Goal: Task Accomplishment & Management: Complete application form

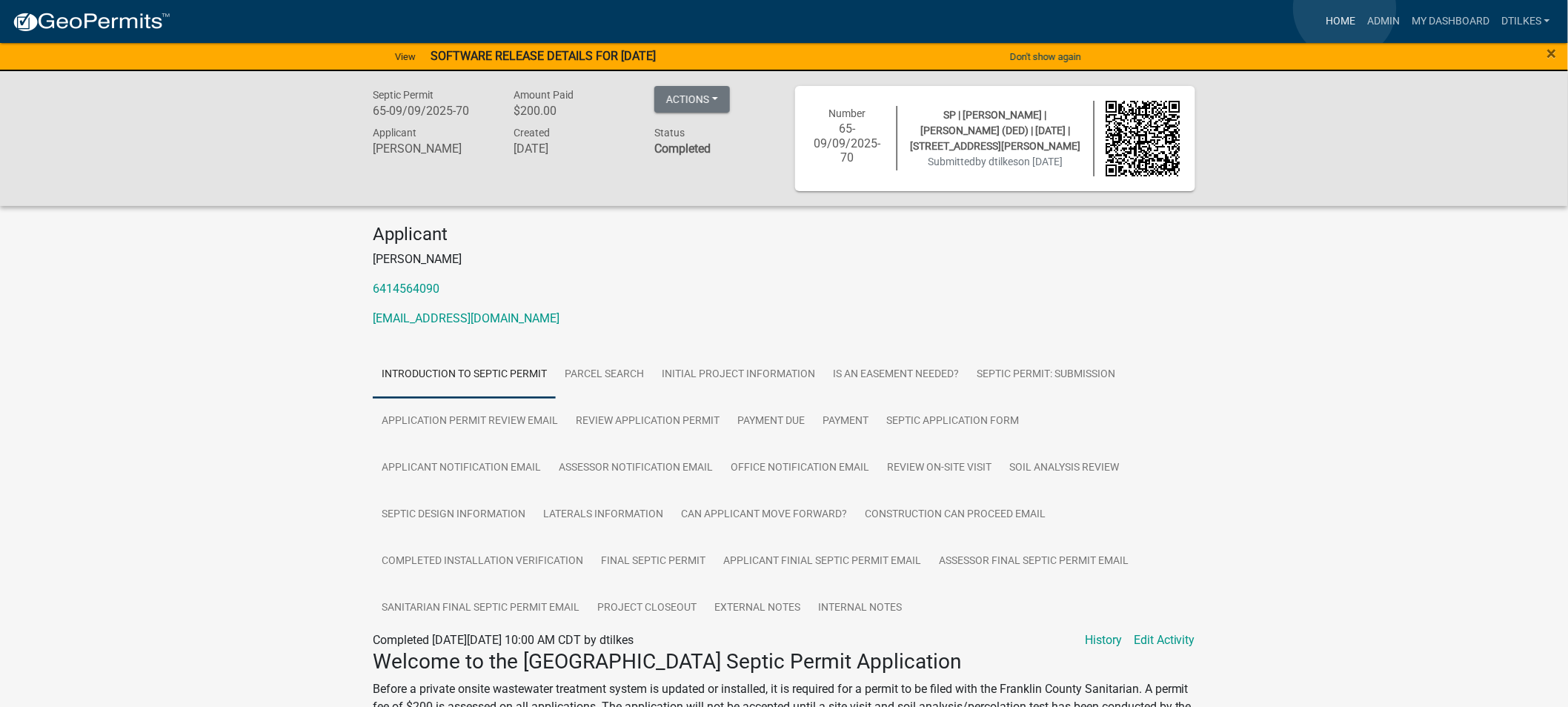
click at [1337, 13] on link "Home" at bounding box center [1341, 22] width 42 height 28
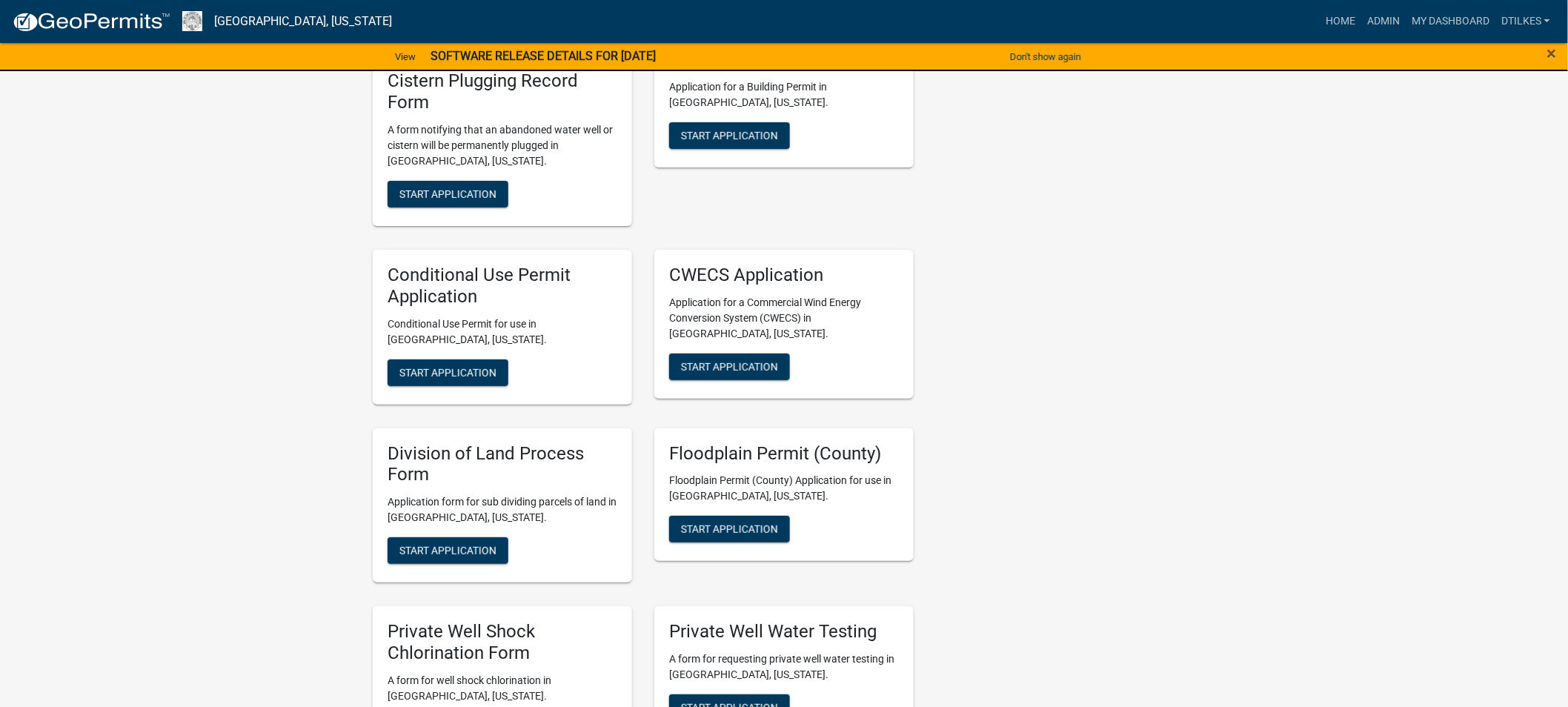
scroll to position [2387, 0]
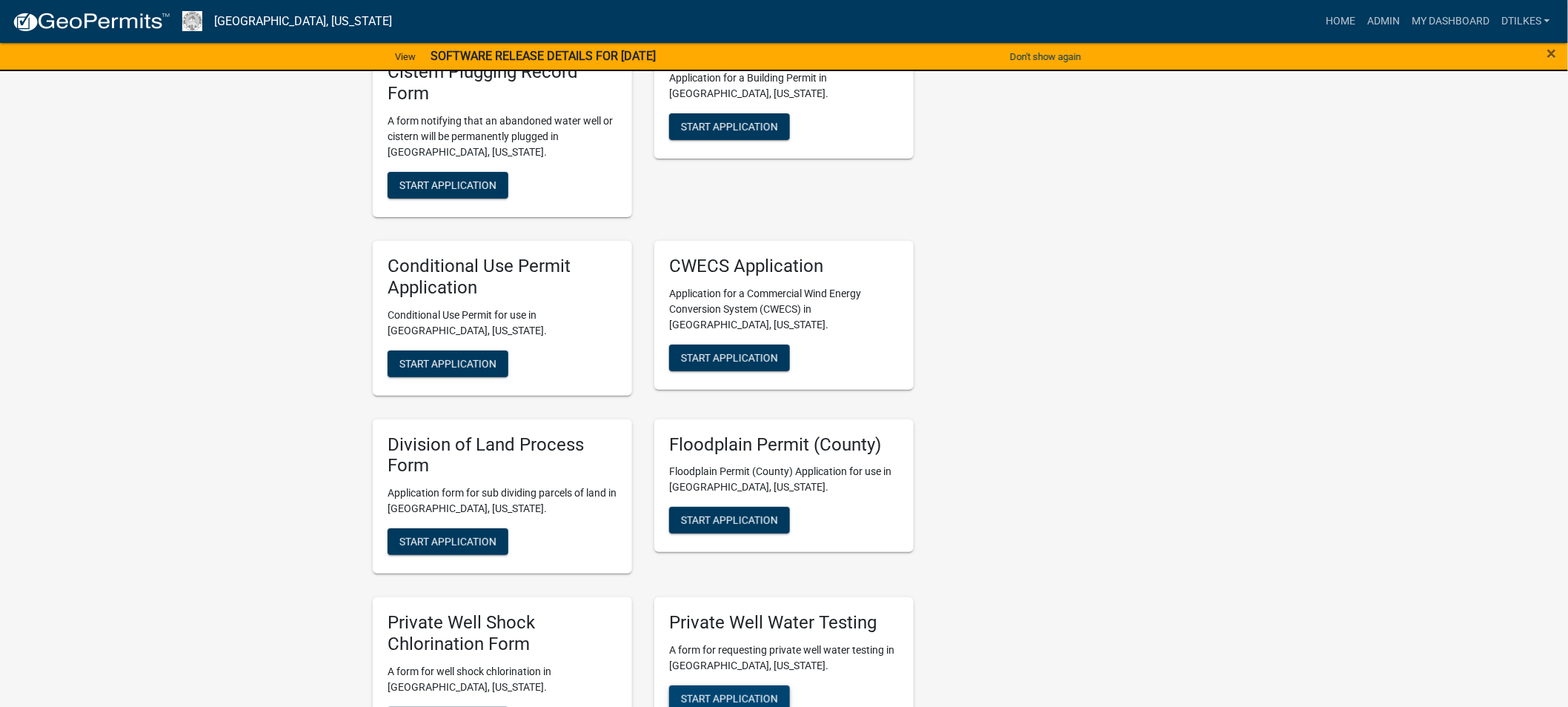
click at [746, 692] on span "Start Application" at bounding box center [729, 698] width 97 height 12
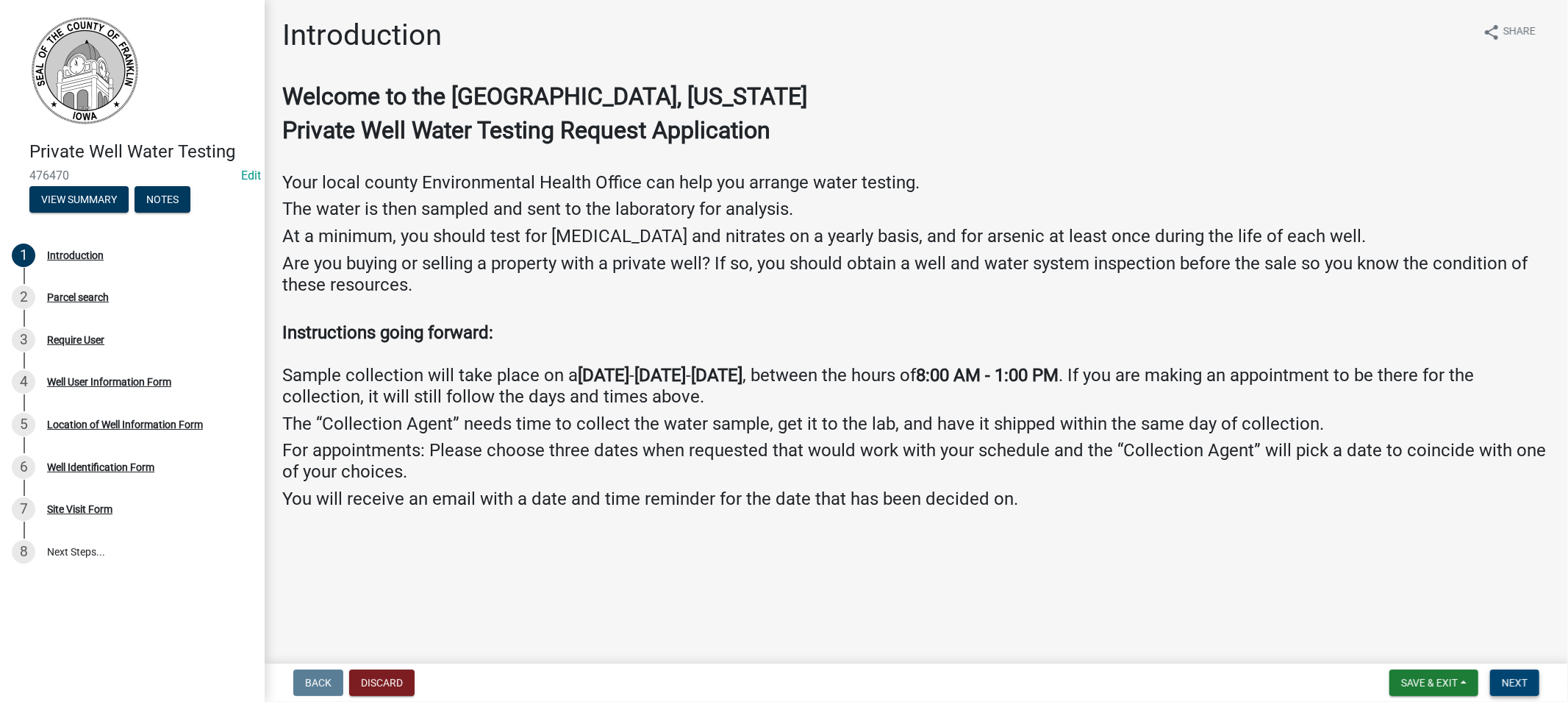
click at [1511, 681] on span "Next" at bounding box center [1514, 682] width 26 height 12
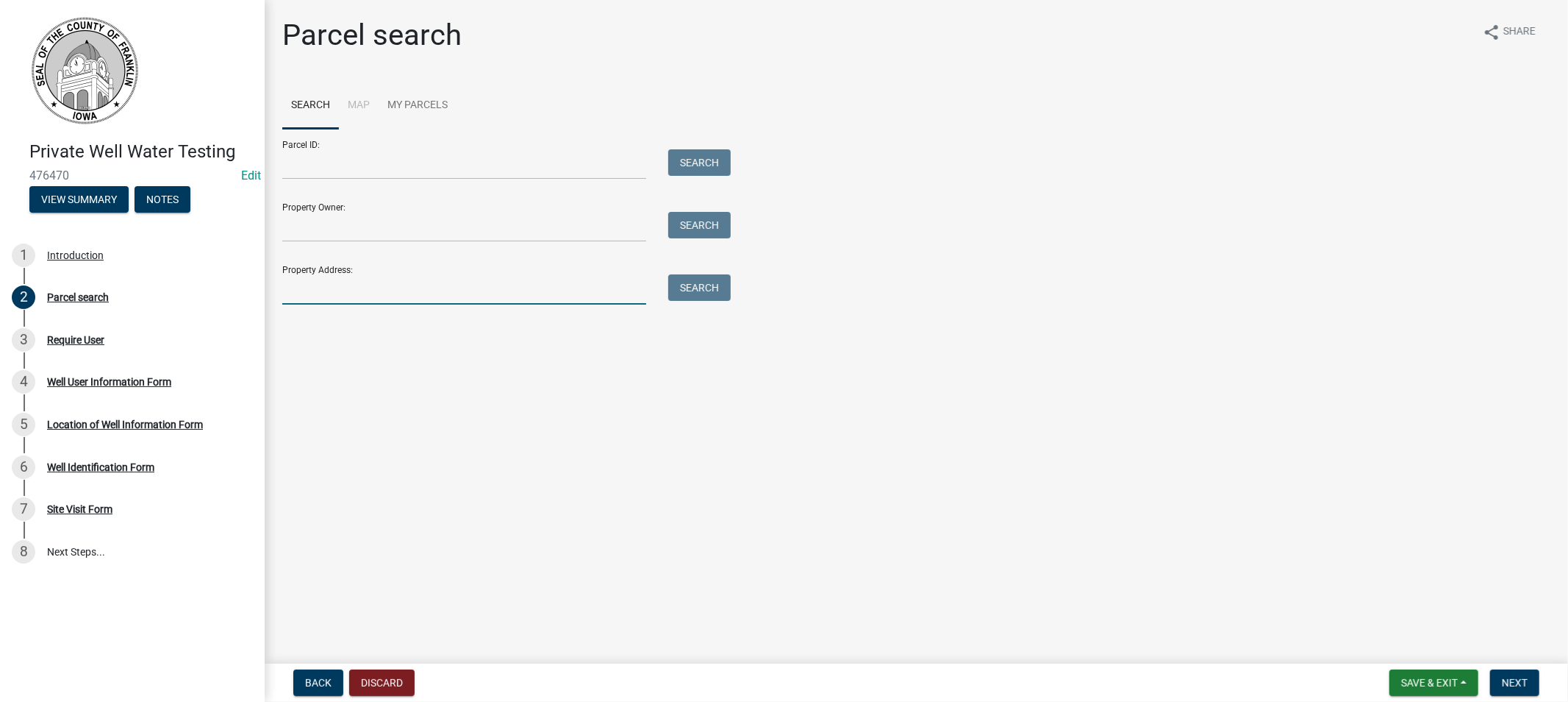
click at [334, 291] on input "Property Address:" at bounding box center [465, 289] width 364 height 30
type input "[STREET_ADDRESS]"
click at [700, 290] on button "Search" at bounding box center [700, 288] width 63 height 26
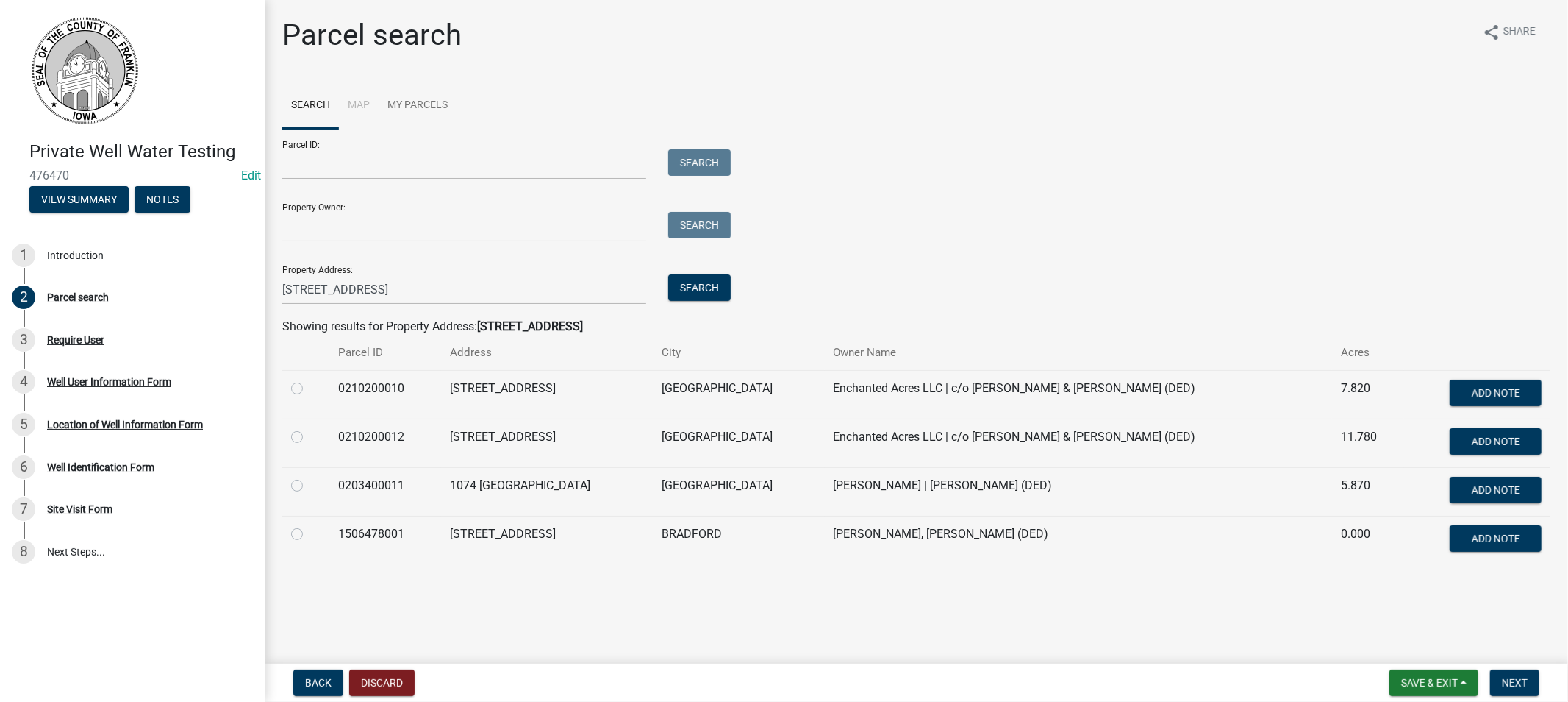
click at [309, 525] on label at bounding box center [309, 525] width 0 height 0
click at [309, 534] on input "radio" at bounding box center [314, 530] width 10 height 10
radio input "true"
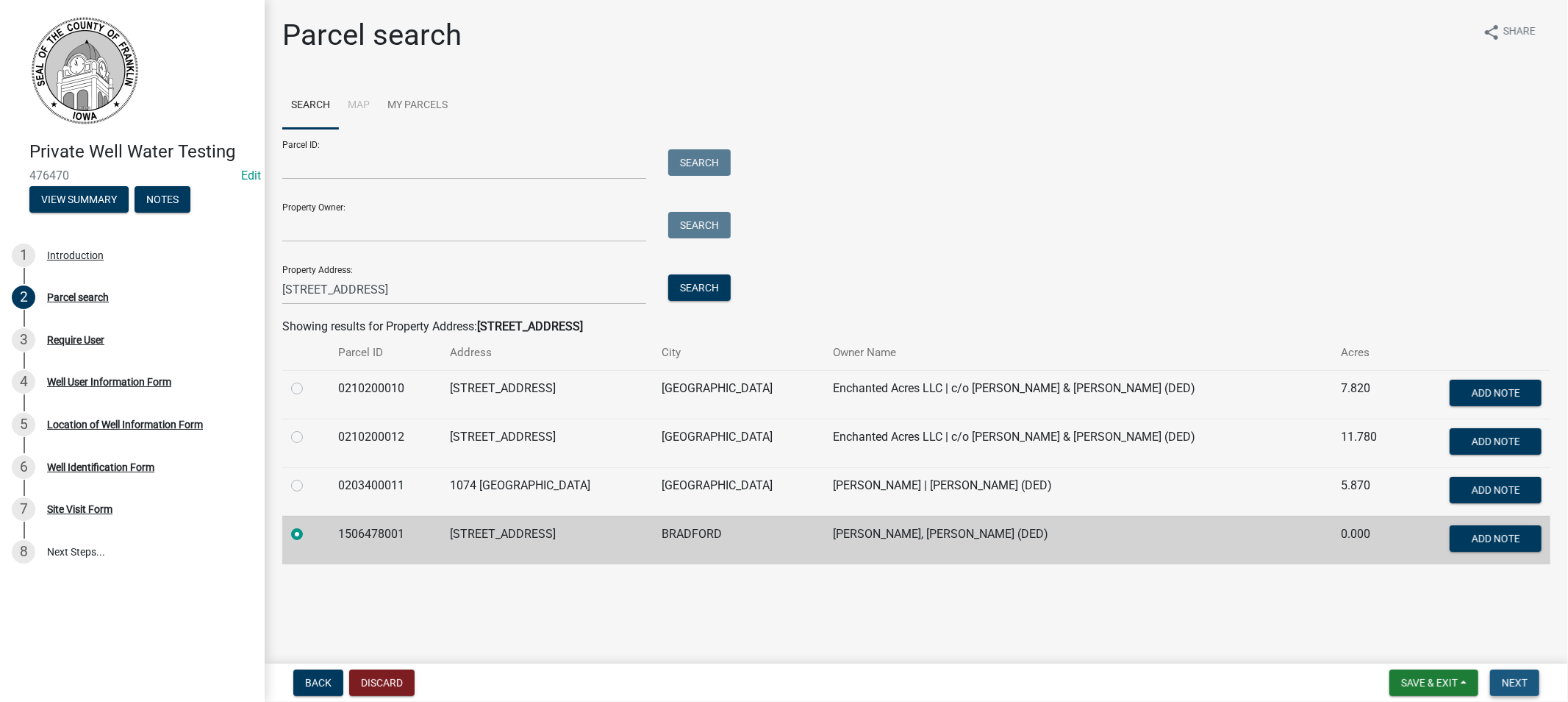
click at [1506, 681] on span "Next" at bounding box center [1514, 682] width 26 height 12
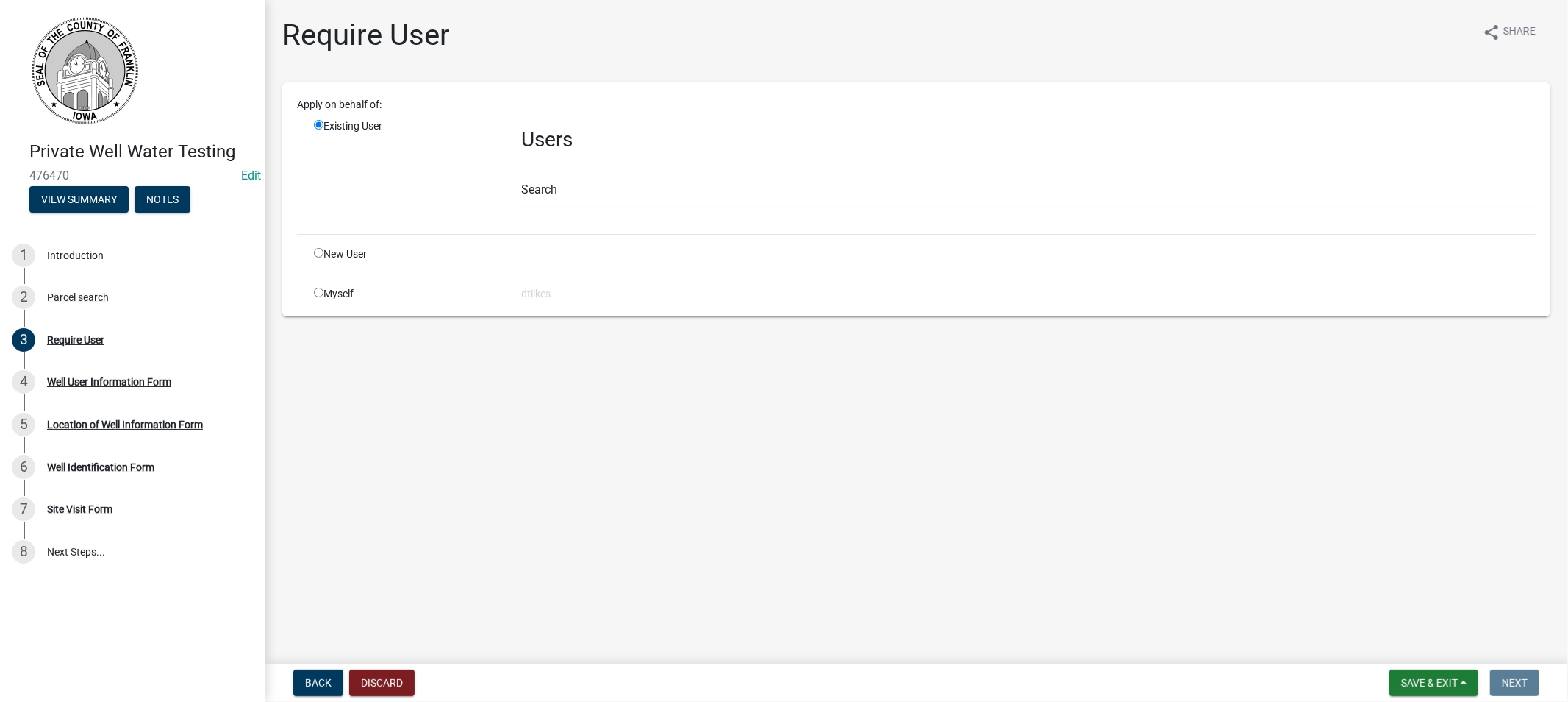
click at [318, 286] on div "Myself" at bounding box center [406, 294] width 207 height 16
click at [322, 290] on input "radio" at bounding box center [319, 293] width 10 height 10
radio input "true"
radio input "false"
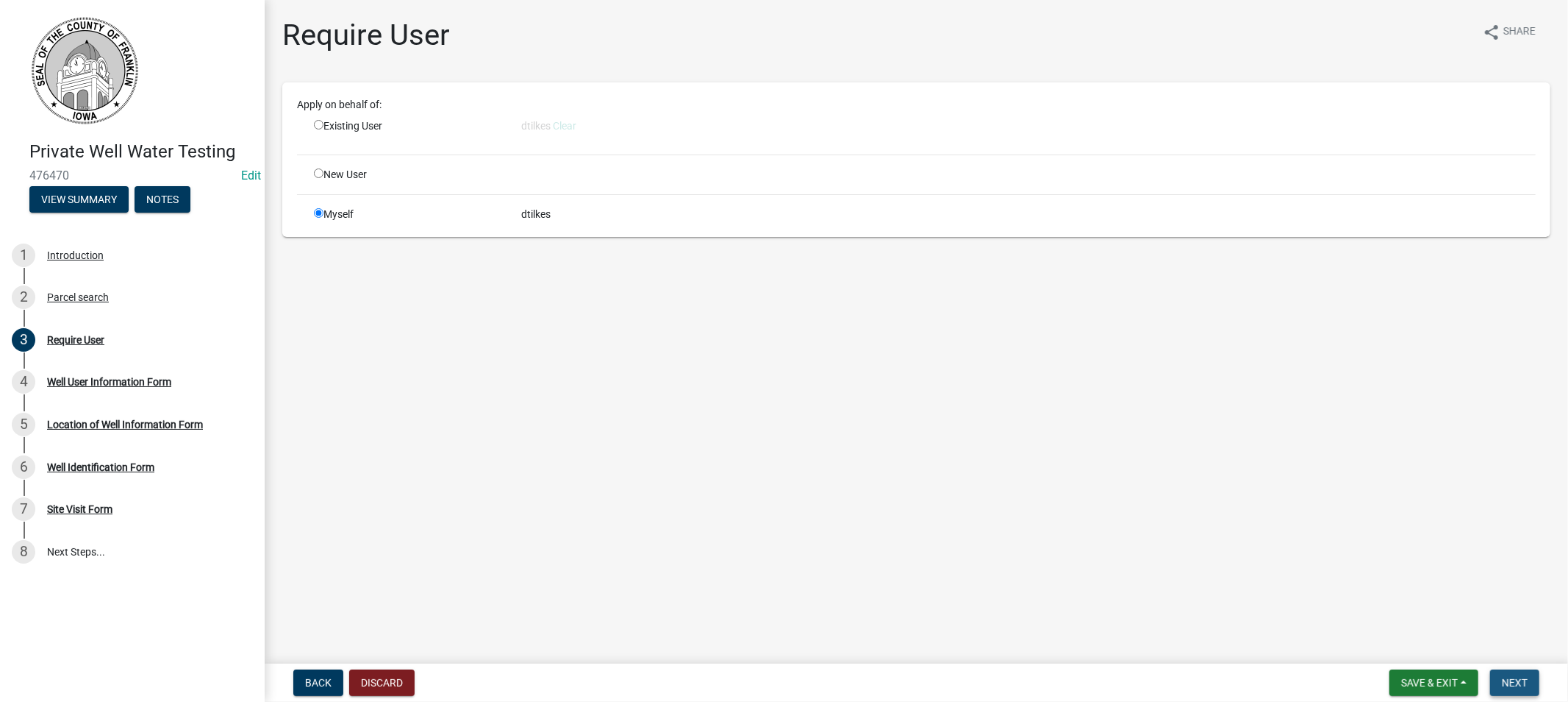
drag, startPoint x: 1499, startPoint y: 678, endPoint x: 1489, endPoint y: 668, distance: 14.1
click at [1499, 676] on button "Next" at bounding box center [1515, 682] width 50 height 26
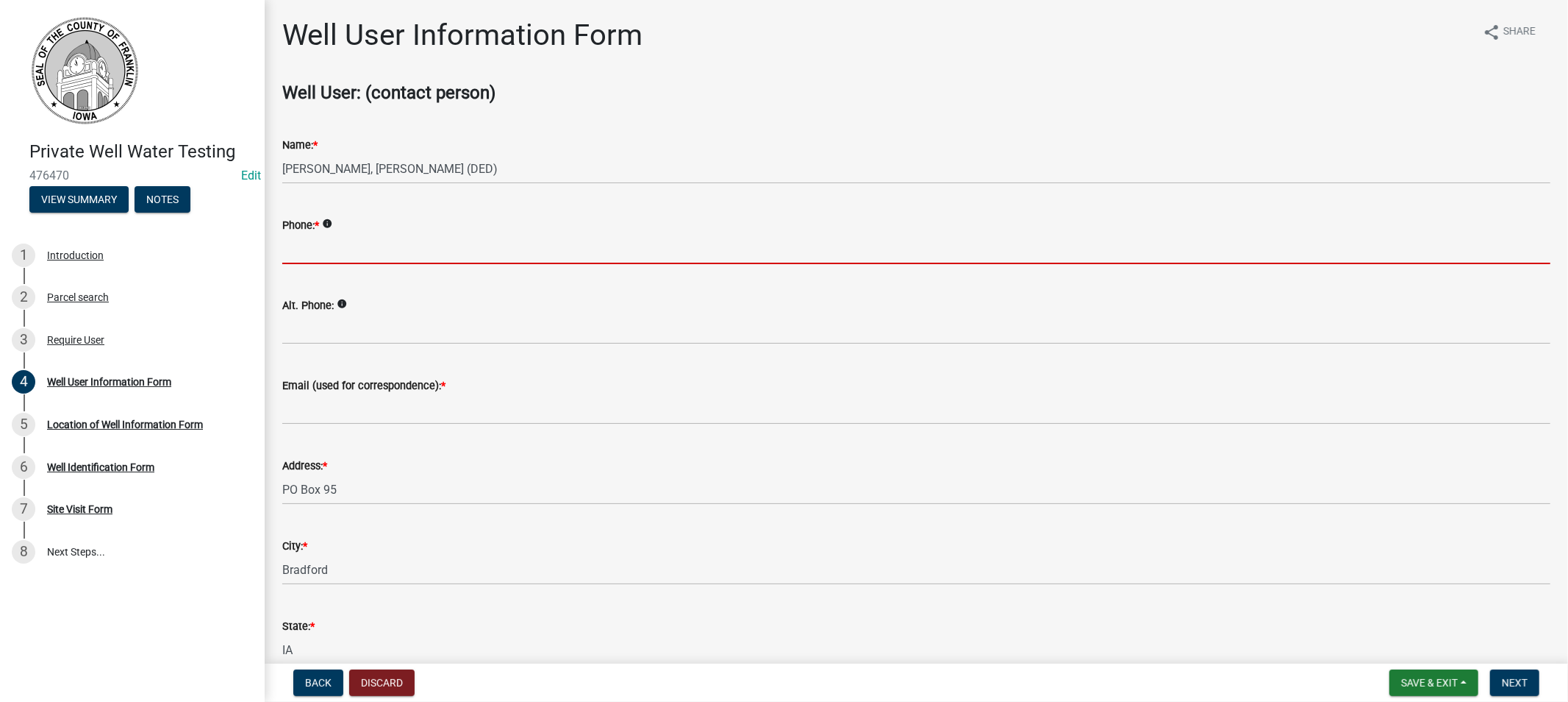
click at [334, 250] on input "Phone: *" at bounding box center [917, 249] width 1268 height 30
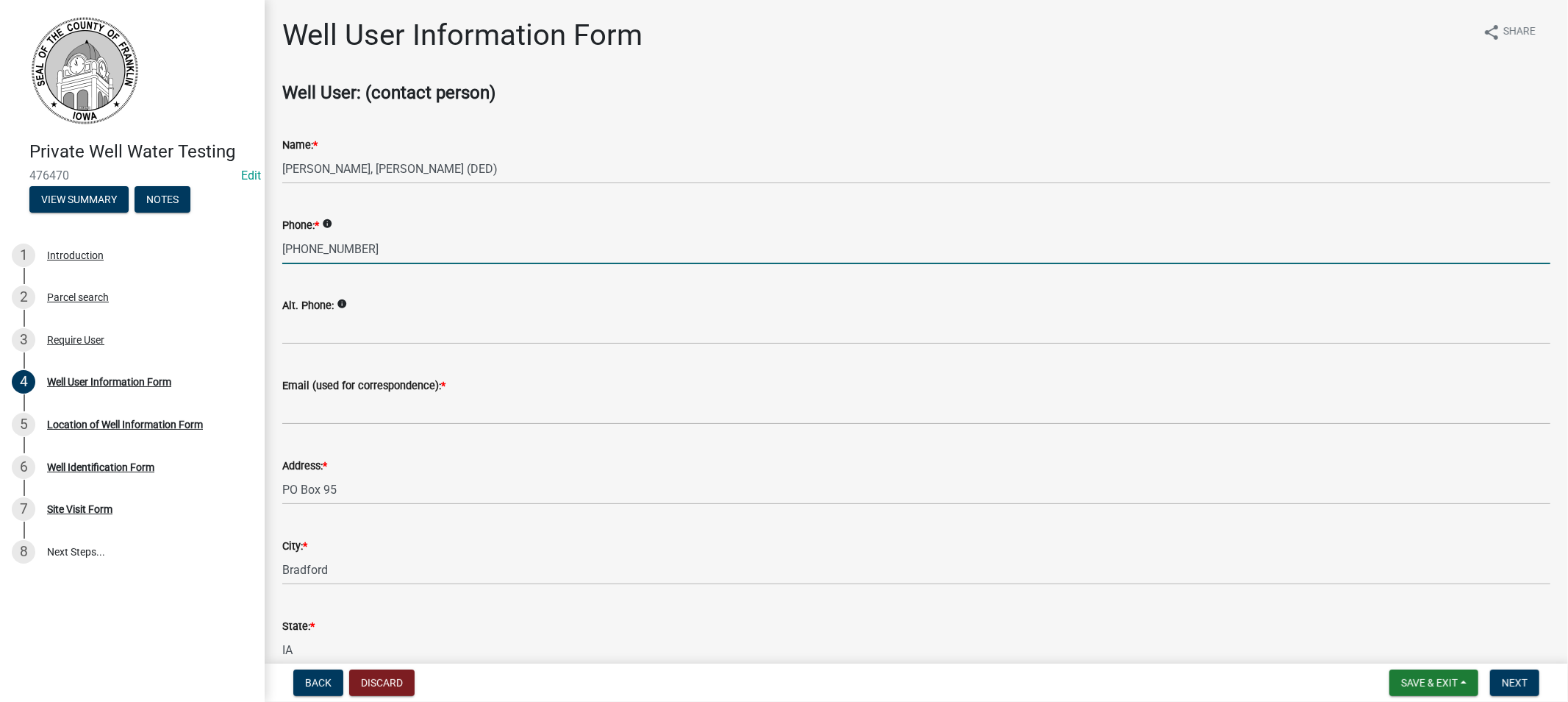
type input "[PHONE_NUMBER]"
click at [357, 429] on wm-data-entity-input "Email (used for correspondence): *" at bounding box center [917, 395] width 1268 height 80
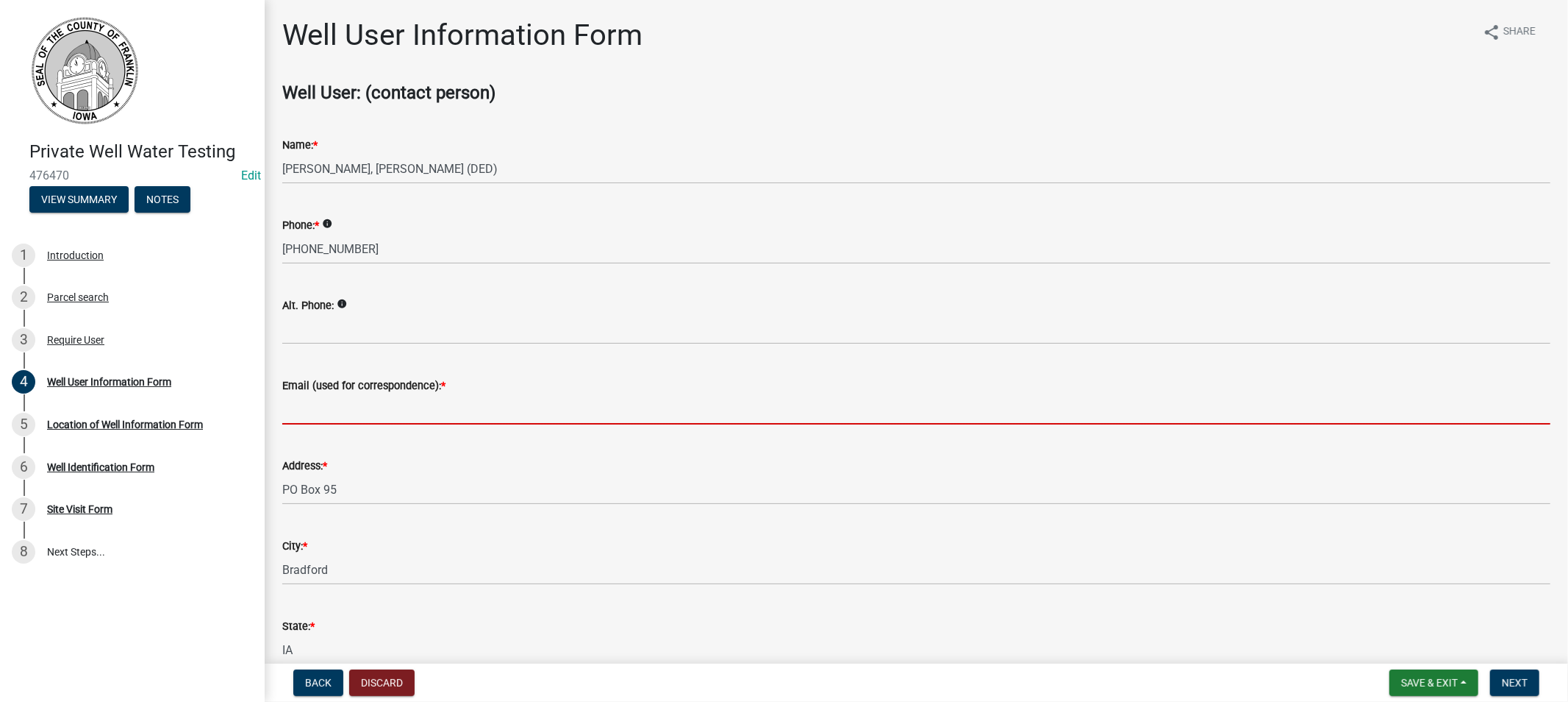
click at [362, 421] on input "Email (used for correspondence): *" at bounding box center [917, 409] width 1268 height 30
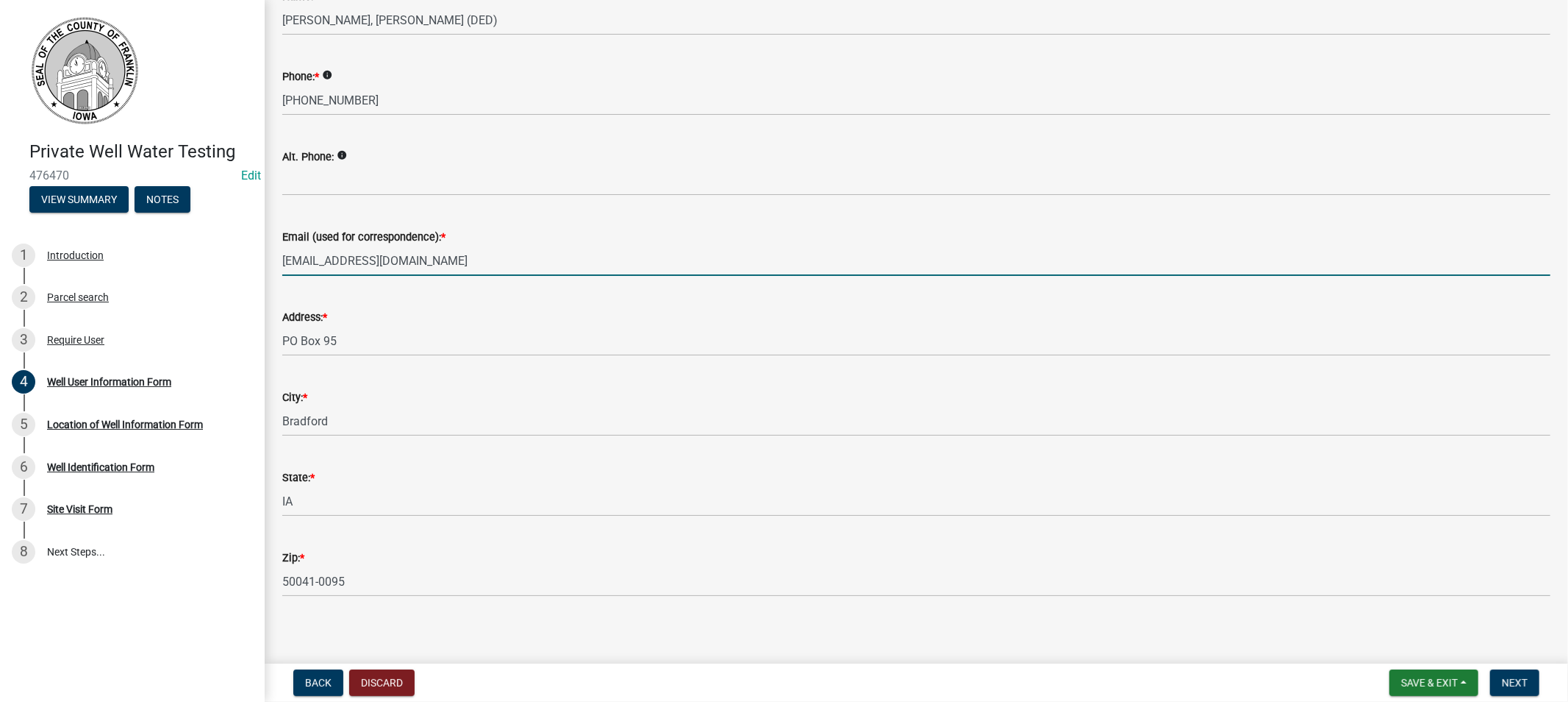
scroll to position [156, 0]
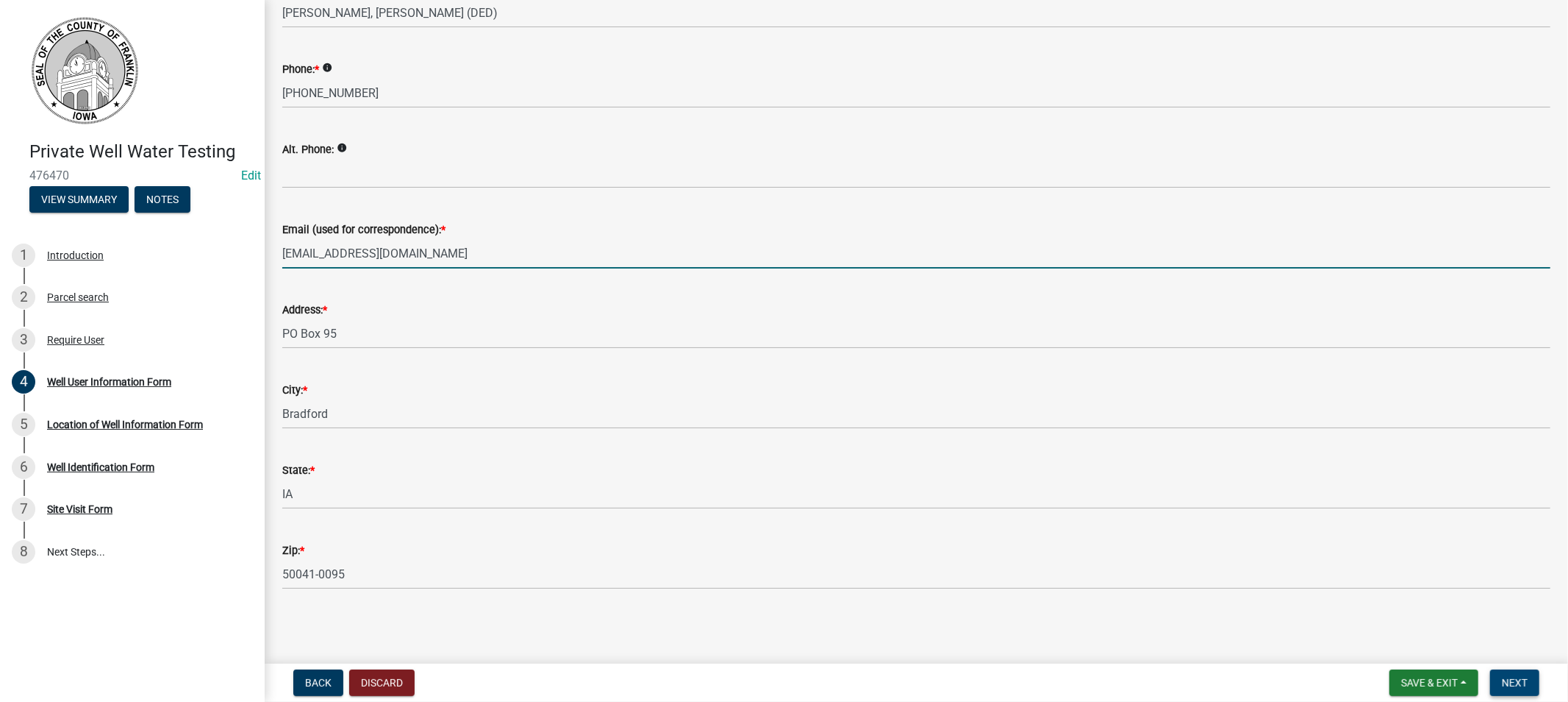
type input "[EMAIL_ADDRESS][DOMAIN_NAME]"
click at [1494, 681] on button "Next" at bounding box center [1515, 682] width 50 height 26
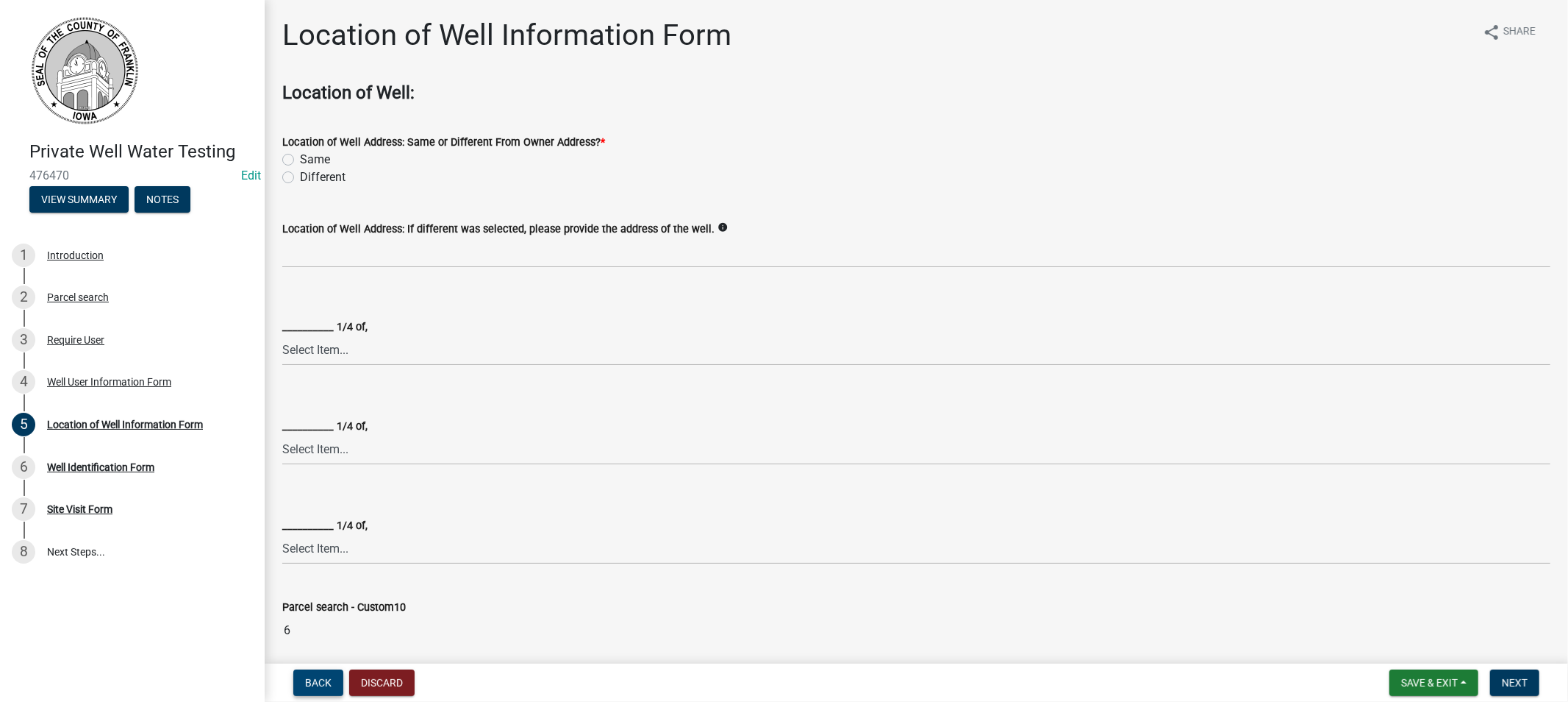
click at [309, 678] on span "Back" at bounding box center [318, 682] width 26 height 12
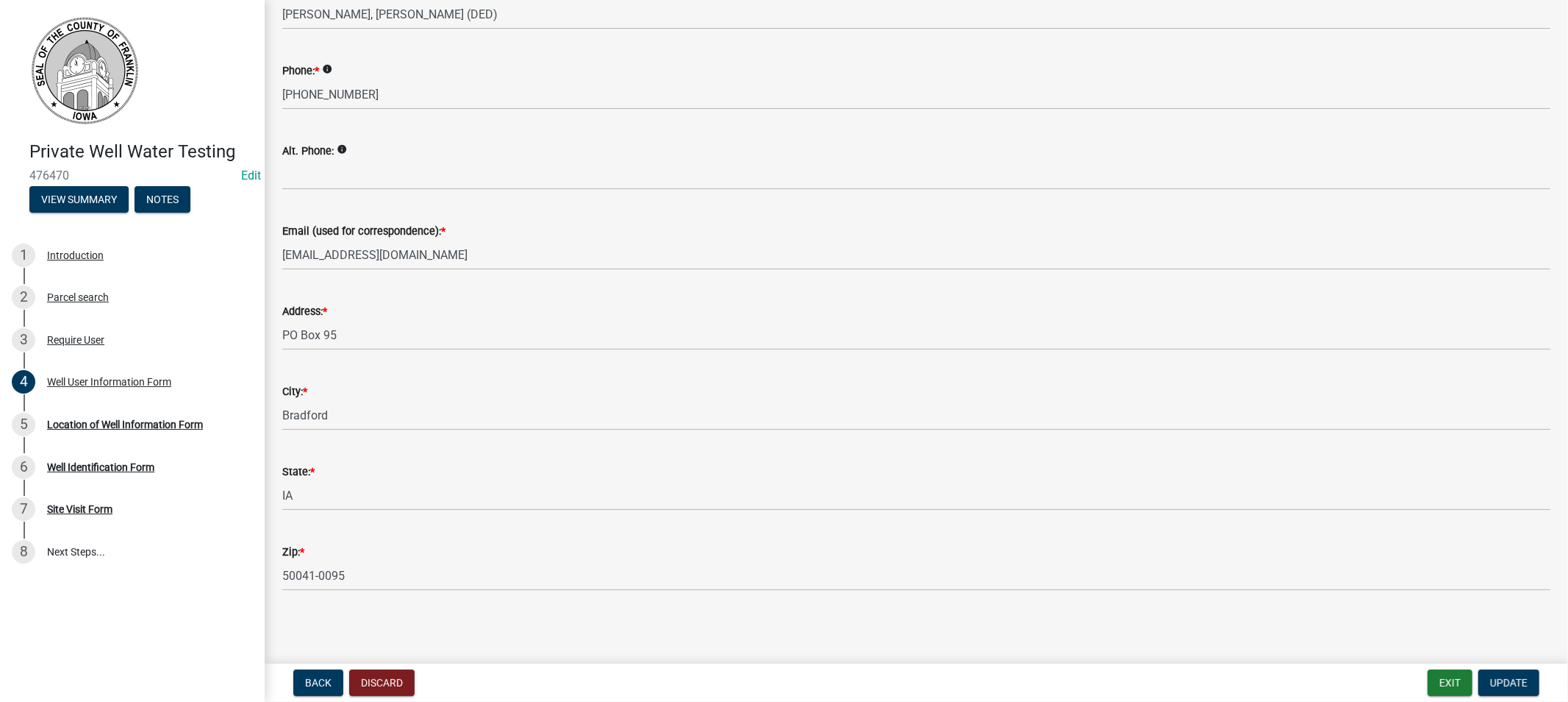
scroll to position [156, 0]
click at [103, 420] on div "Location of Well Information Form" at bounding box center [125, 424] width 156 height 10
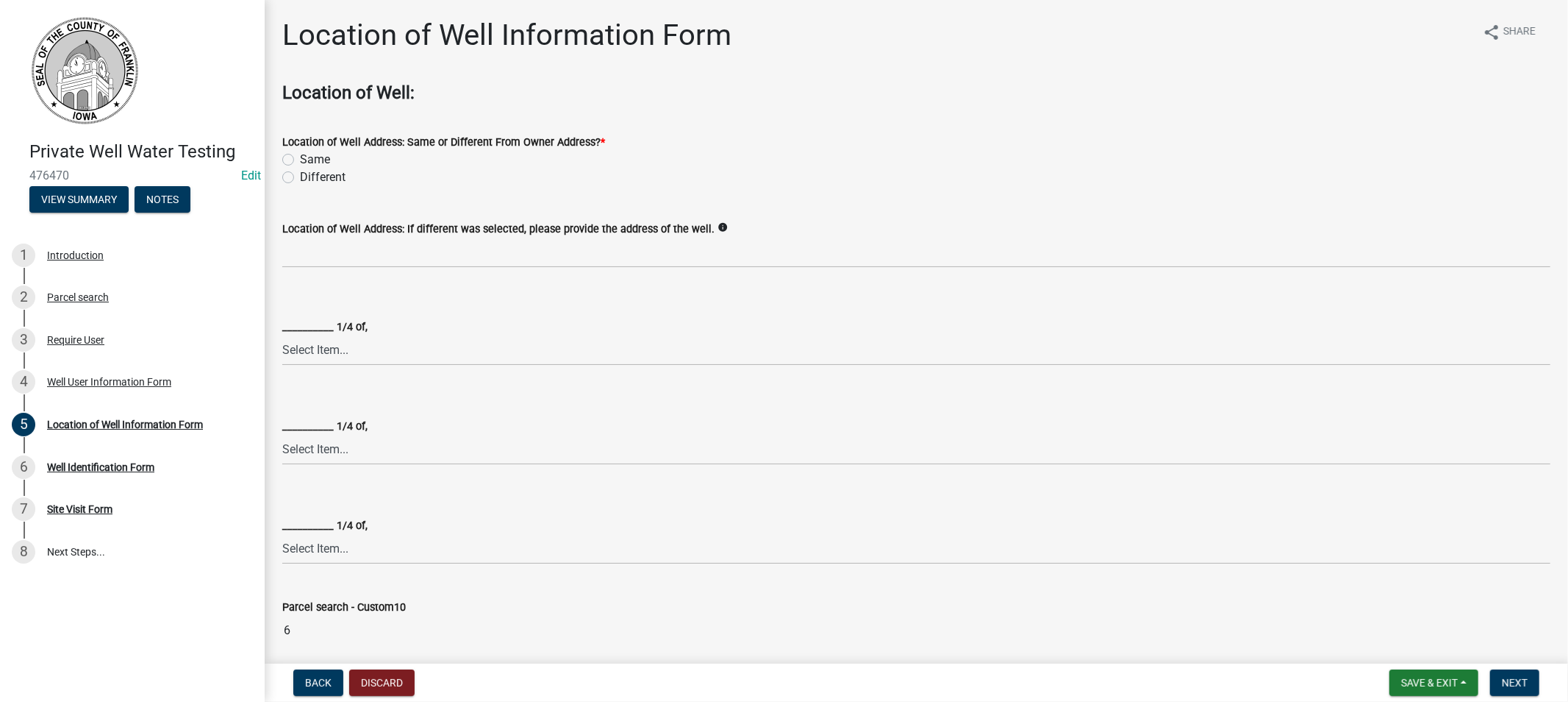
click at [300, 177] on label "Different" at bounding box center [322, 177] width 45 height 17
click at [300, 177] on input "Different" at bounding box center [305, 174] width 10 height 10
radio input "true"
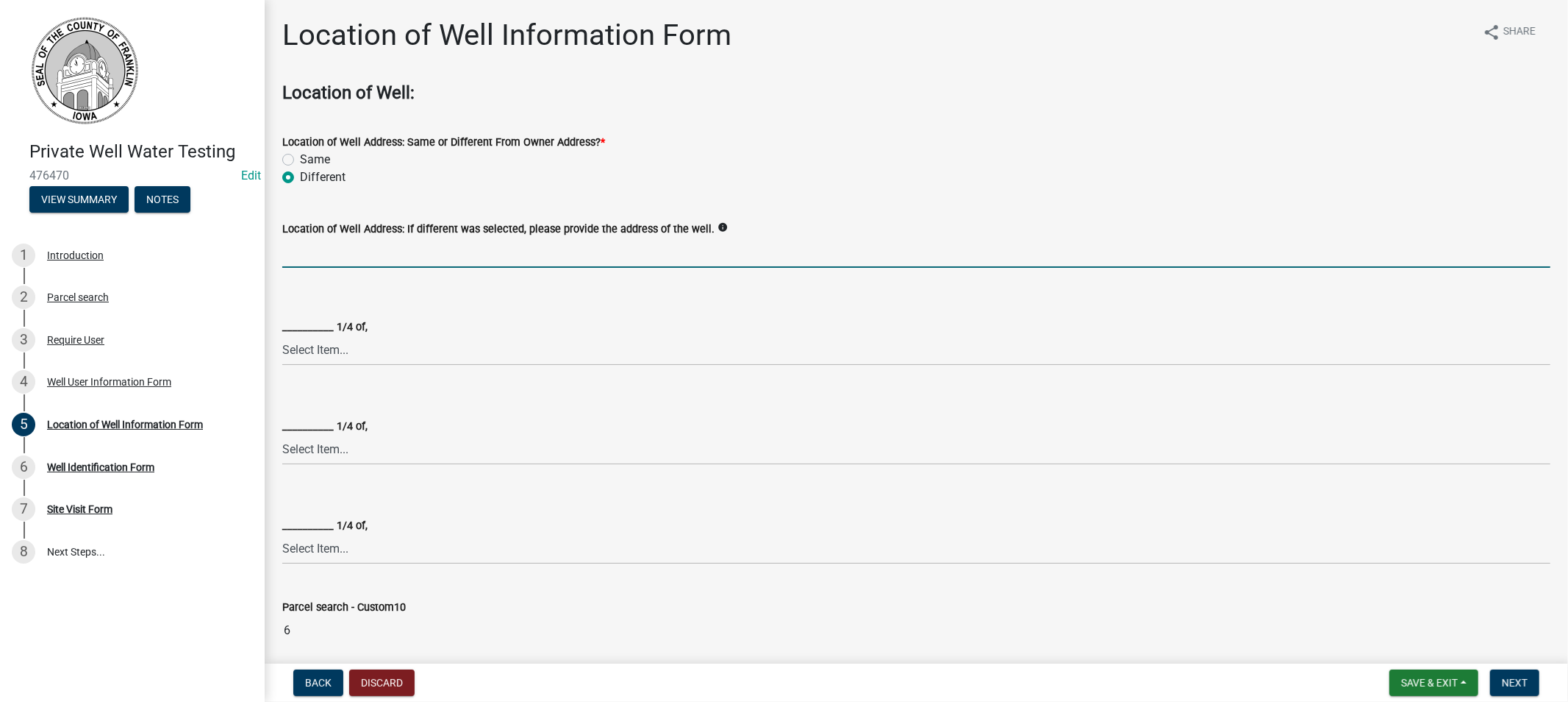
click at [396, 247] on input "Location of Well Address: If different was selected, please provide the address…" at bounding box center [917, 252] width 1268 height 30
drag, startPoint x: 398, startPoint y: 252, endPoint x: 269, endPoint y: 255, distance: 129.0
click at [269, 255] on div "Location of Well Information Form share Share Location of Well: Location of Wel…" at bounding box center [916, 671] width 1303 height 1307
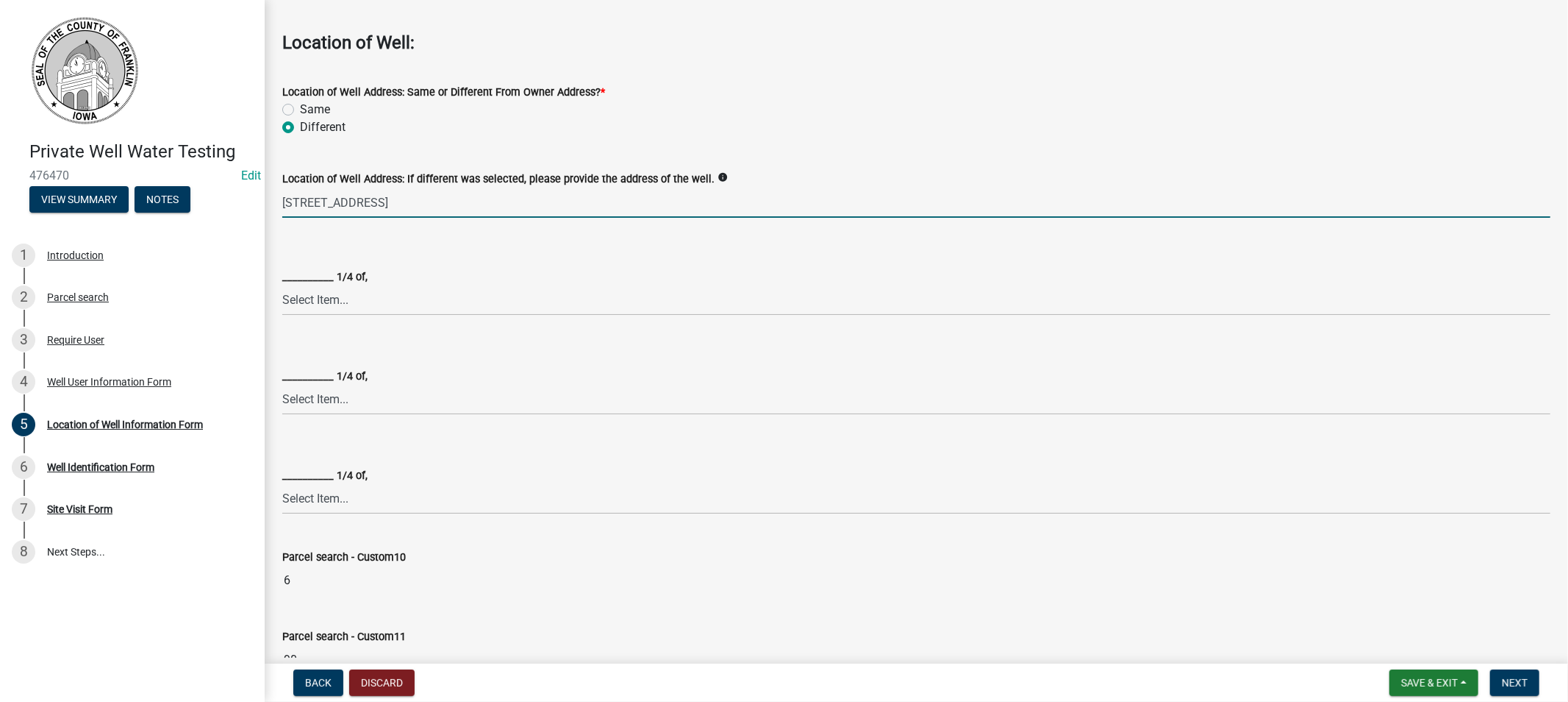
scroll to position [327, 0]
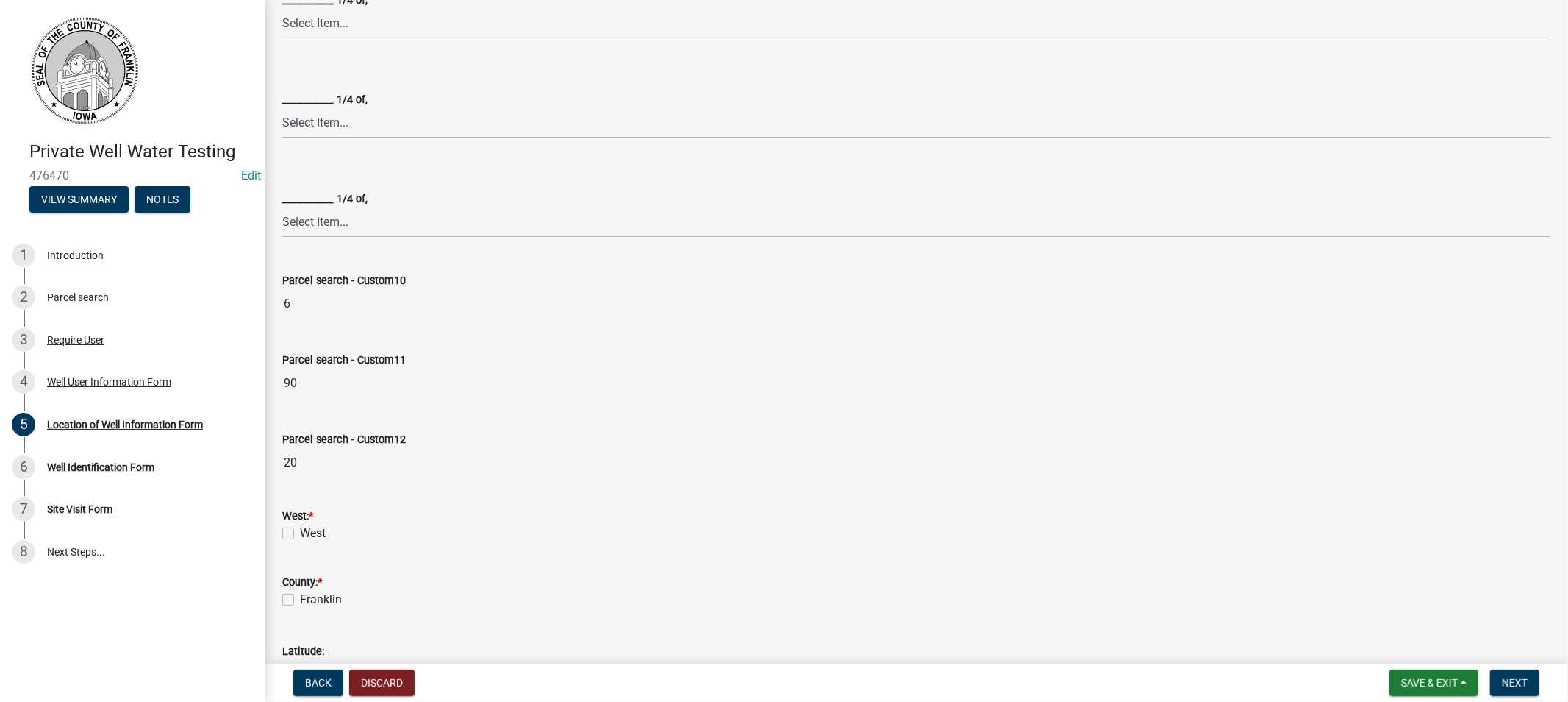
type input "[STREET_ADDRESS]"
click at [294, 534] on div "West" at bounding box center [917, 532] width 1268 height 17
click at [300, 537] on label "West" at bounding box center [312, 532] width 26 height 17
click at [300, 534] on input "West" at bounding box center [305, 529] width 10 height 10
checkbox input "true"
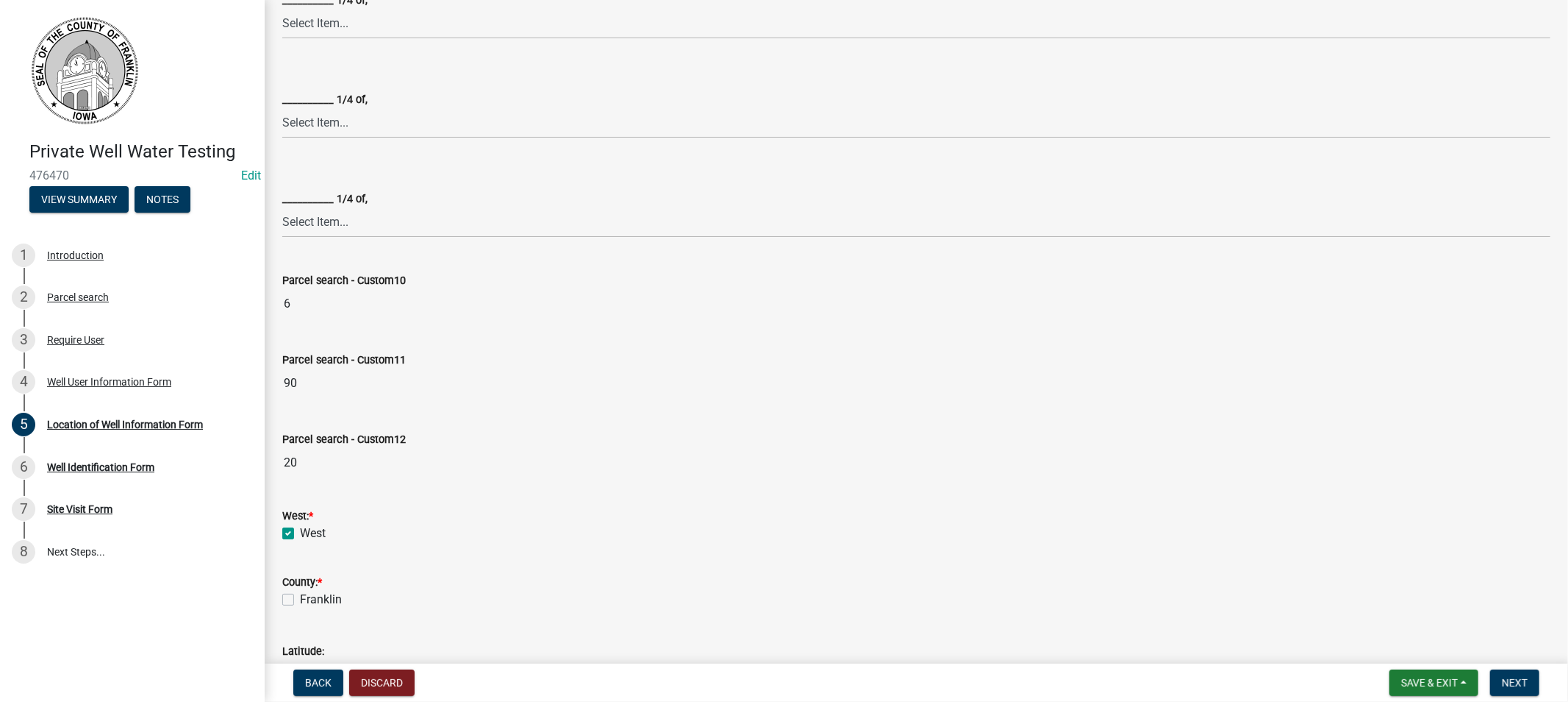
click at [300, 599] on label "Franklin" at bounding box center [321, 599] width 42 height 17
click at [300, 599] on input "Franklin" at bounding box center [305, 595] width 10 height 10
checkbox input "true"
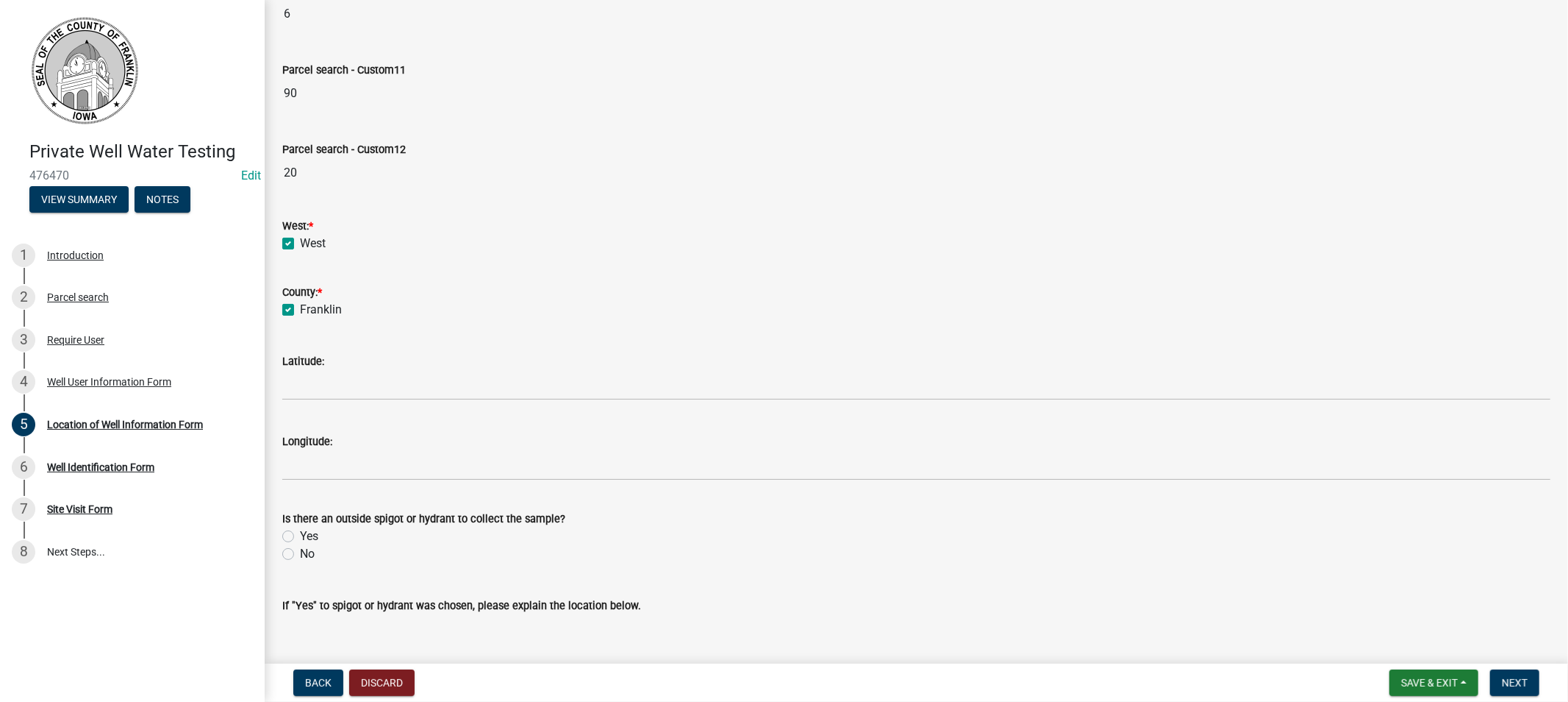
scroll to position [653, 0]
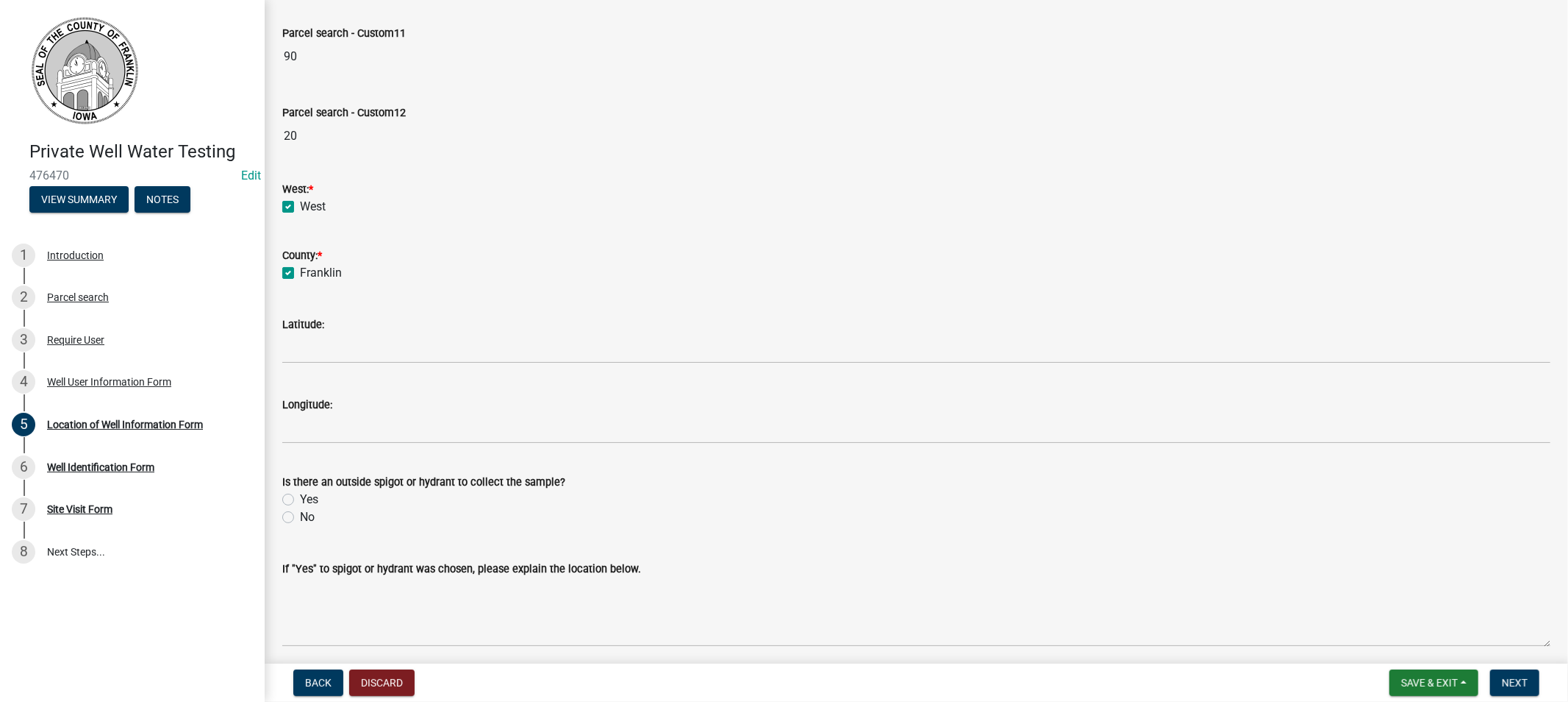
click at [300, 517] on label "No" at bounding box center [307, 517] width 15 height 17
click at [300, 517] on input "No" at bounding box center [305, 513] width 10 height 10
radio input "true"
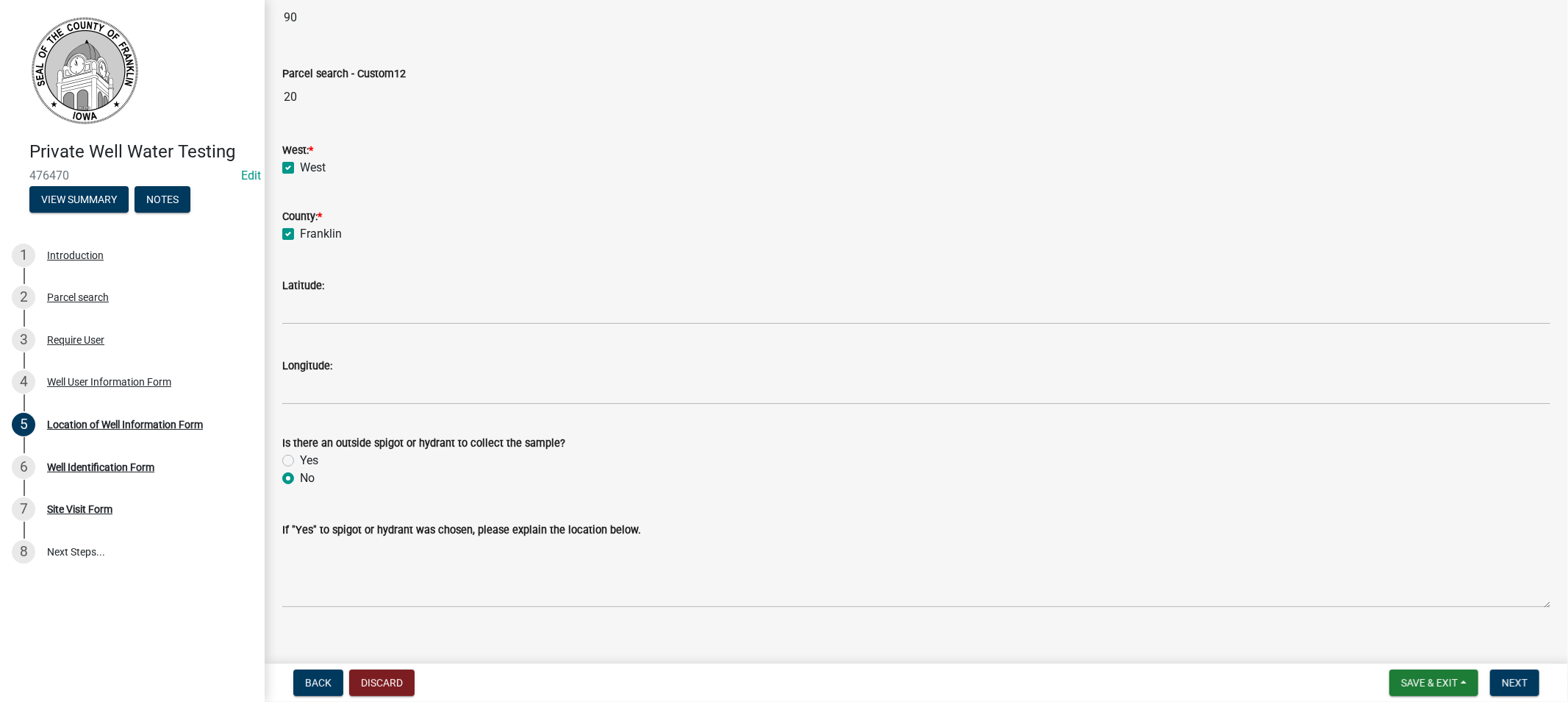
scroll to position [710, 0]
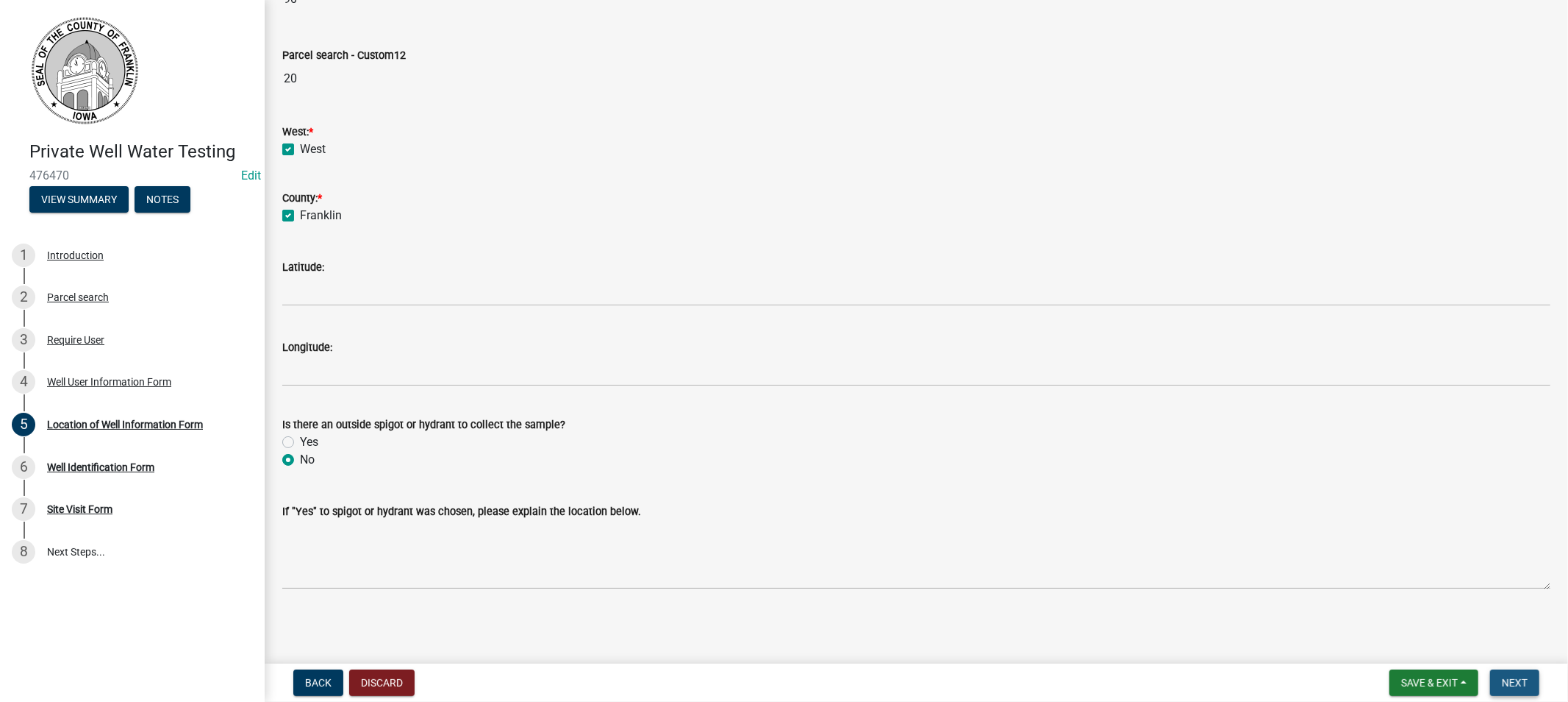
click at [1504, 680] on span "Next" at bounding box center [1514, 682] width 26 height 12
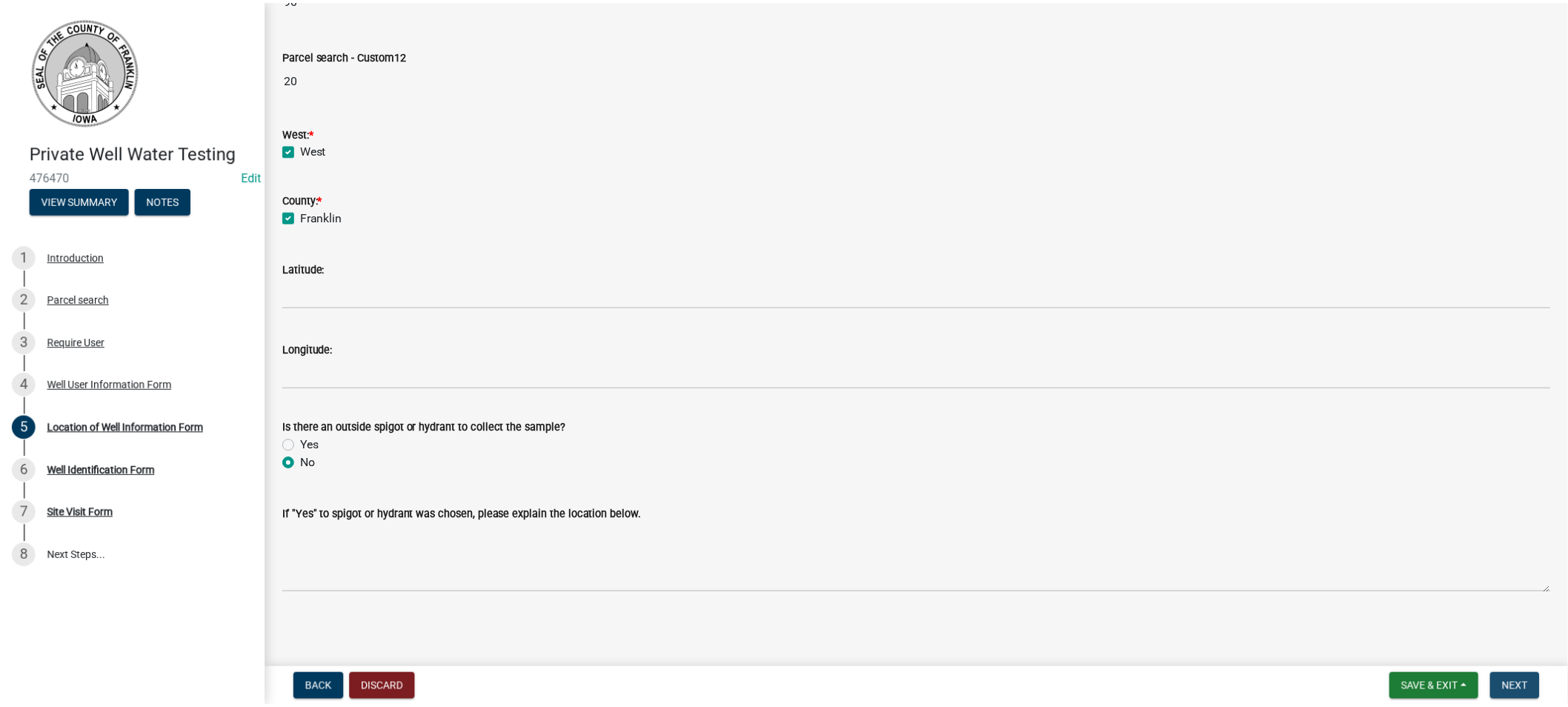
scroll to position [0, 0]
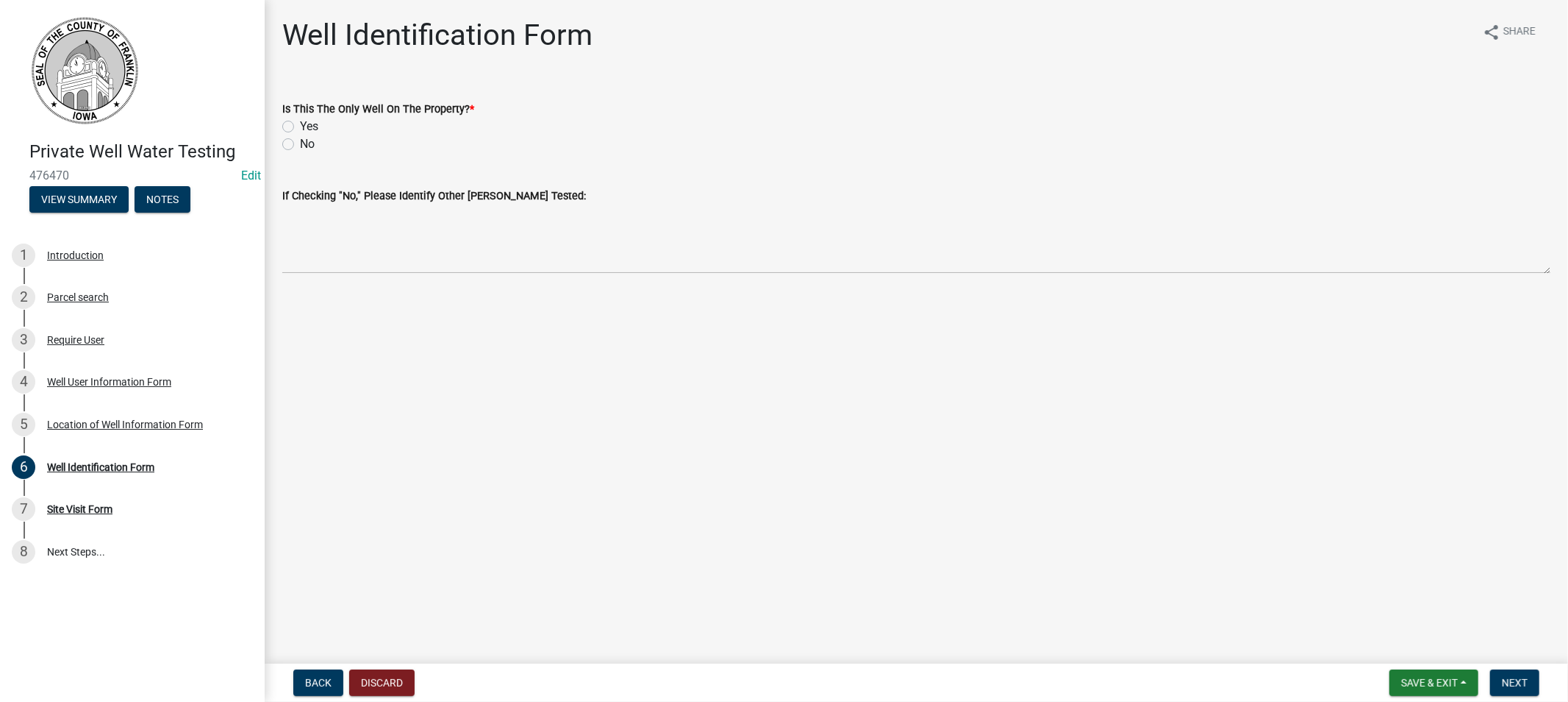
click at [300, 123] on label "Yes" at bounding box center [309, 126] width 18 height 17
click at [300, 123] on input "Yes" at bounding box center [305, 122] width 10 height 10
radio input "true"
click at [1514, 682] on span "Next" at bounding box center [1514, 682] width 26 height 12
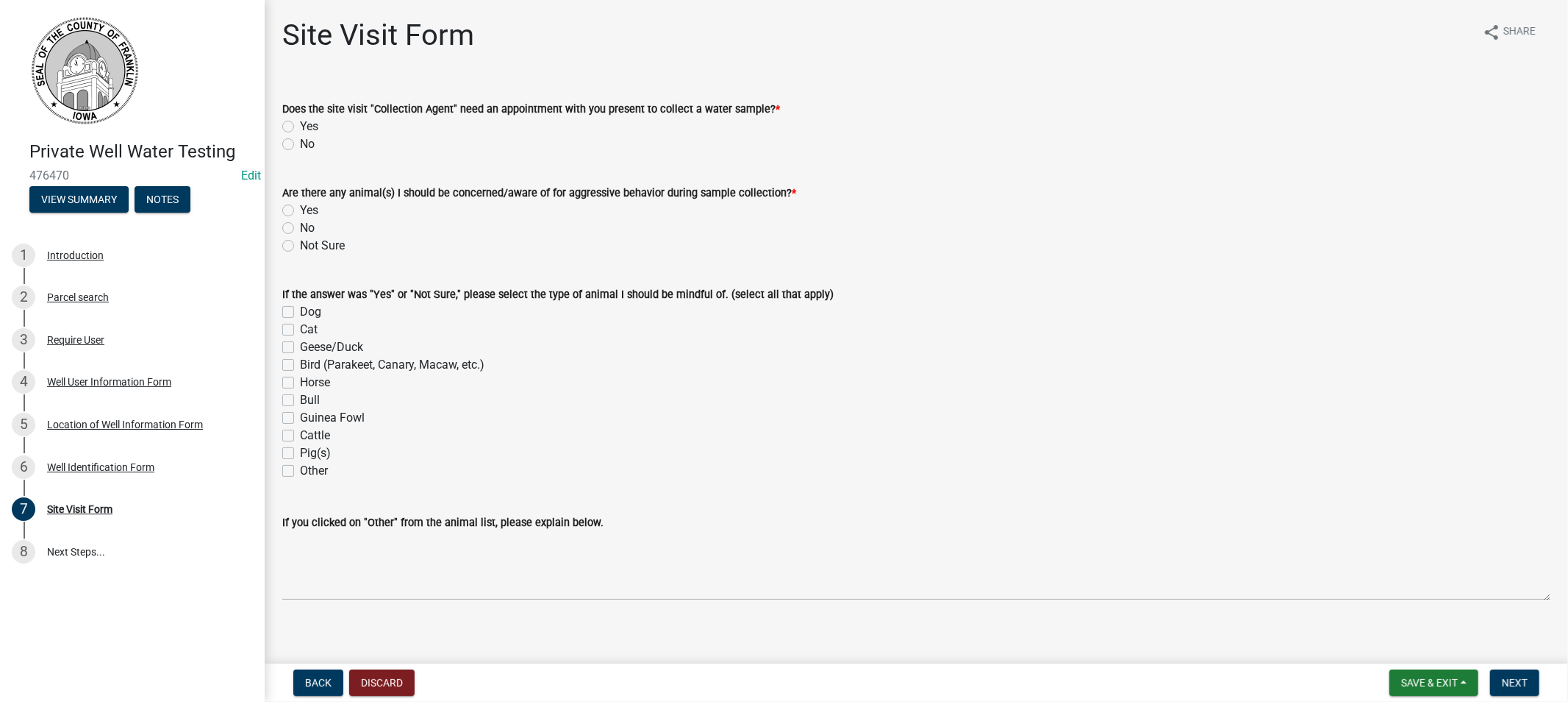
click at [300, 143] on label "No" at bounding box center [307, 144] width 15 height 17
click at [300, 143] on input "No" at bounding box center [305, 141] width 10 height 10
radio input "true"
click at [300, 230] on label "No" at bounding box center [307, 227] width 15 height 17
click at [300, 229] on input "No" at bounding box center [305, 224] width 10 height 10
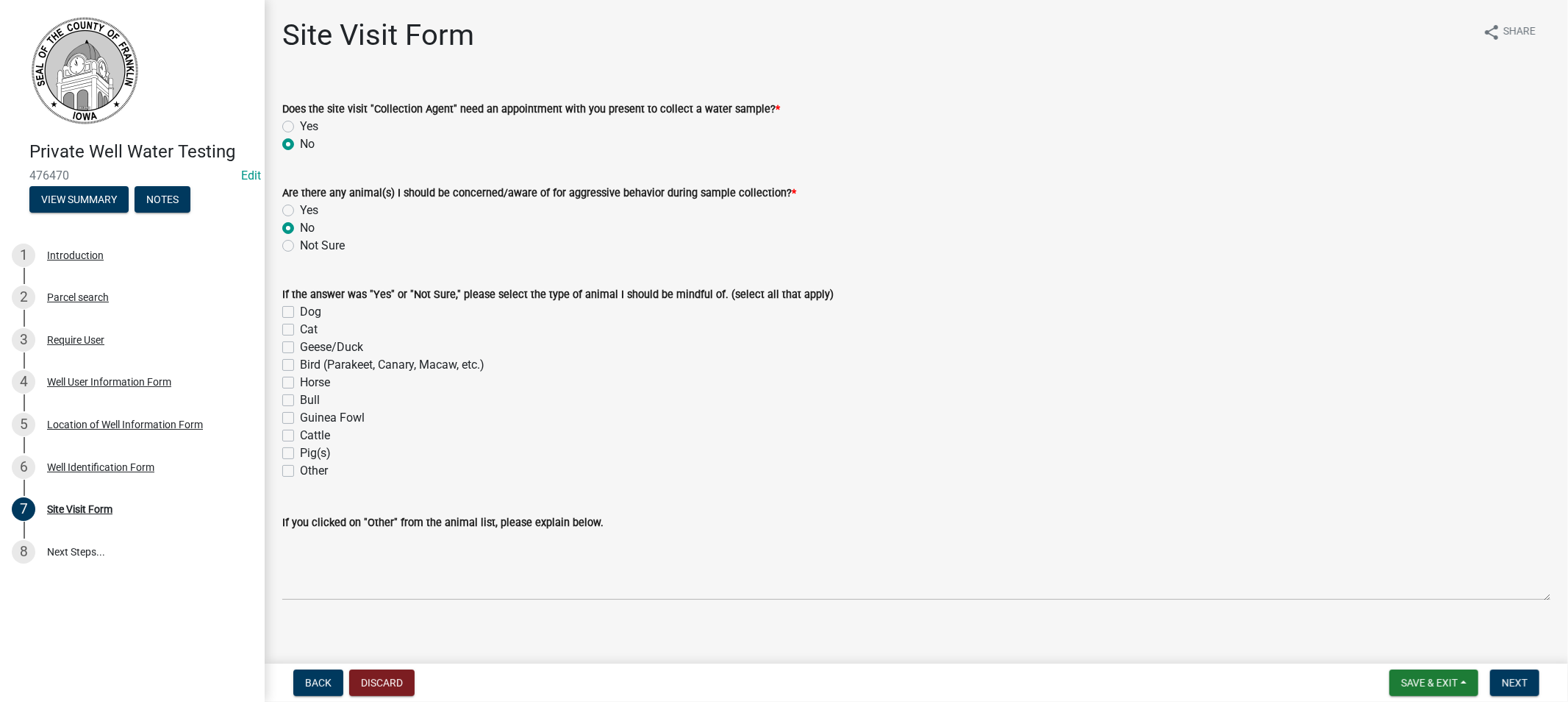
radio input "true"
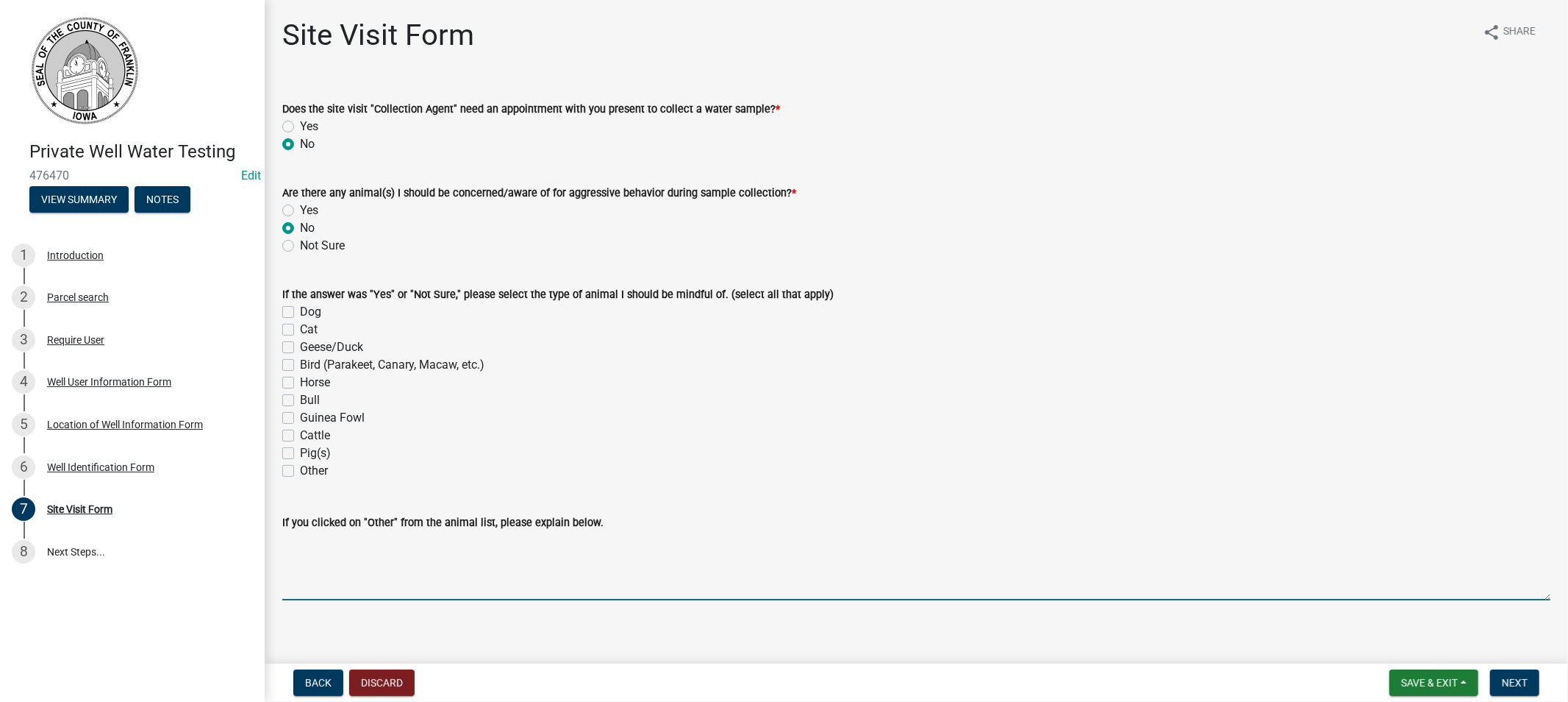
click at [363, 583] on textarea "If you clicked on "Other" from the animal list, please explain below." at bounding box center [917, 566] width 1268 height 69
type textarea "call first"
click at [1523, 687] on span "Next" at bounding box center [1514, 682] width 26 height 12
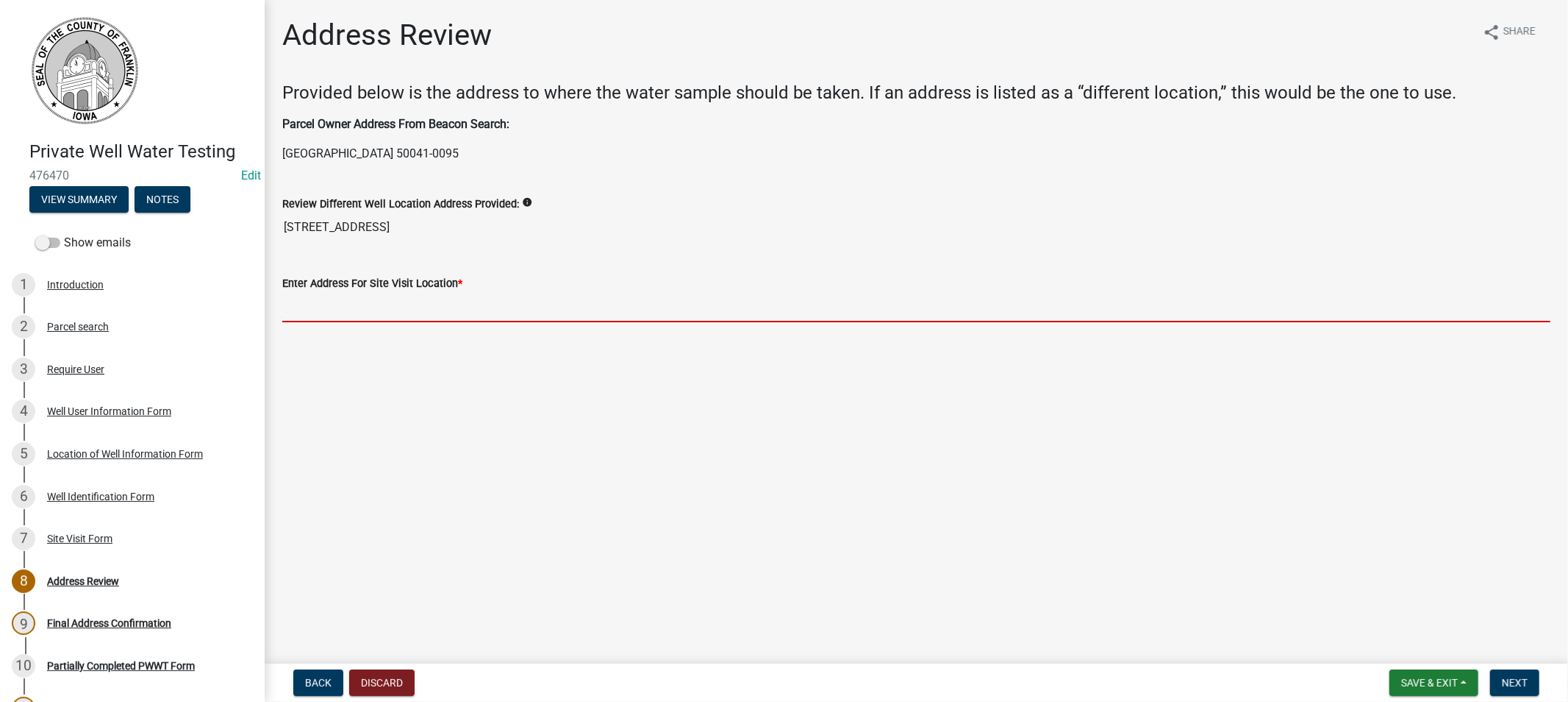
click at [346, 304] on input "Enter Address For Site Visit Location *" at bounding box center [917, 307] width 1268 height 30
paste input "[STREET_ADDRESS]"
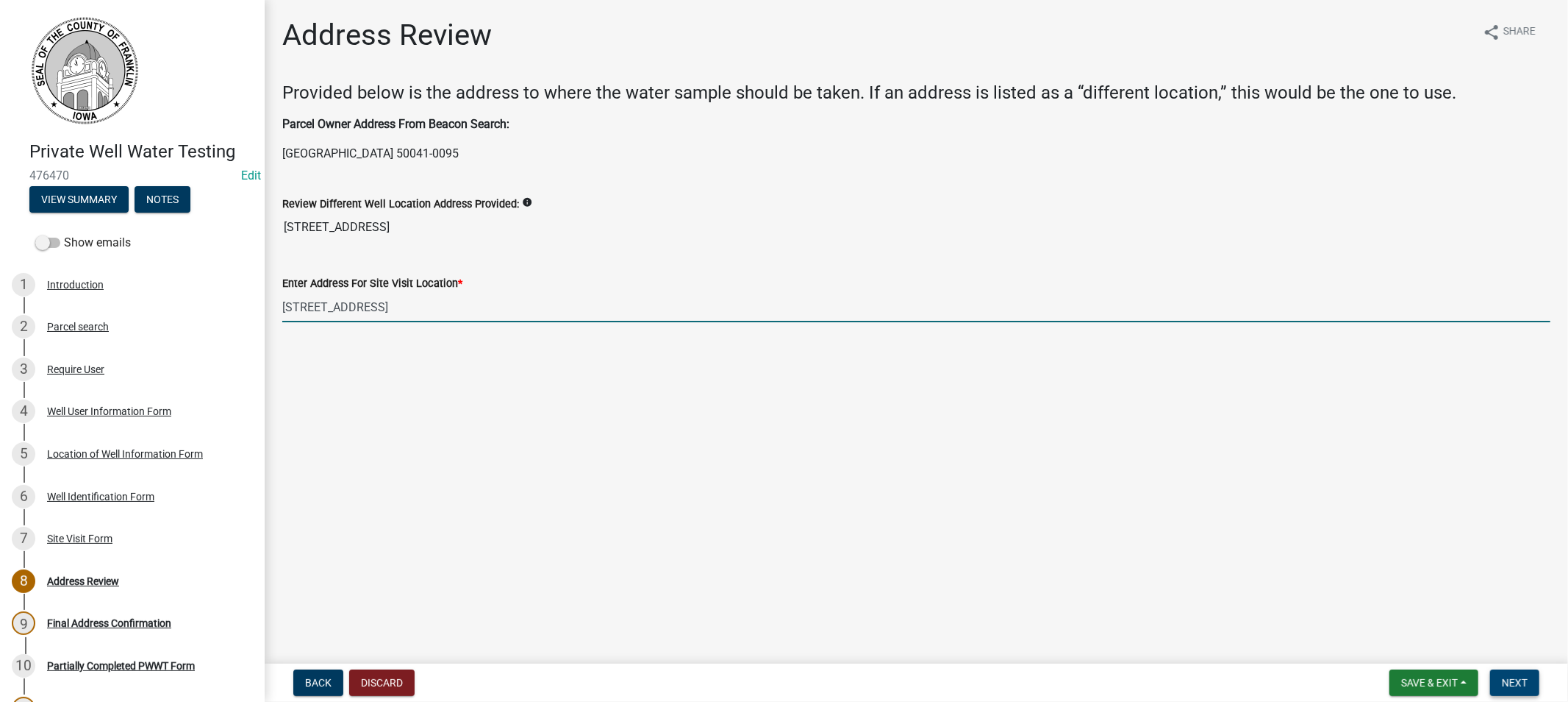
type input "[STREET_ADDRESS]"
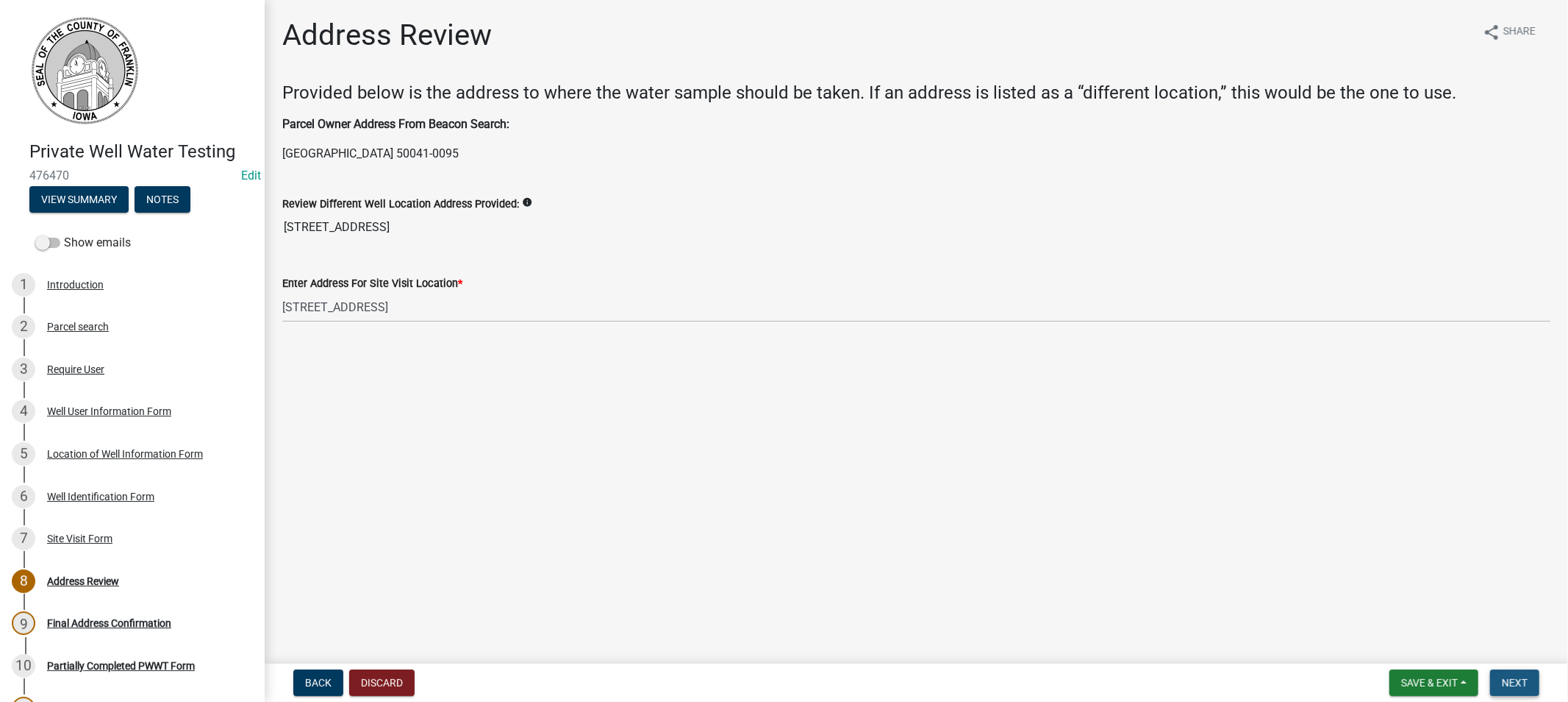
click at [1520, 679] on span "Next" at bounding box center [1514, 682] width 26 height 12
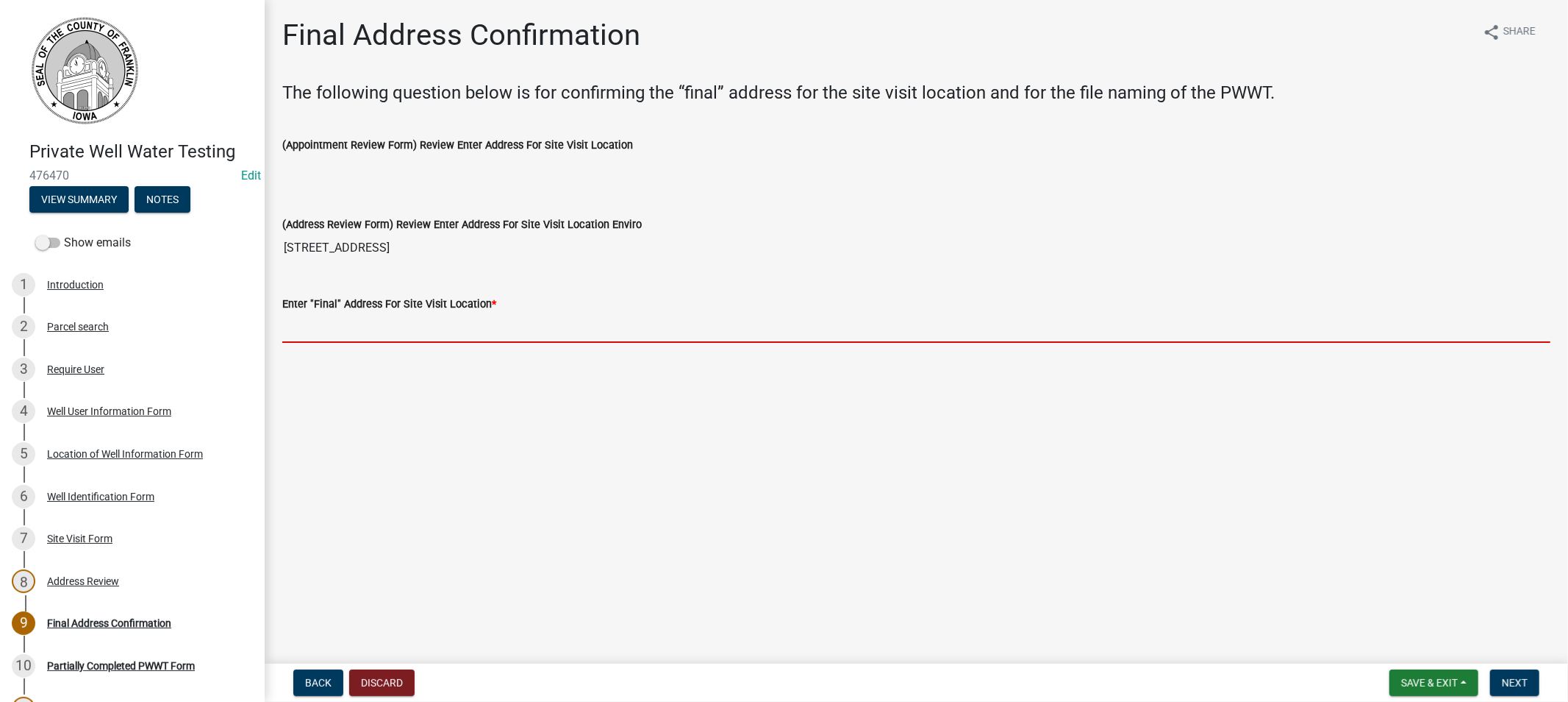
click at [331, 325] on input "Enter "Final" Address For Site Visit Location *" at bounding box center [917, 327] width 1268 height 30
paste input "[STREET_ADDRESS]"
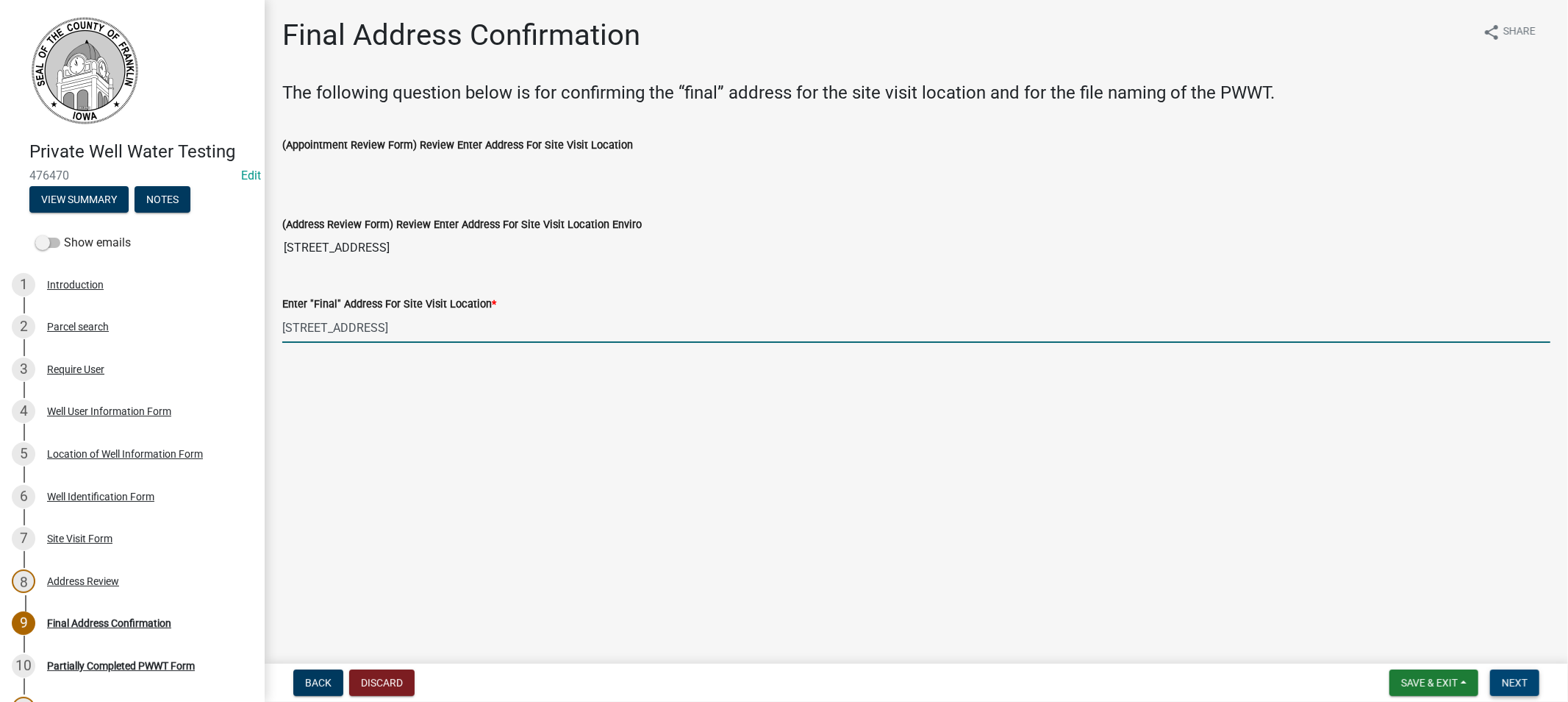
type input "[STREET_ADDRESS]"
click at [1519, 678] on span "Next" at bounding box center [1514, 682] width 26 height 12
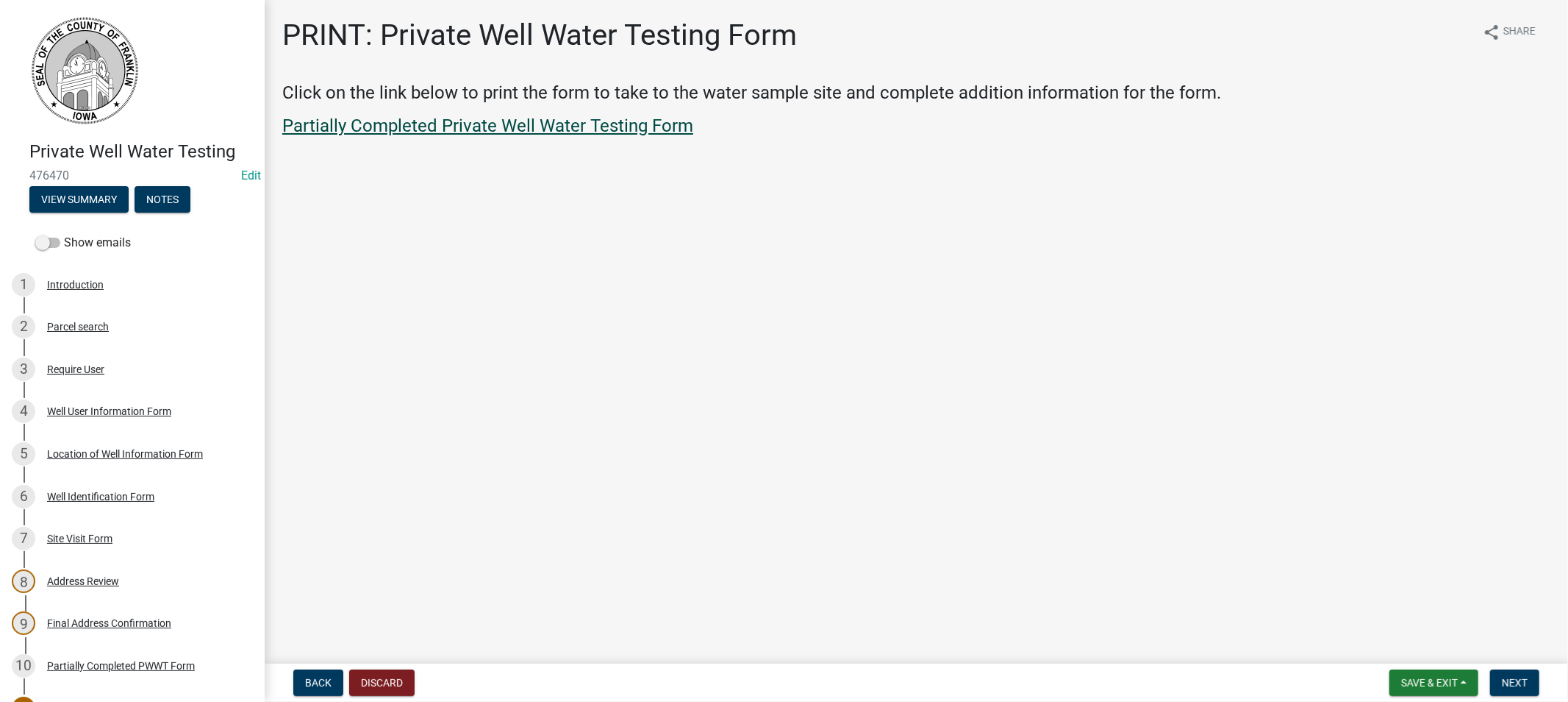
click at [425, 131] on link "Partially Completed Private Well Water Testing Form" at bounding box center [488, 126] width 411 height 21
drag, startPoint x: 1428, startPoint y: 682, endPoint x: 1416, endPoint y: 682, distance: 12.0
click at [1427, 682] on span "Save & Exit" at bounding box center [1429, 682] width 56 height 12
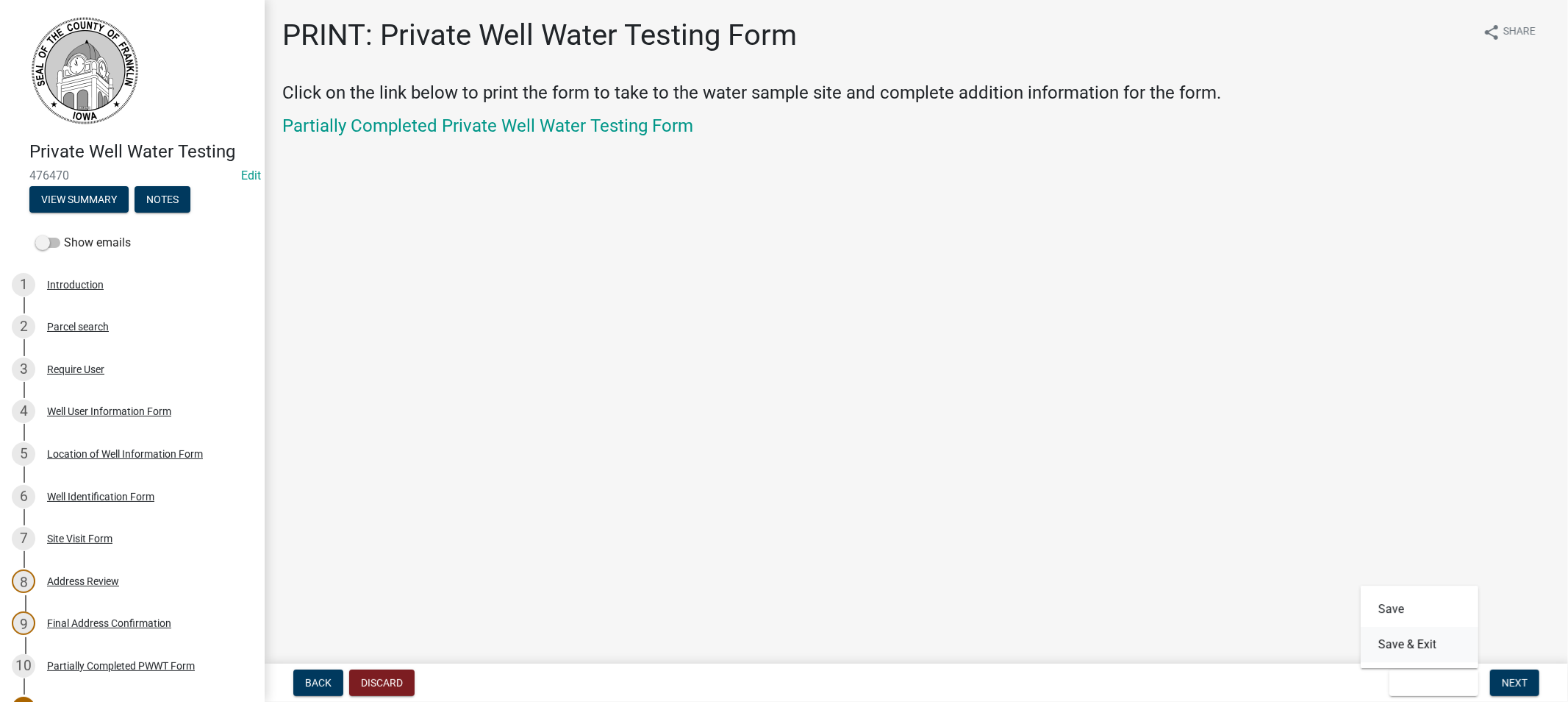
click at [1395, 643] on button "Save & Exit" at bounding box center [1419, 644] width 117 height 36
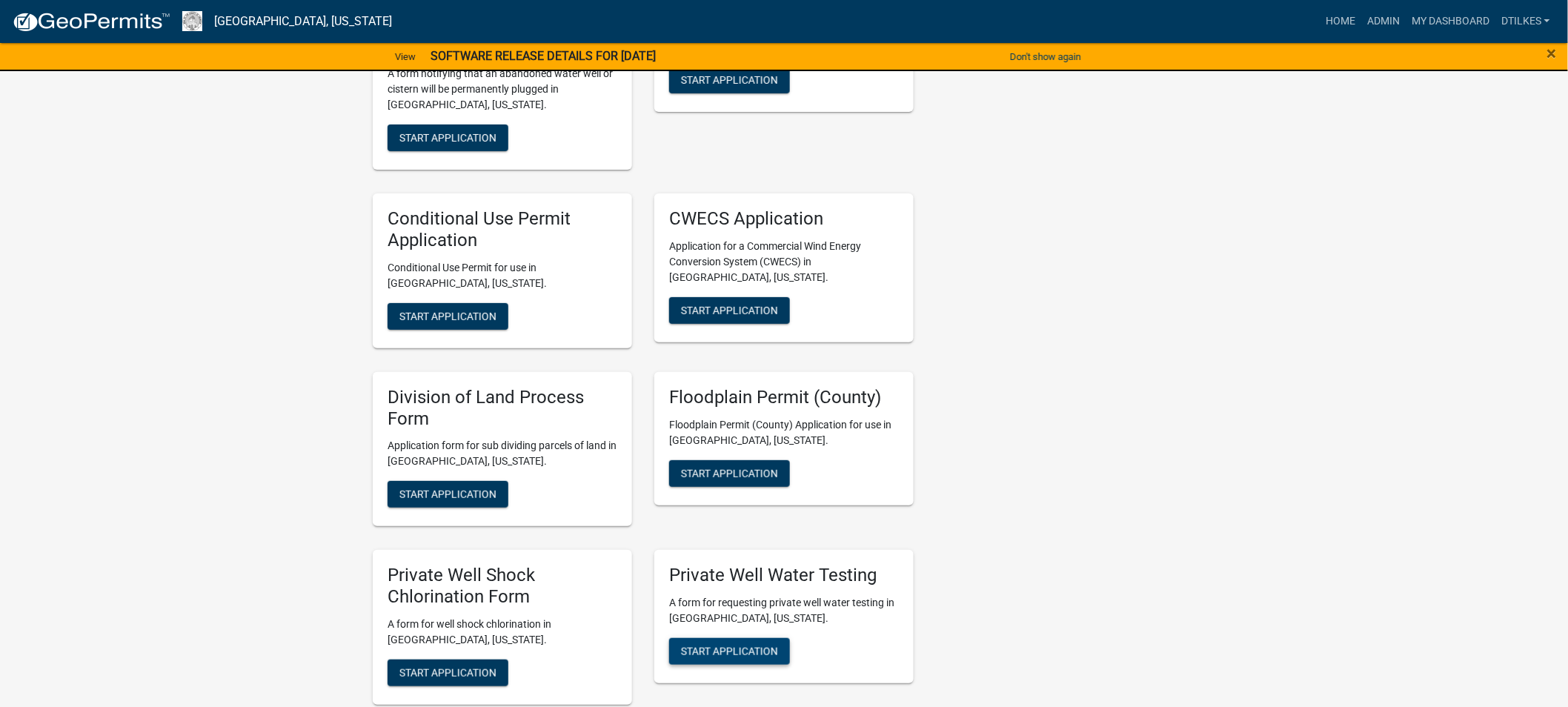
scroll to position [2469, 0]
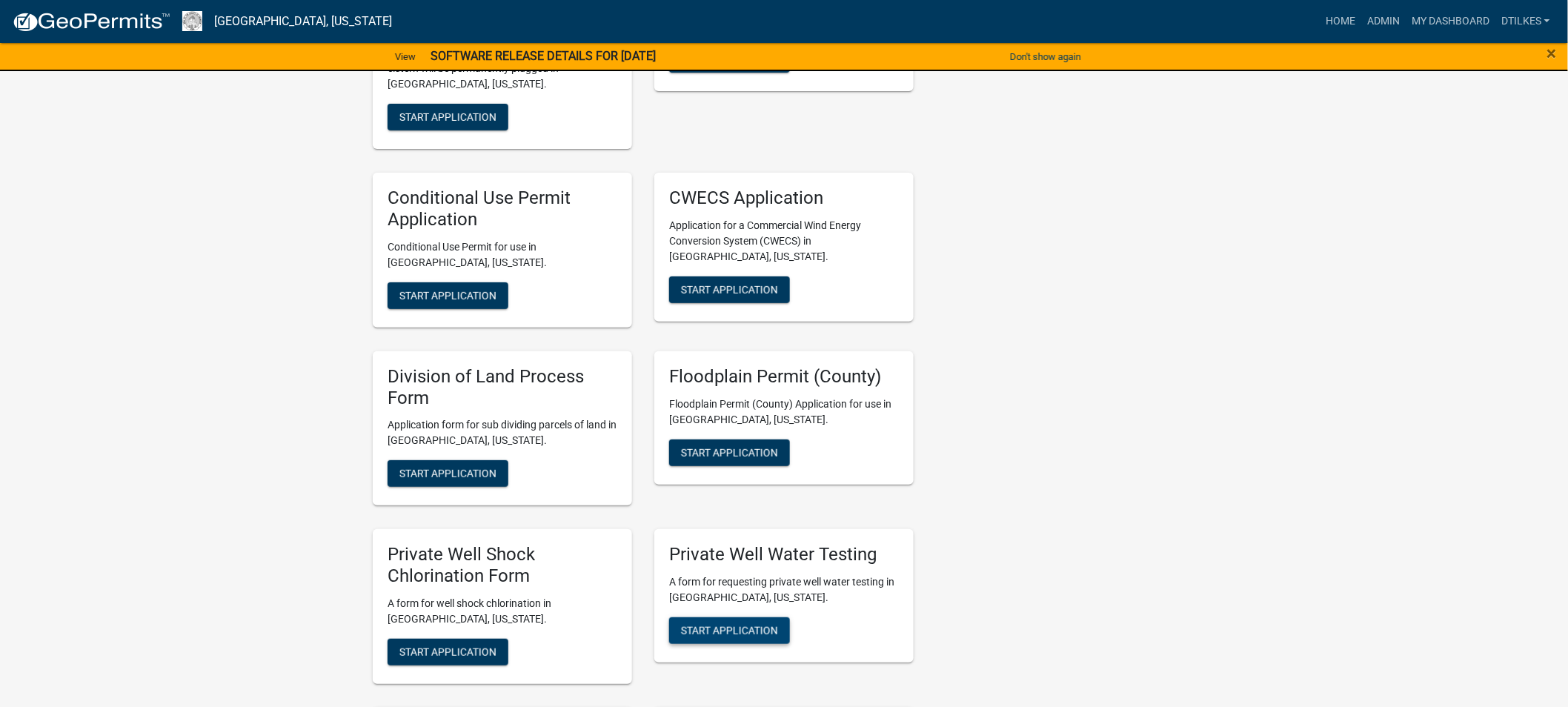
click at [724, 625] on span "Start Application" at bounding box center [729, 630] width 97 height 12
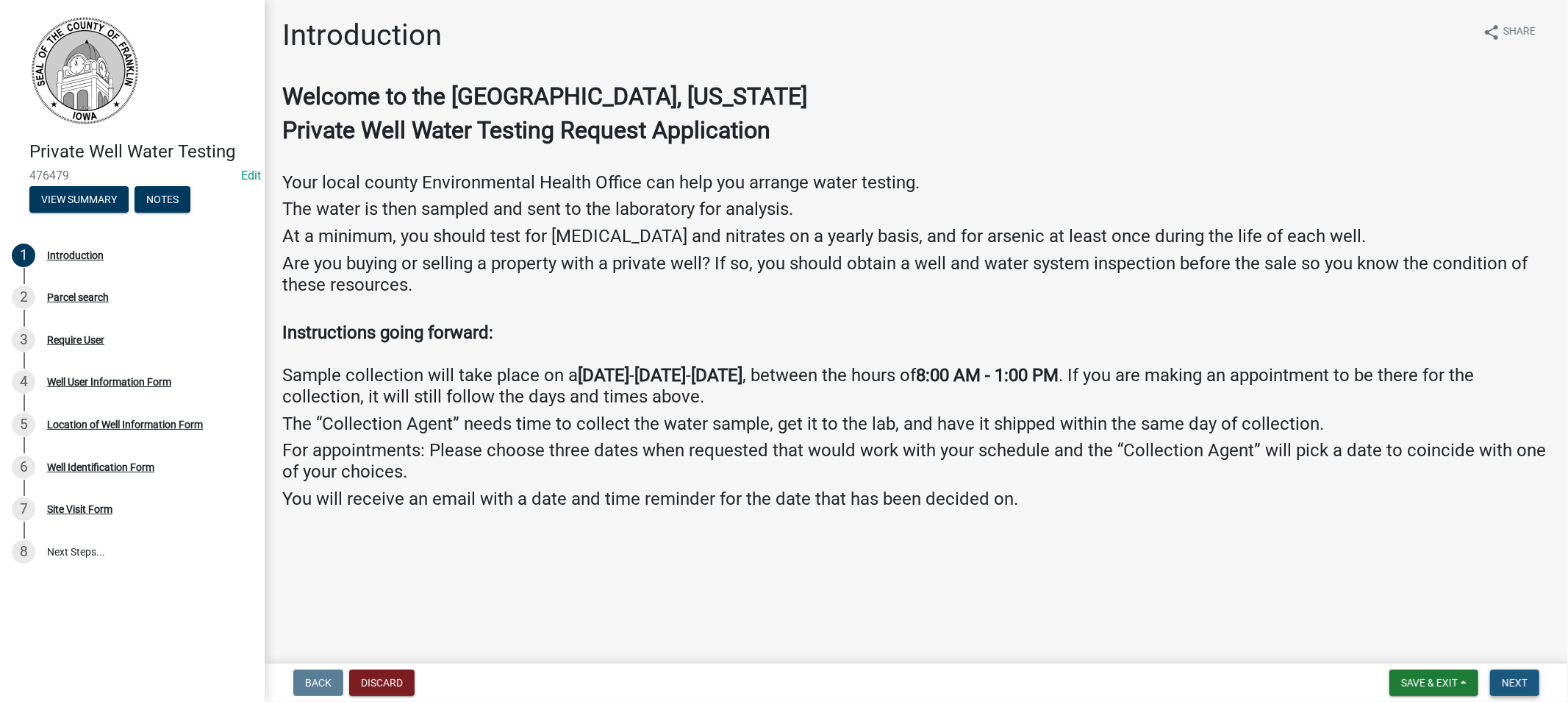
click at [1527, 682] on button "Next" at bounding box center [1515, 682] width 50 height 26
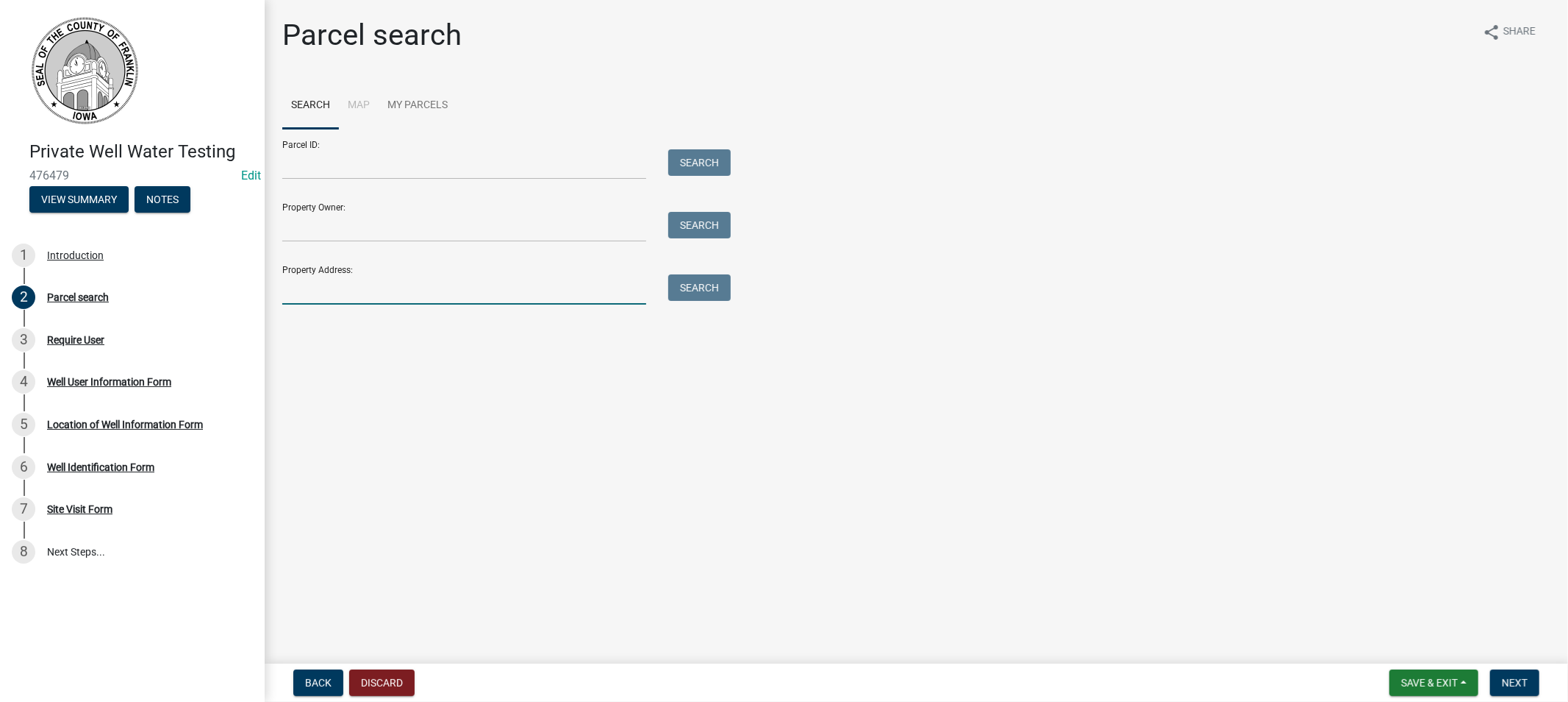
click at [314, 291] on input "Property Address:" at bounding box center [465, 289] width 364 height 30
type input "1854"
click at [679, 281] on button "Search" at bounding box center [700, 288] width 63 height 26
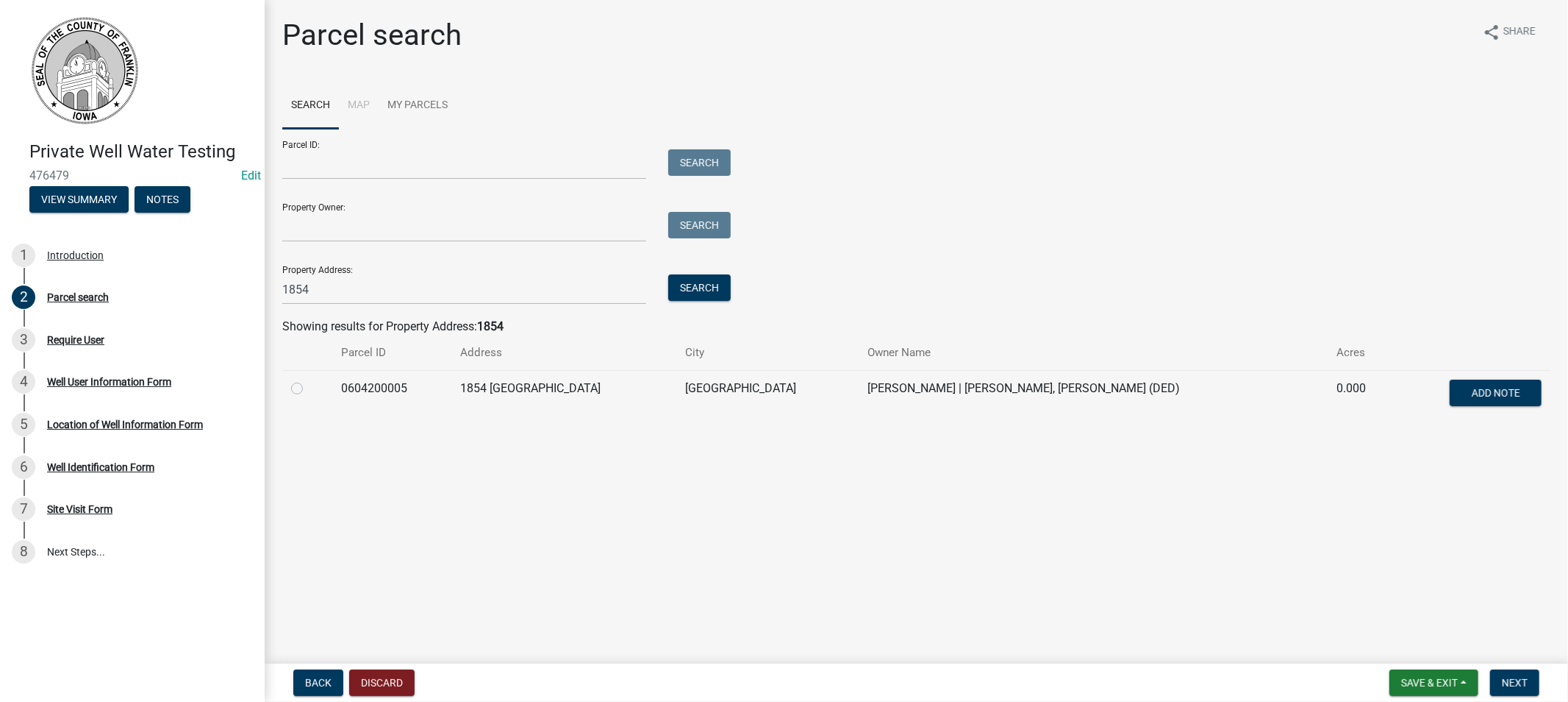
click at [309, 380] on label at bounding box center [309, 380] width 0 height 0
click at [309, 389] on input "radio" at bounding box center [314, 384] width 10 height 10
radio input "true"
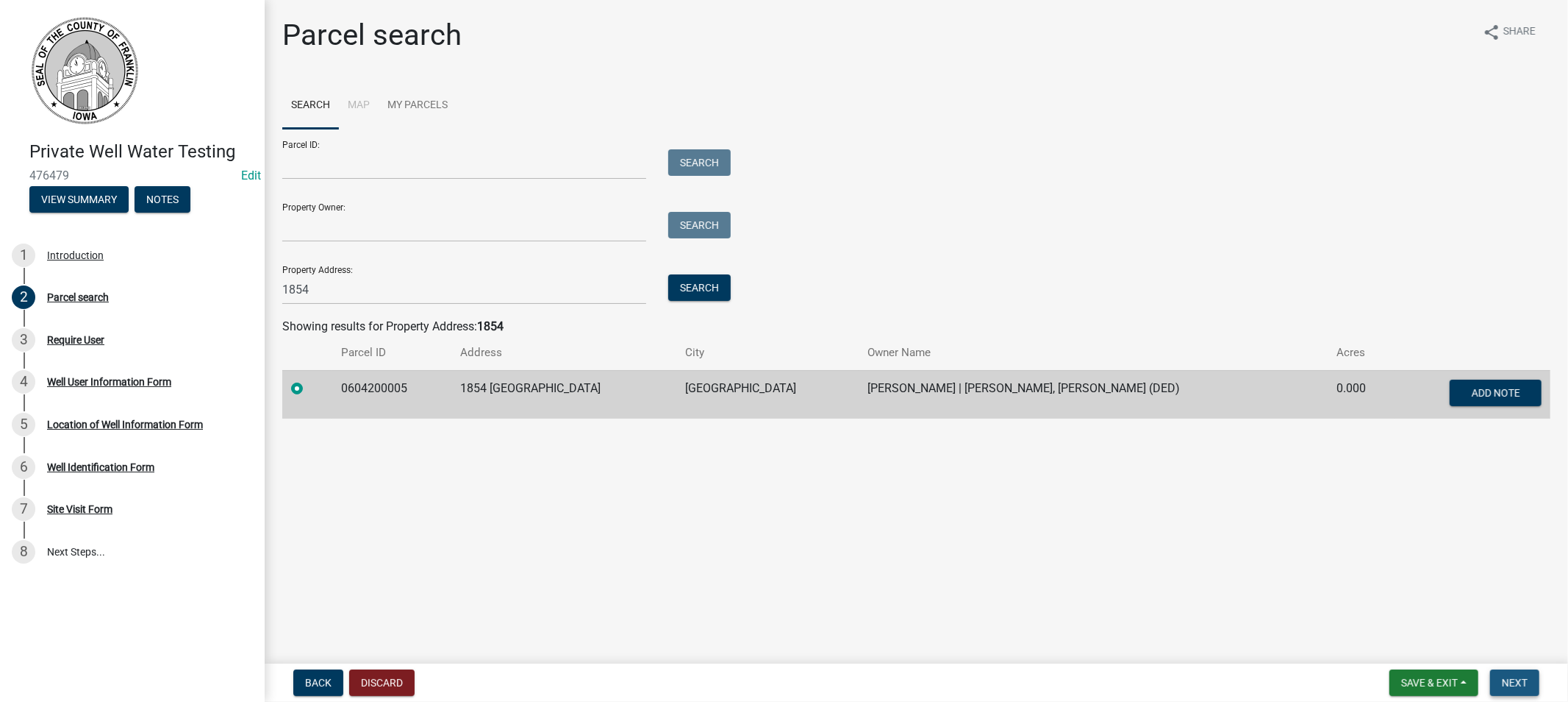
click at [1520, 672] on button "Next" at bounding box center [1515, 682] width 50 height 26
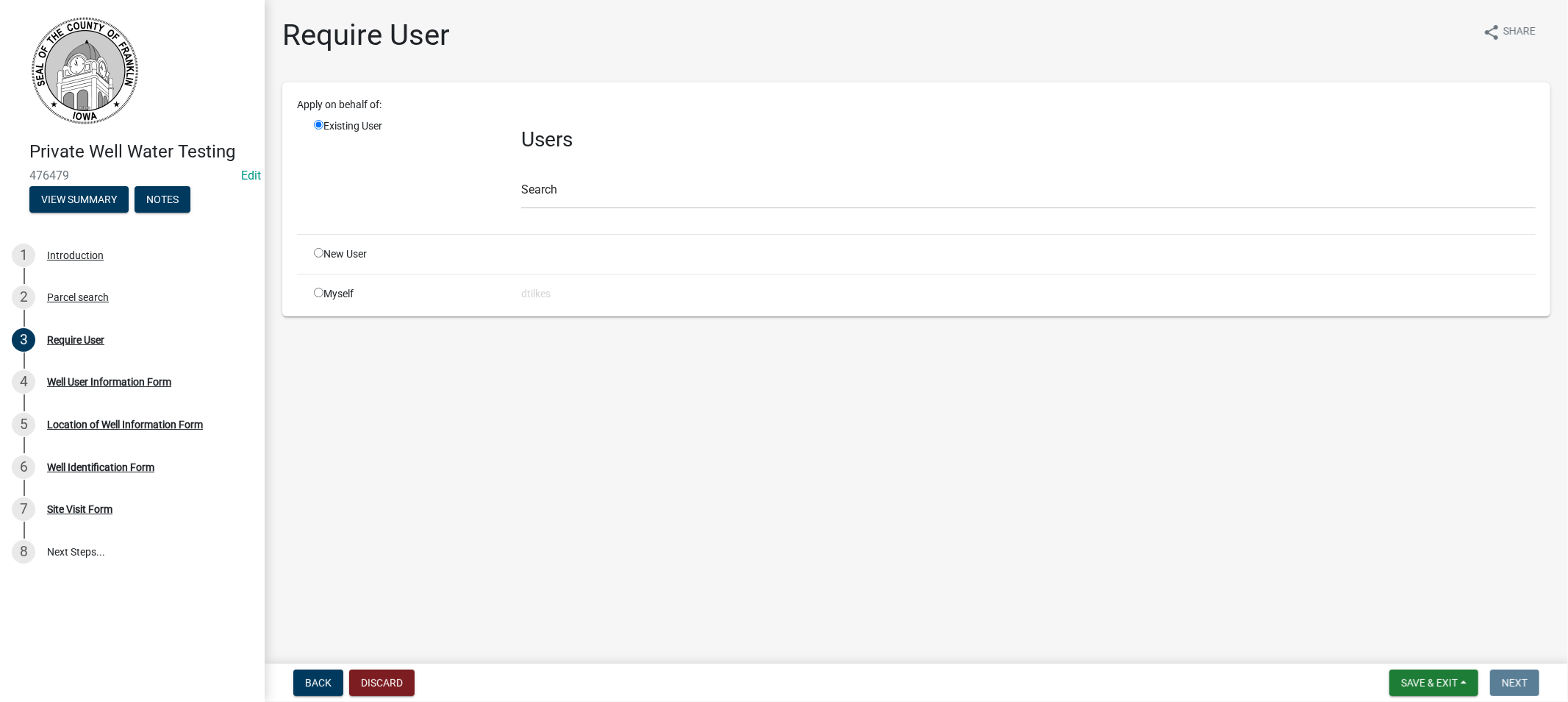
click at [314, 290] on input "radio" at bounding box center [319, 293] width 10 height 10
radio input "true"
radio input "false"
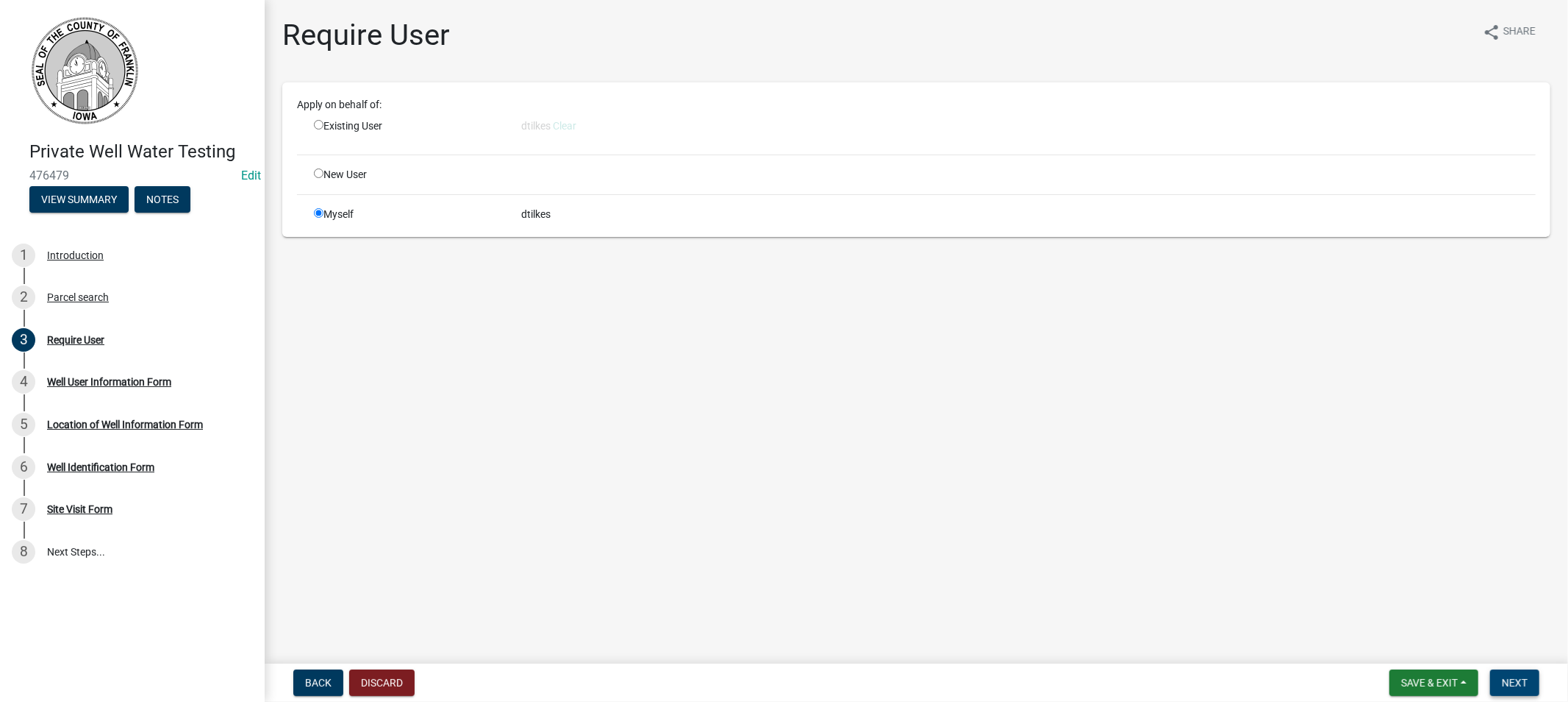
drag, startPoint x: 1505, startPoint y: 681, endPoint x: 1486, endPoint y: 681, distance: 19.0
click at [1504, 681] on span "Next" at bounding box center [1514, 682] width 26 height 12
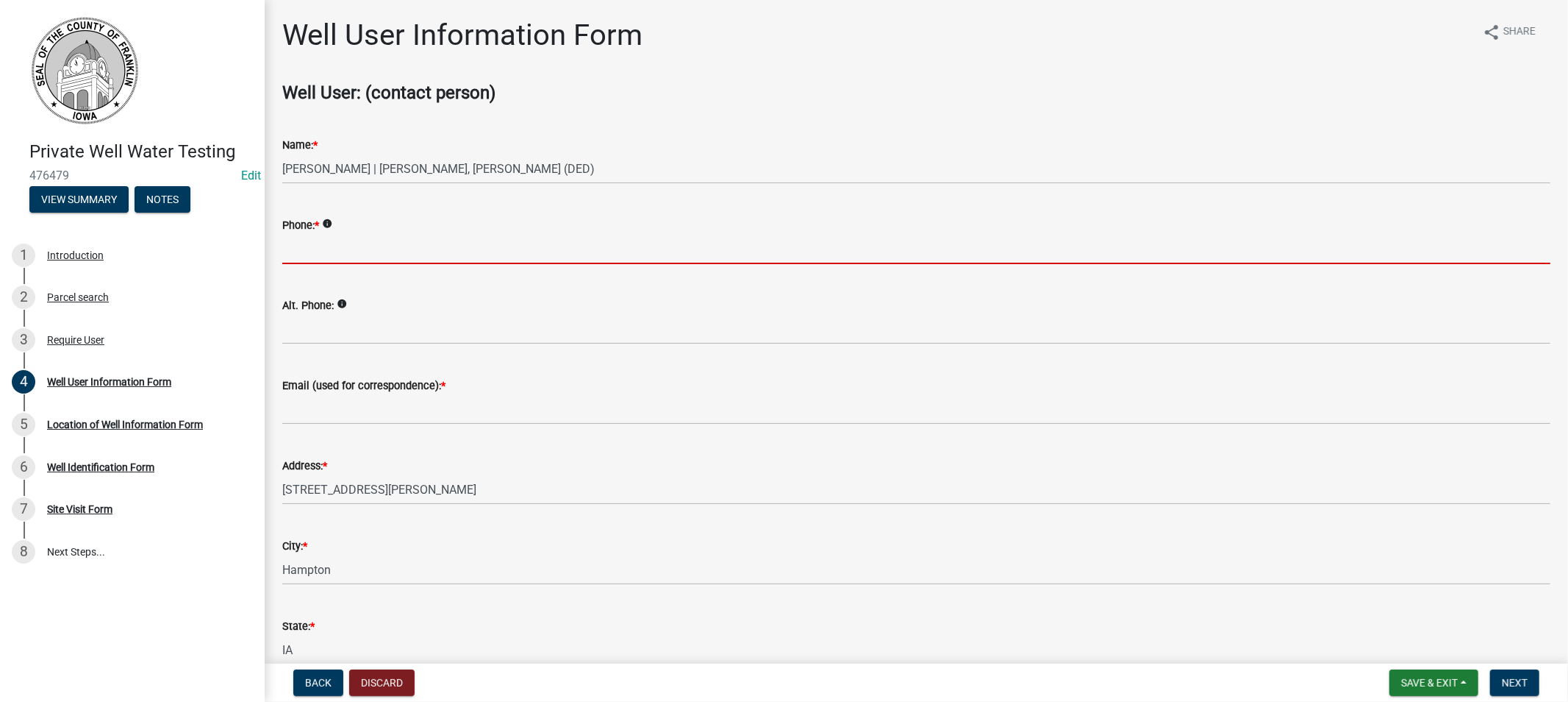
click at [329, 253] on input "Phone: *" at bounding box center [917, 249] width 1268 height 30
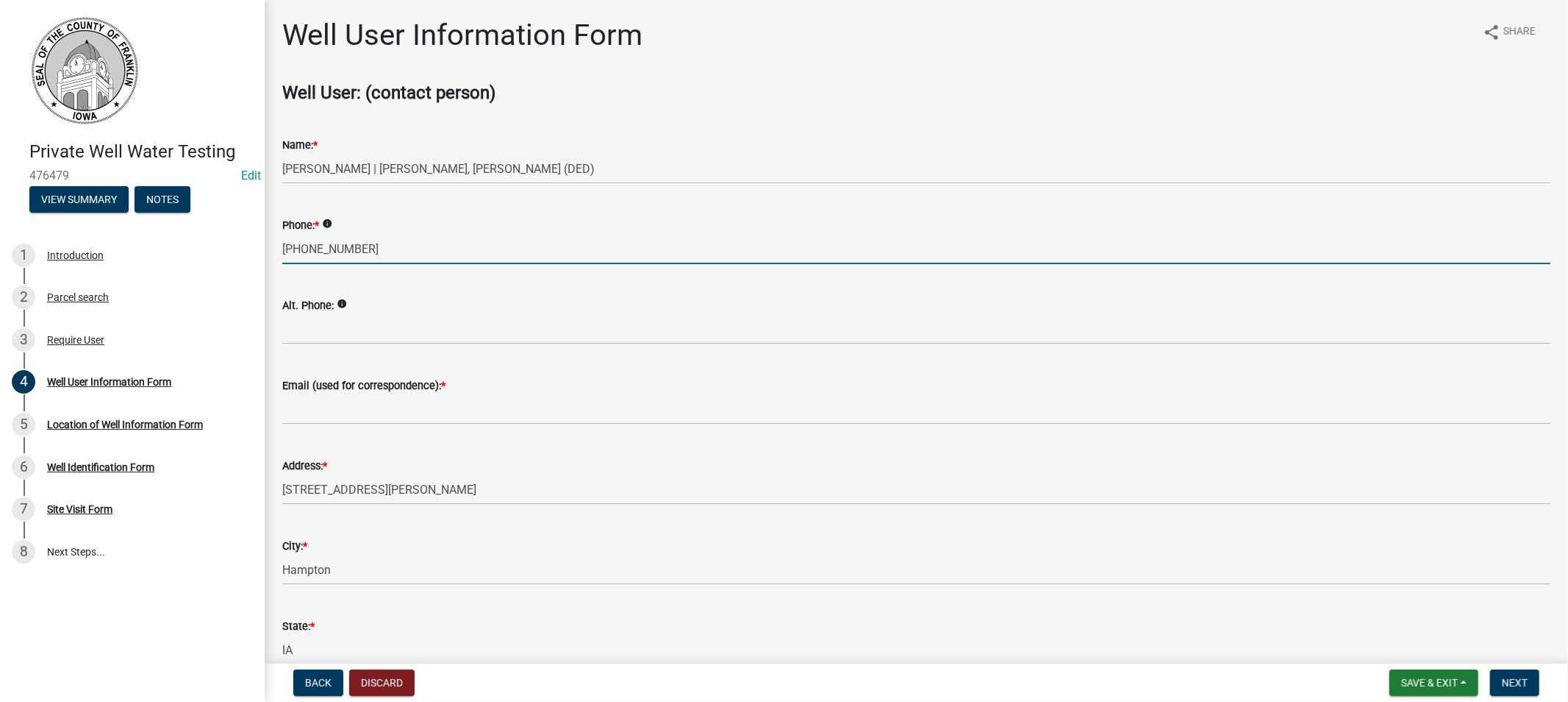
type input "[PHONE_NUMBER]"
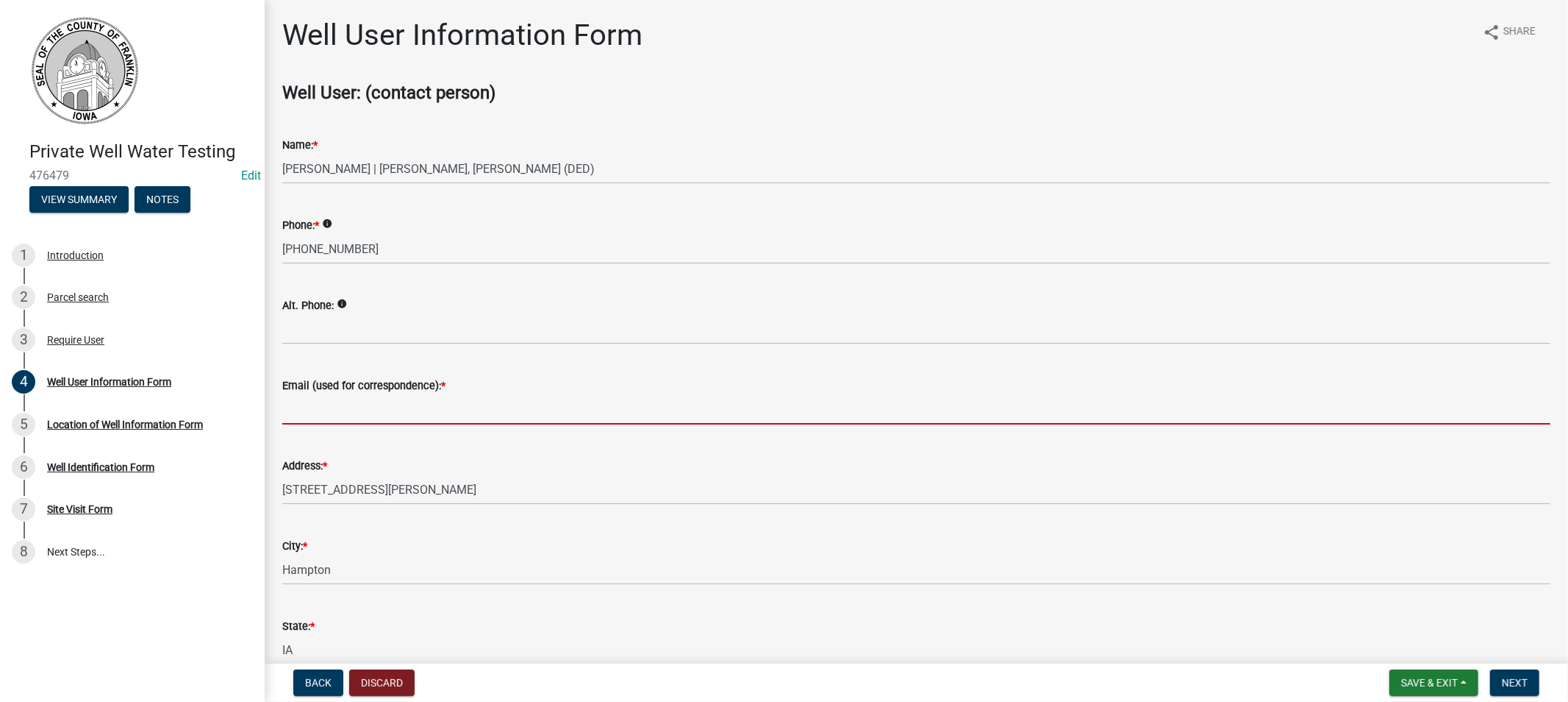
click at [328, 408] on input "Email (used for correspondence): *" at bounding box center [917, 409] width 1268 height 30
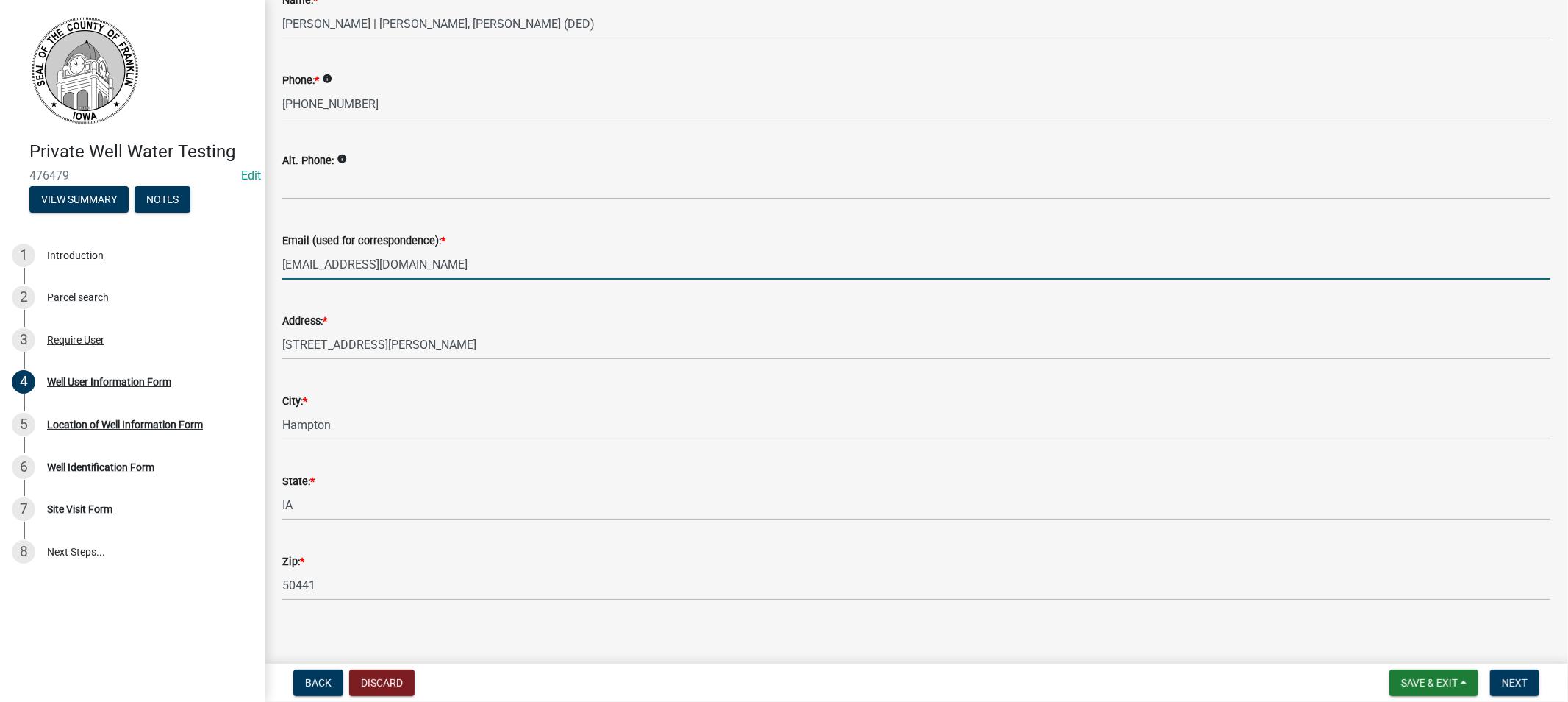
scroll to position [156, 0]
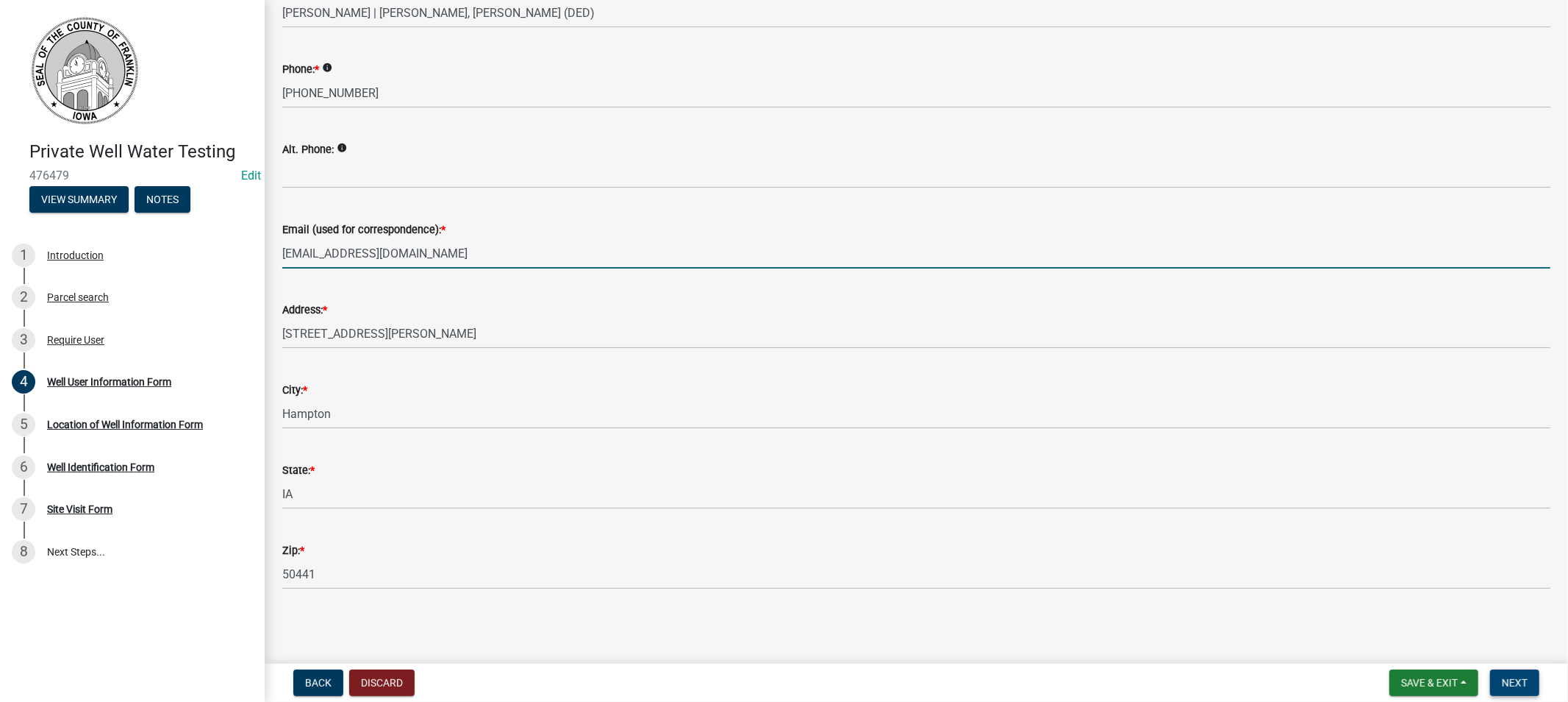
type input "[EMAIL_ADDRESS][DOMAIN_NAME]"
click at [1508, 681] on span "Next" at bounding box center [1514, 682] width 26 height 12
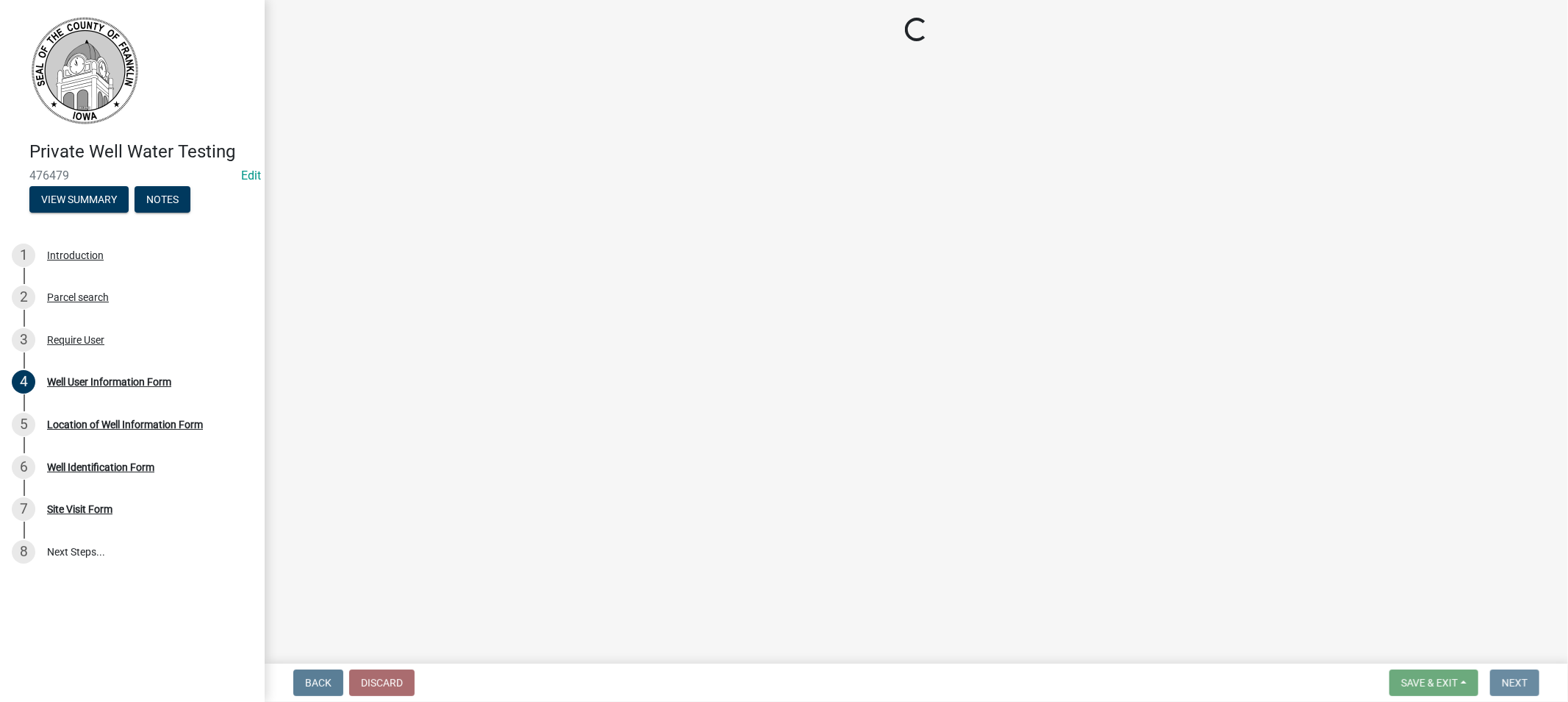
scroll to position [0, 0]
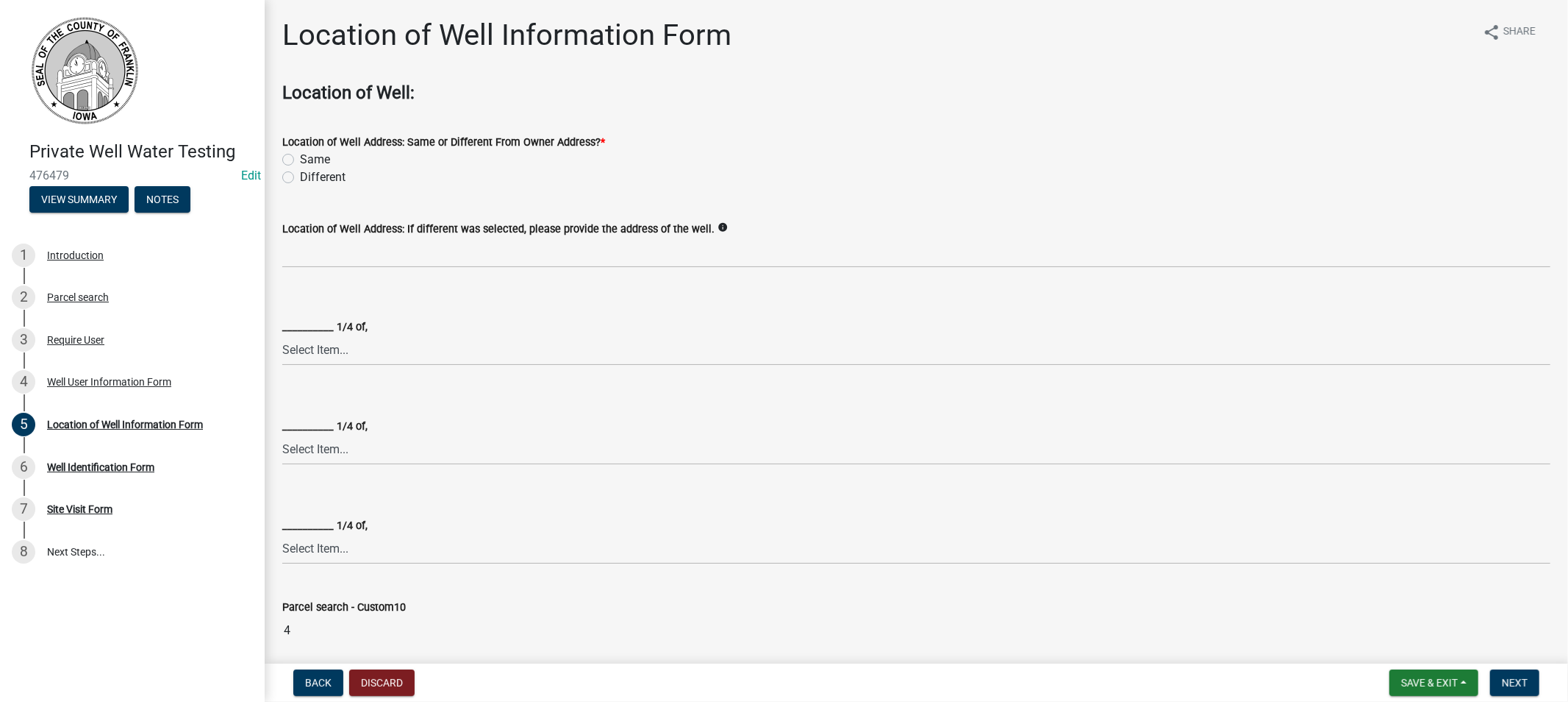
click at [300, 162] on label "Same" at bounding box center [315, 159] width 30 height 17
click at [300, 160] on input "Same" at bounding box center [305, 155] width 10 height 10
radio input "true"
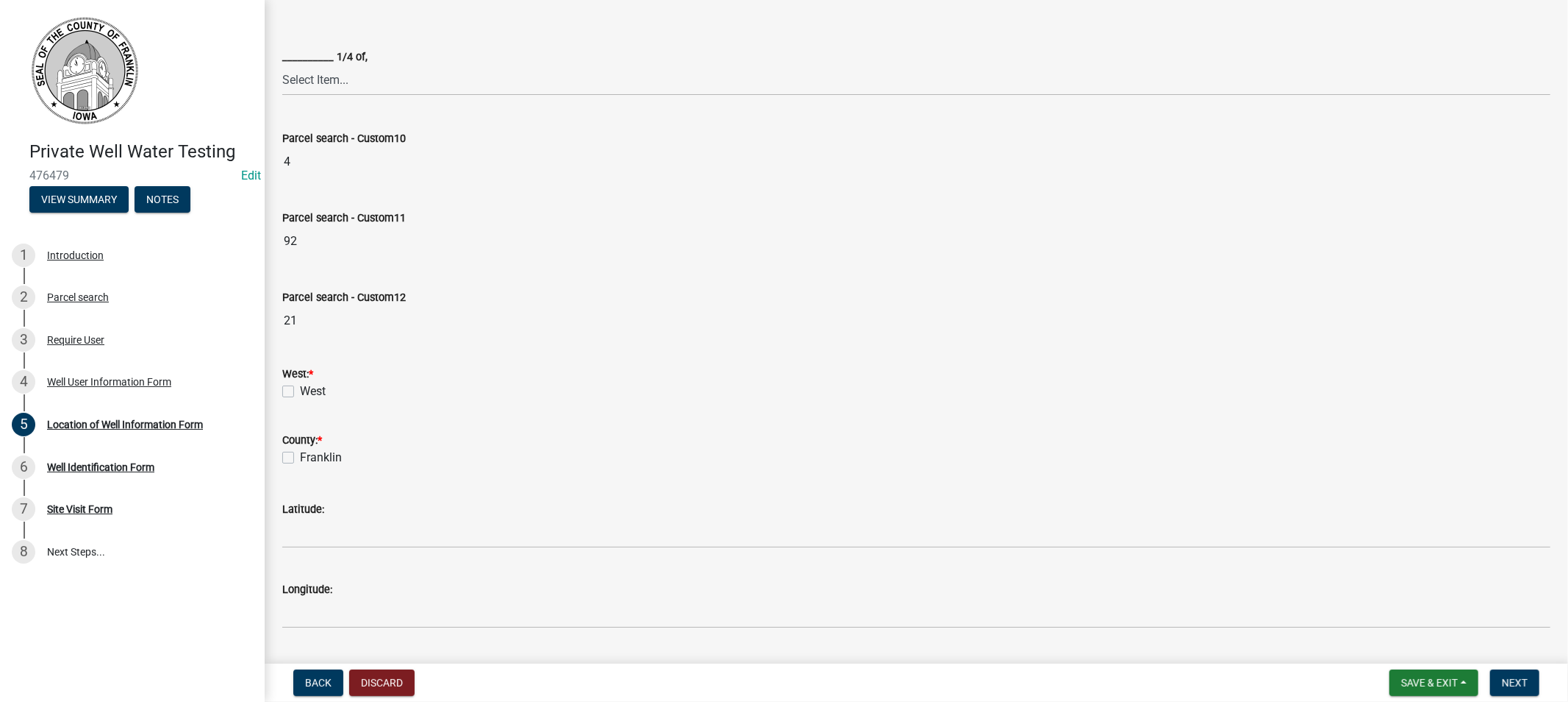
scroll to position [489, 0]
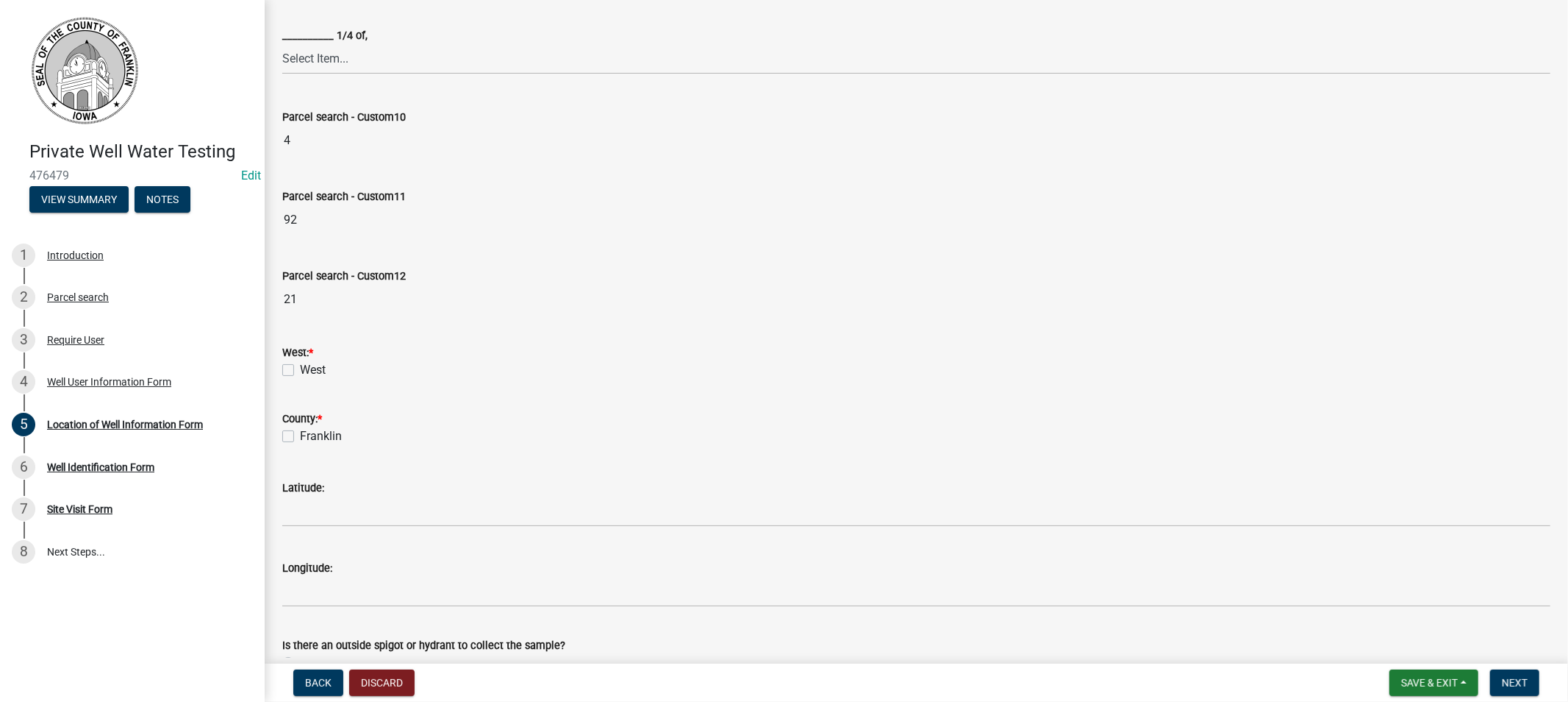
click at [300, 369] on label "West" at bounding box center [312, 370] width 26 height 17
click at [300, 369] on input "West" at bounding box center [305, 366] width 10 height 10
checkbox input "true"
click at [294, 435] on div "Franklin" at bounding box center [917, 436] width 1268 height 17
click at [300, 437] on label "Franklin" at bounding box center [321, 436] width 42 height 17
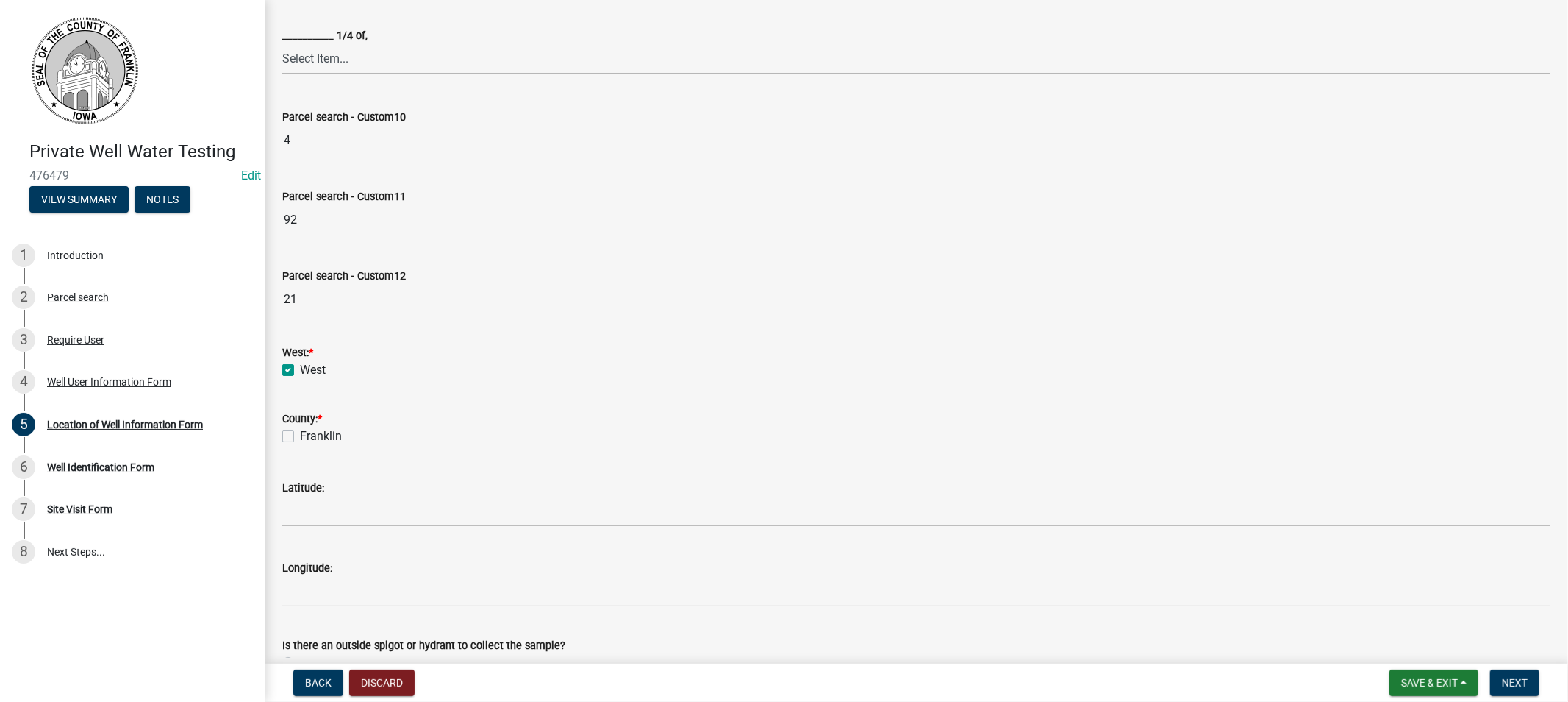
click at [300, 437] on input "Franklin" at bounding box center [305, 432] width 10 height 10
checkbox input "true"
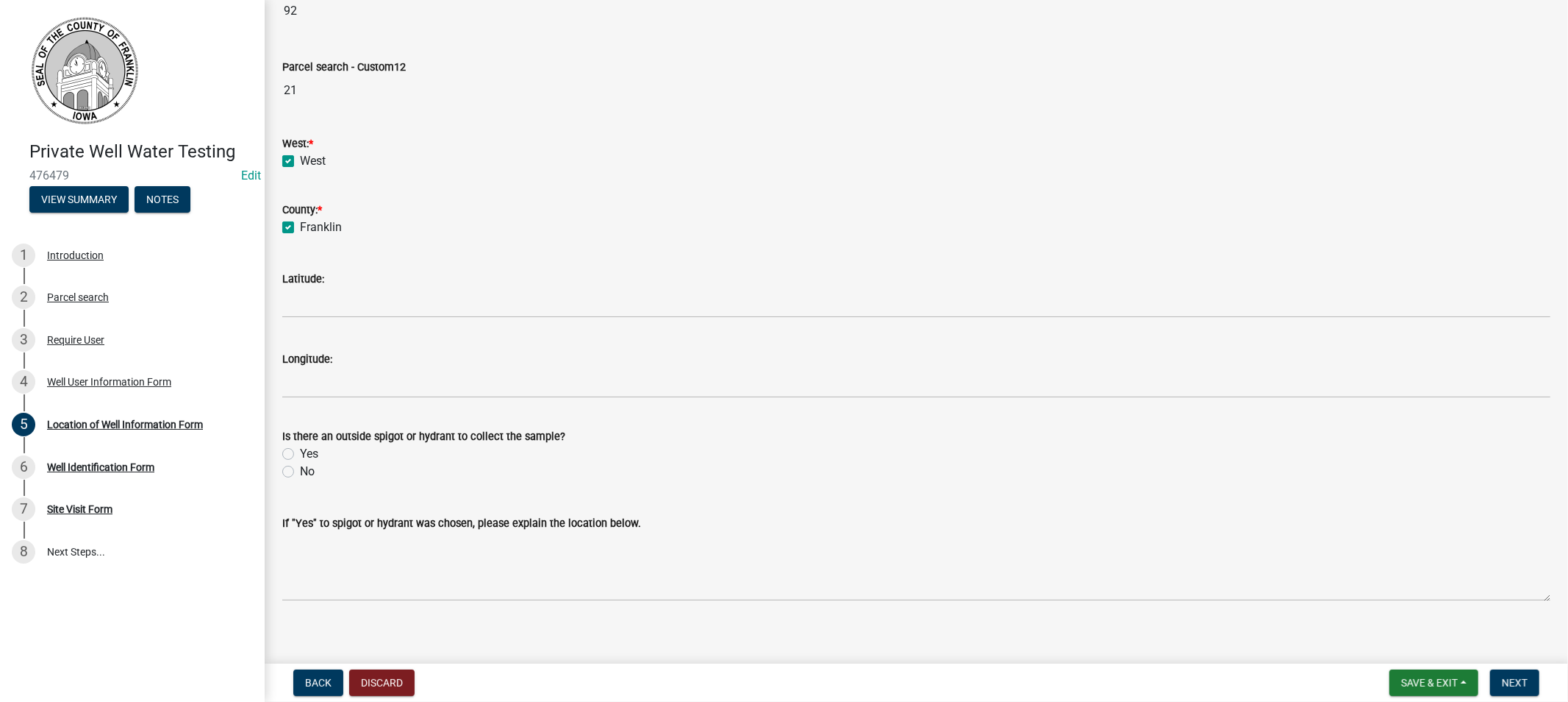
scroll to position [710, 0]
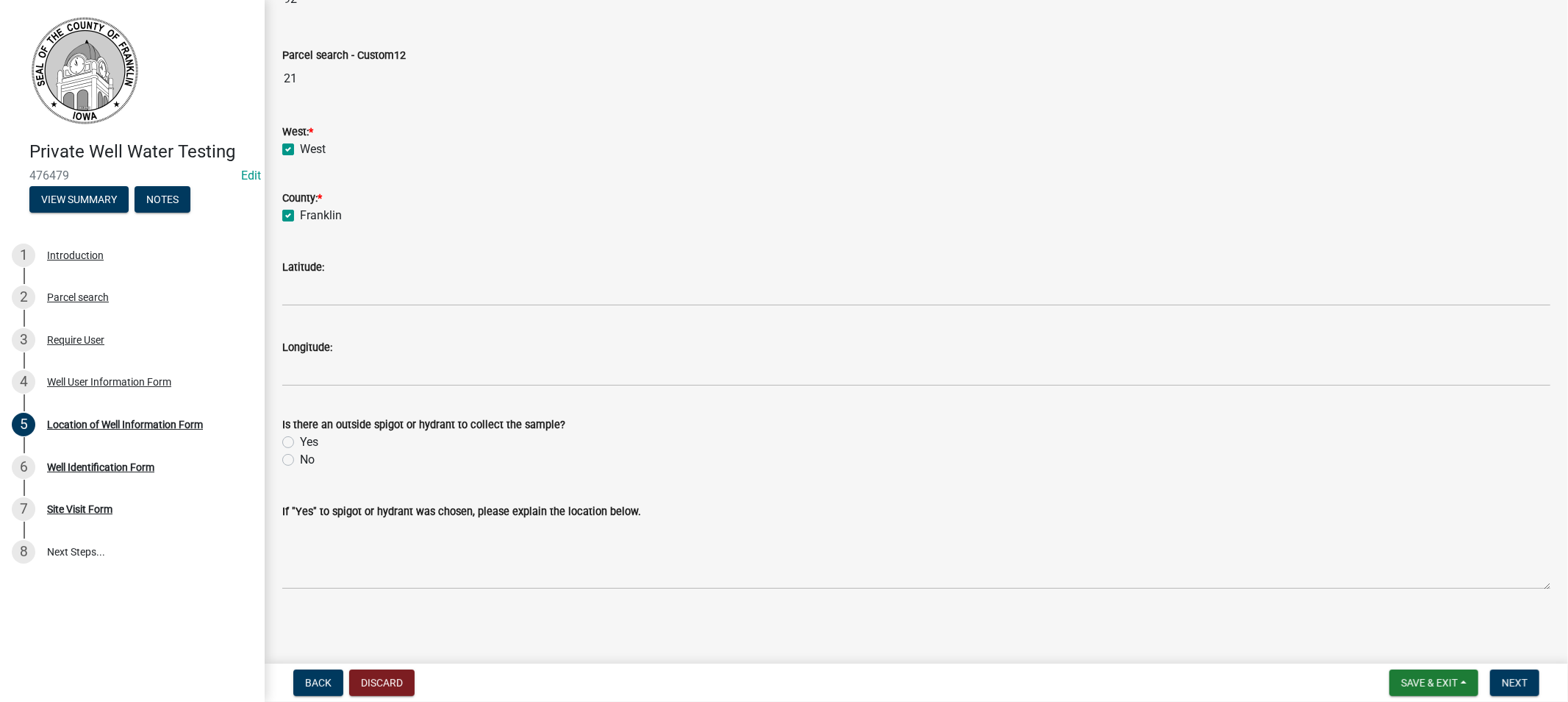
click at [300, 442] on label "Yes" at bounding box center [309, 442] width 18 height 17
click at [300, 442] on input "Yes" at bounding box center [305, 438] width 10 height 10
radio input "true"
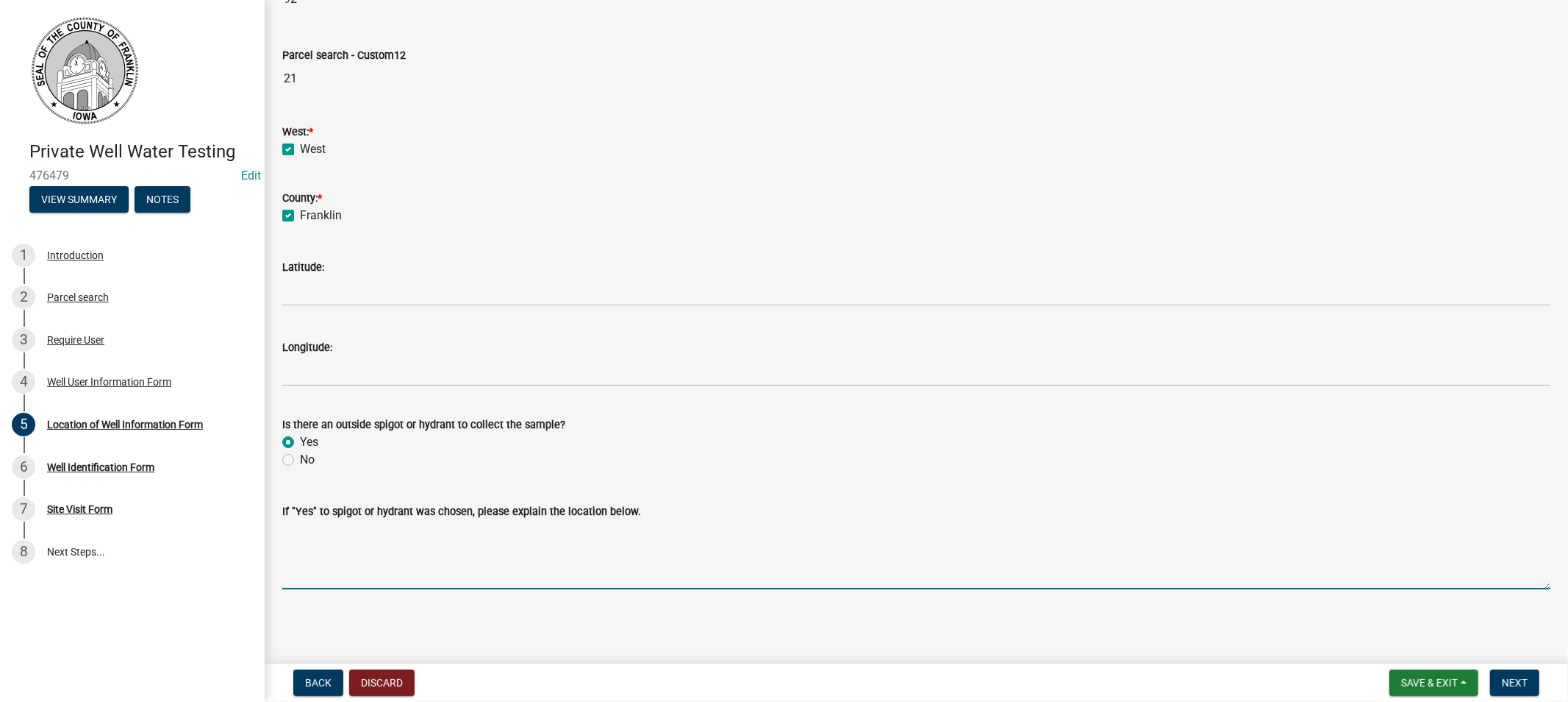
click at [372, 565] on textarea "If "Yes" to spigot or hydrant was chosen, please explain the location below." at bounding box center [917, 555] width 1268 height 69
type textarea "she works from home"
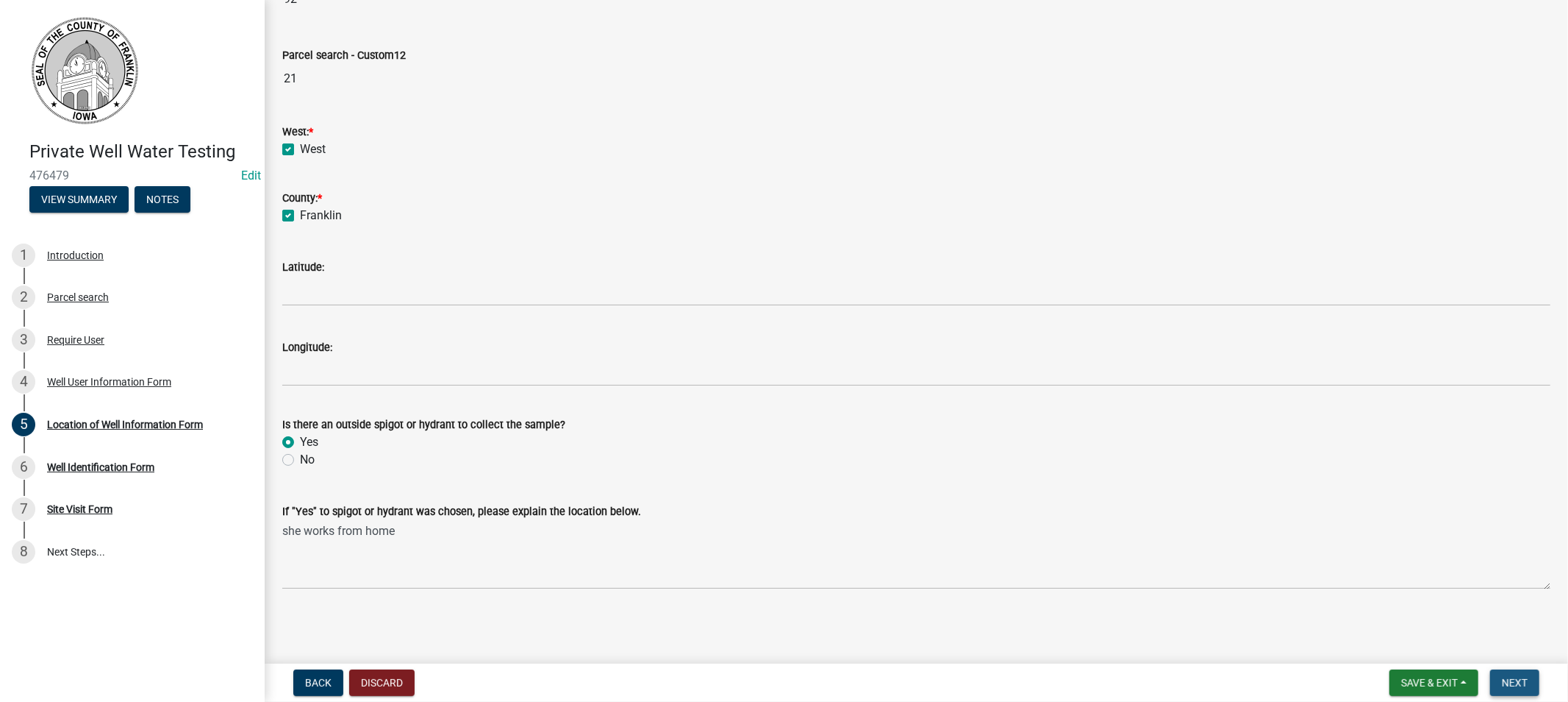
click at [1504, 685] on span "Next" at bounding box center [1514, 682] width 26 height 12
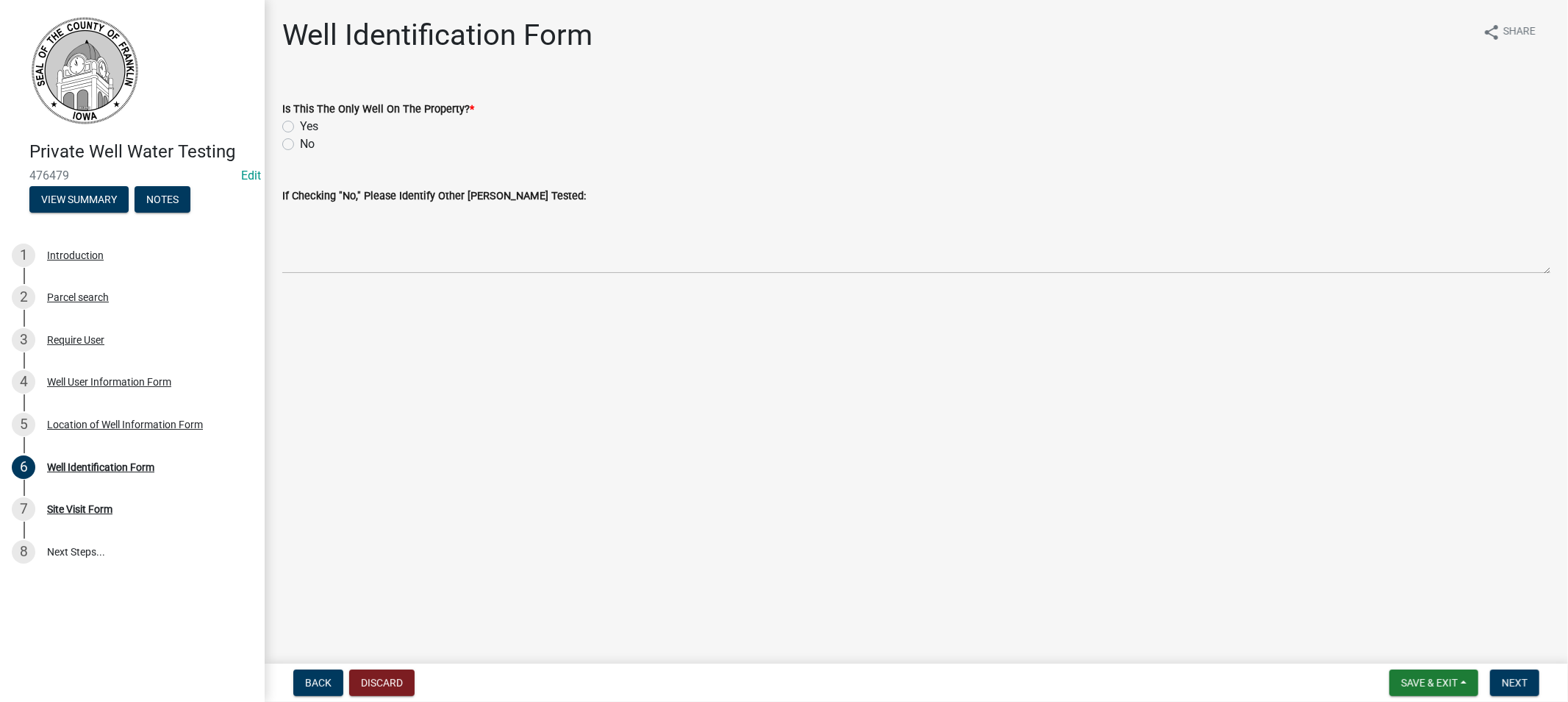
click at [300, 126] on label "Yes" at bounding box center [309, 126] width 18 height 17
click at [300, 126] on input "Yes" at bounding box center [305, 122] width 10 height 10
radio input "true"
click at [1495, 675] on button "Next" at bounding box center [1515, 682] width 50 height 26
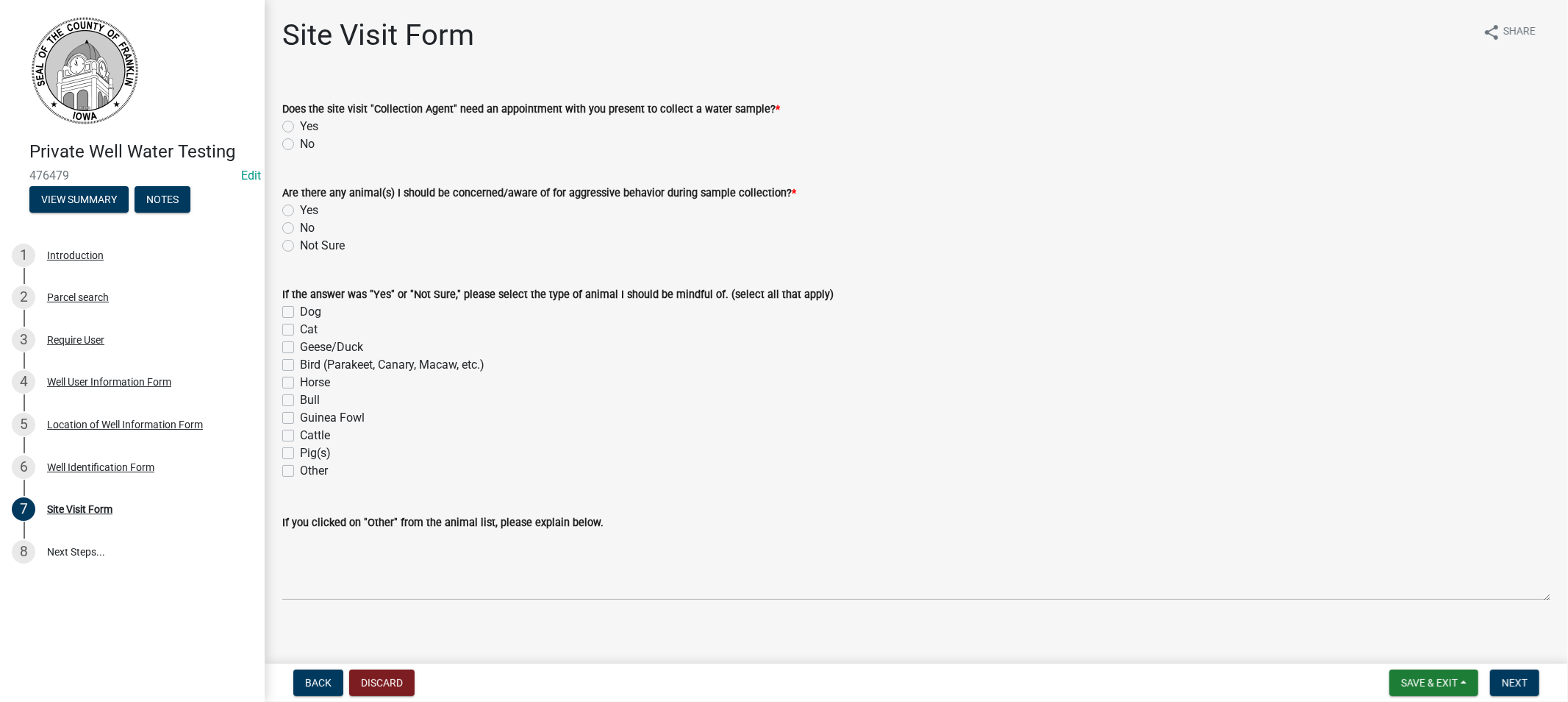
click at [300, 138] on label "No" at bounding box center [307, 144] width 15 height 17
click at [300, 138] on input "No" at bounding box center [305, 141] width 10 height 10
radio input "true"
click at [300, 230] on label "No" at bounding box center [307, 227] width 15 height 17
click at [300, 229] on input "No" at bounding box center [305, 224] width 10 height 10
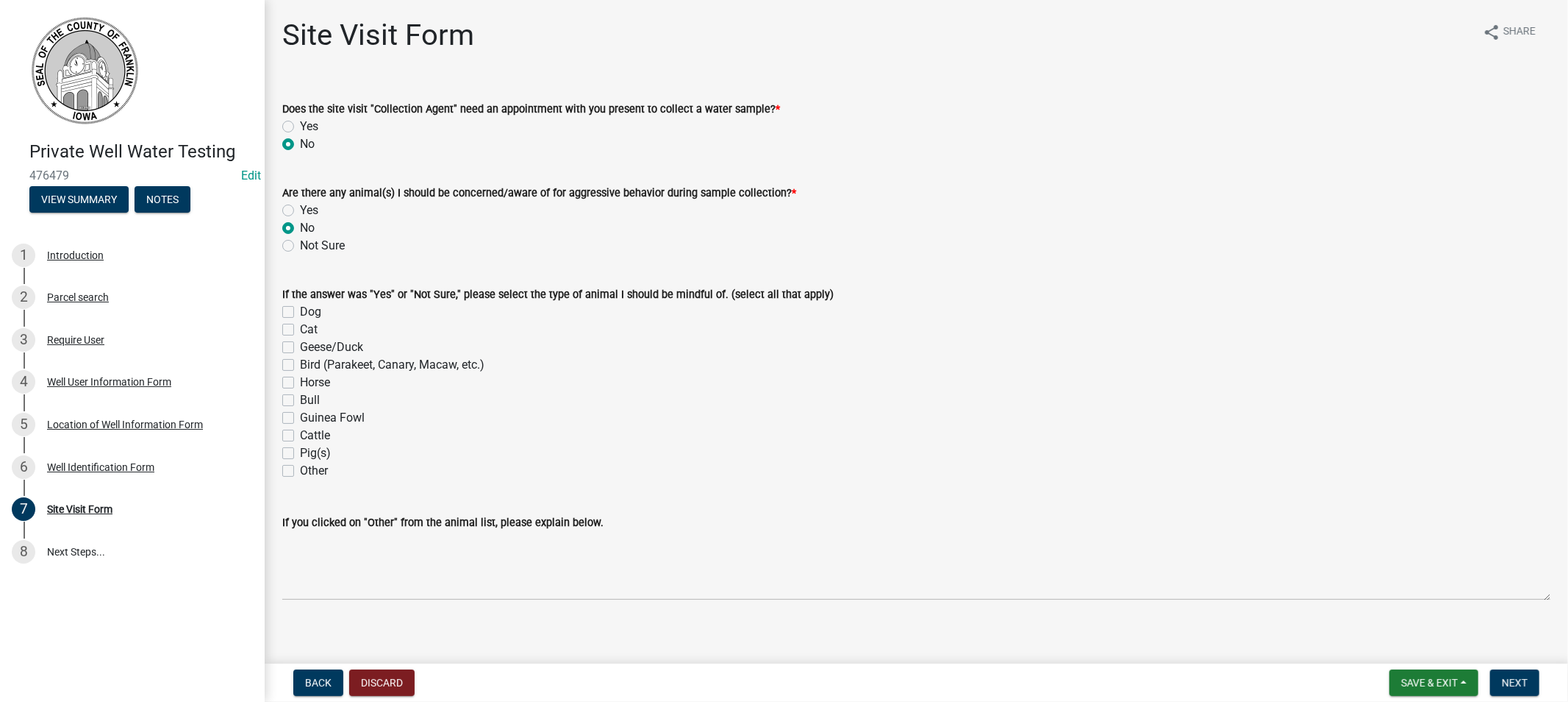
radio input "true"
click at [300, 246] on label "Not Sure" at bounding box center [322, 245] width 45 height 17
click at [300, 246] on input "Not Sure" at bounding box center [305, 241] width 10 height 10
radio input "true"
drag, startPoint x: 1499, startPoint y: 680, endPoint x: 1480, endPoint y: 675, distance: 19.6
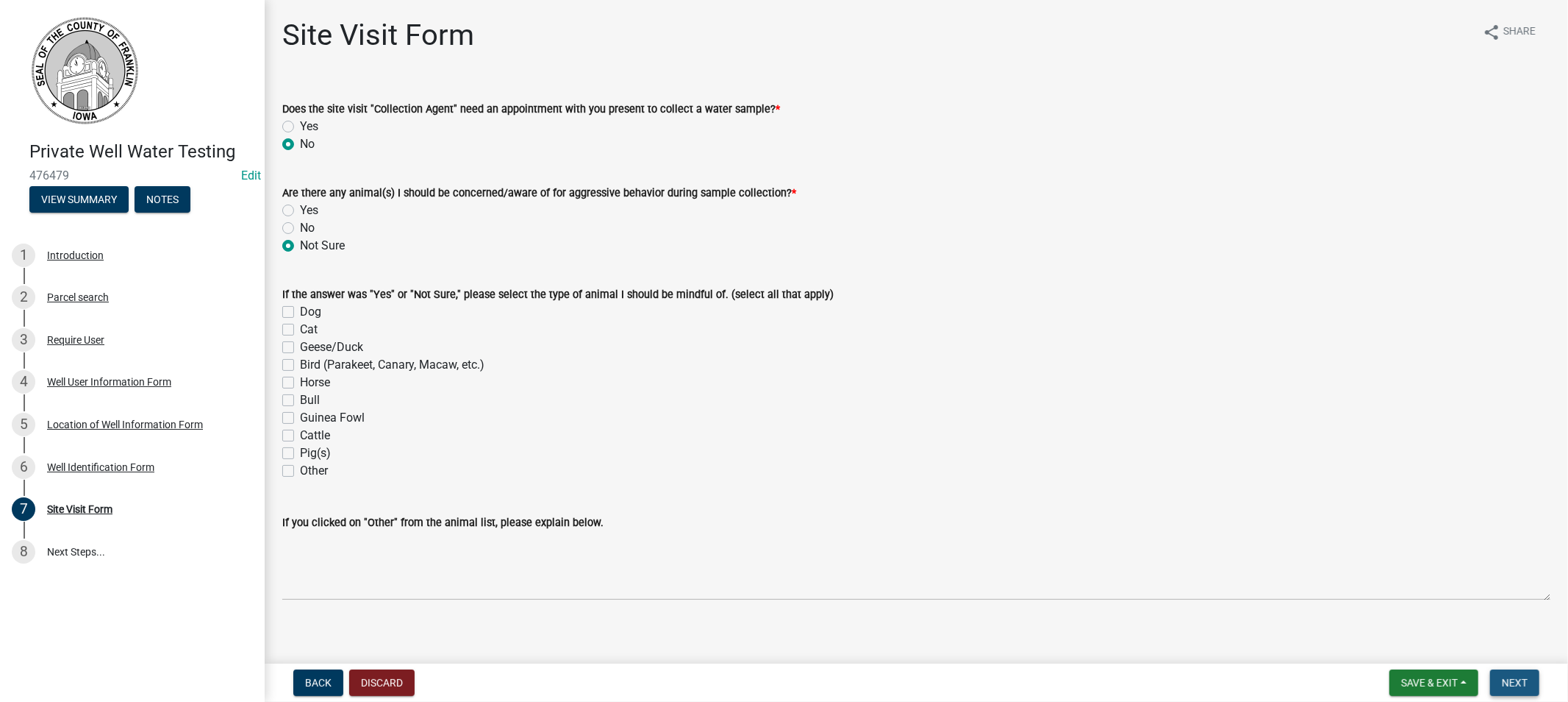
click at [1494, 679] on button "Next" at bounding box center [1515, 682] width 50 height 26
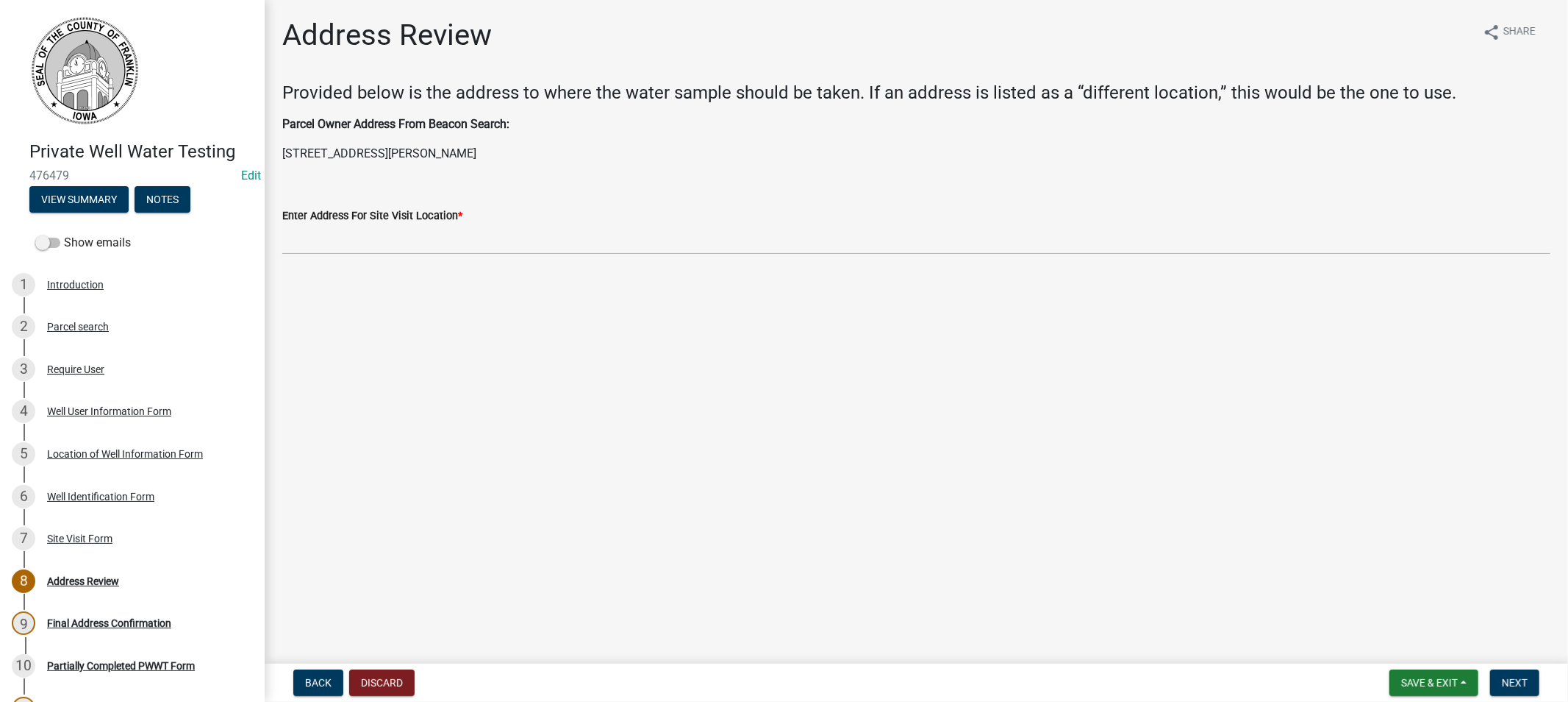
drag, startPoint x: 480, startPoint y: 150, endPoint x: 272, endPoint y: 155, distance: 208.1
click at [272, 155] on div "Parcel Owner Address From Beacon Search: [STREET_ADDRESS]" at bounding box center [916, 139] width 1290 height 47
copy p "[STREET_ADDRESS][PERSON_NAME]"
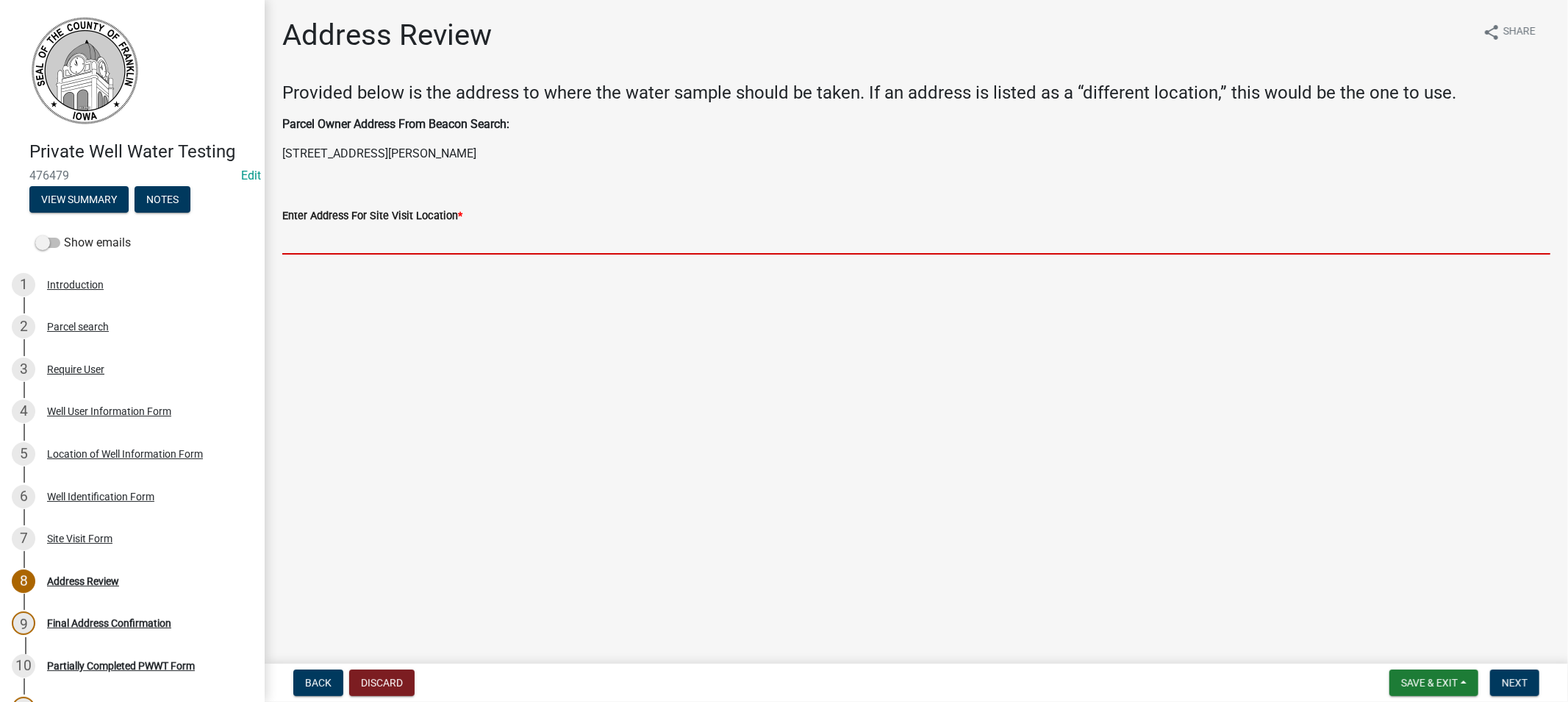
click at [331, 243] on input "Enter Address For Site Visit Location *" at bounding box center [917, 239] width 1268 height 30
paste input "[STREET_ADDRESS][PERSON_NAME]"
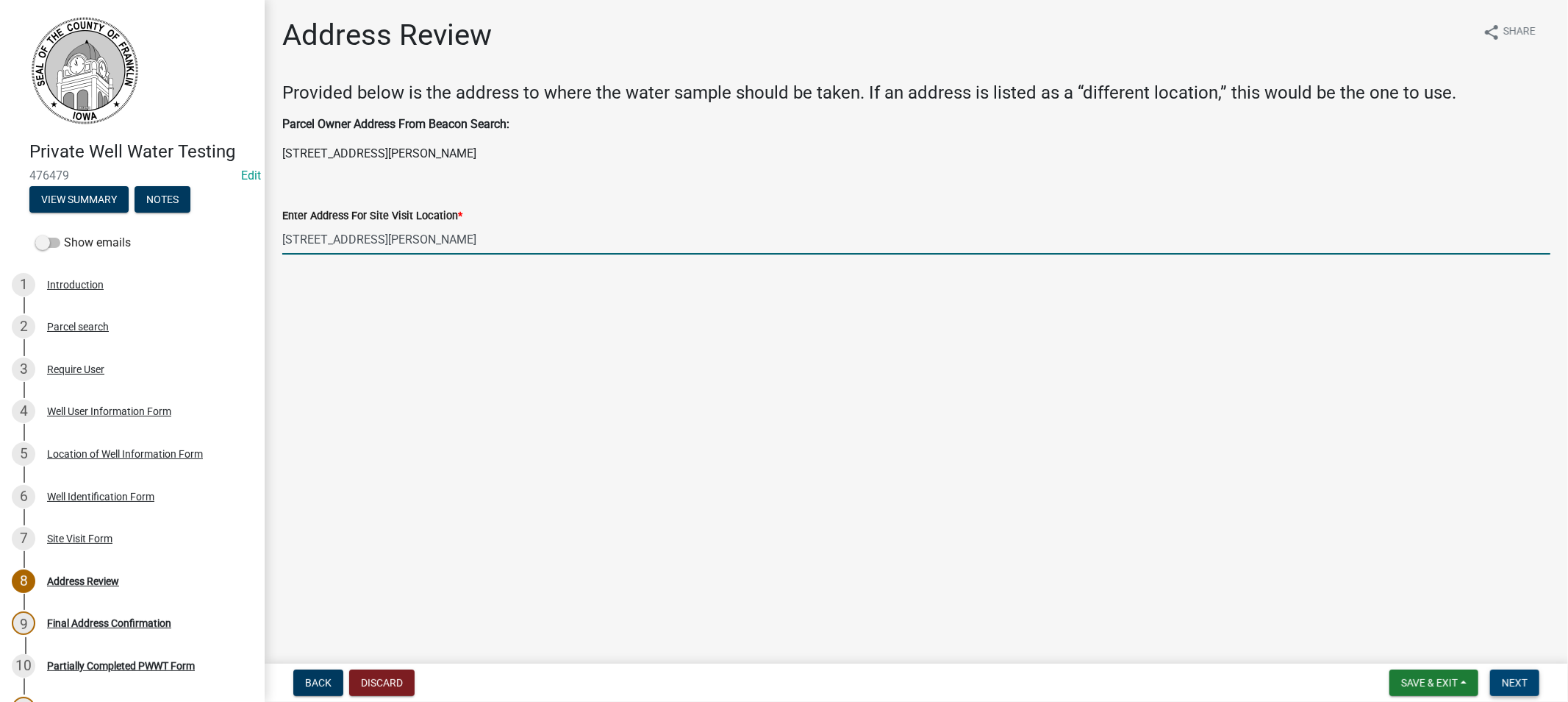
type input "[STREET_ADDRESS][PERSON_NAME]"
click at [1502, 681] on span "Next" at bounding box center [1514, 682] width 26 height 12
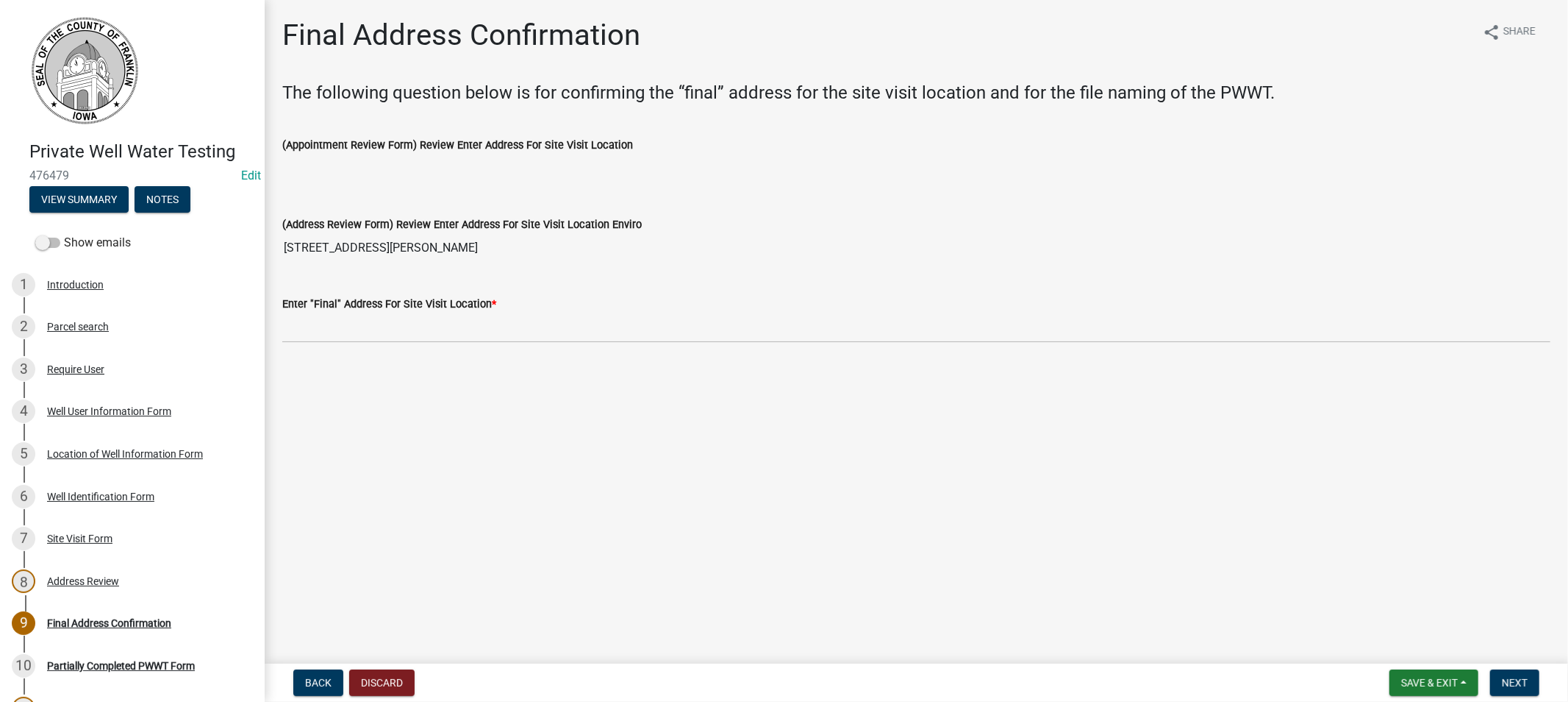
click at [394, 312] on div "Enter "Final" Address For Site Visit Location *" at bounding box center [917, 303] width 1268 height 17
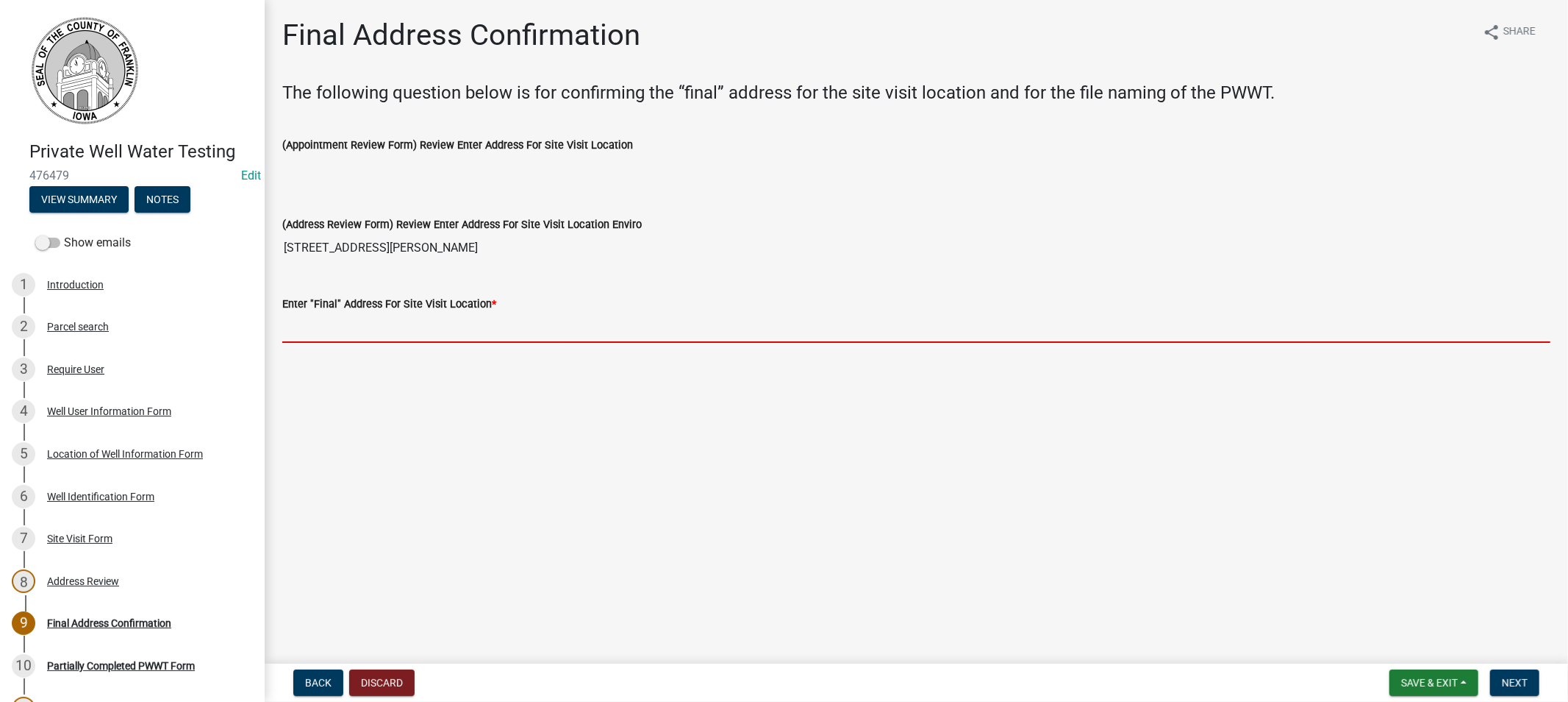
click at [391, 329] on input "Enter "Final" Address For Site Visit Location *" at bounding box center [917, 327] width 1268 height 30
paste input "[STREET_ADDRESS][PERSON_NAME]"
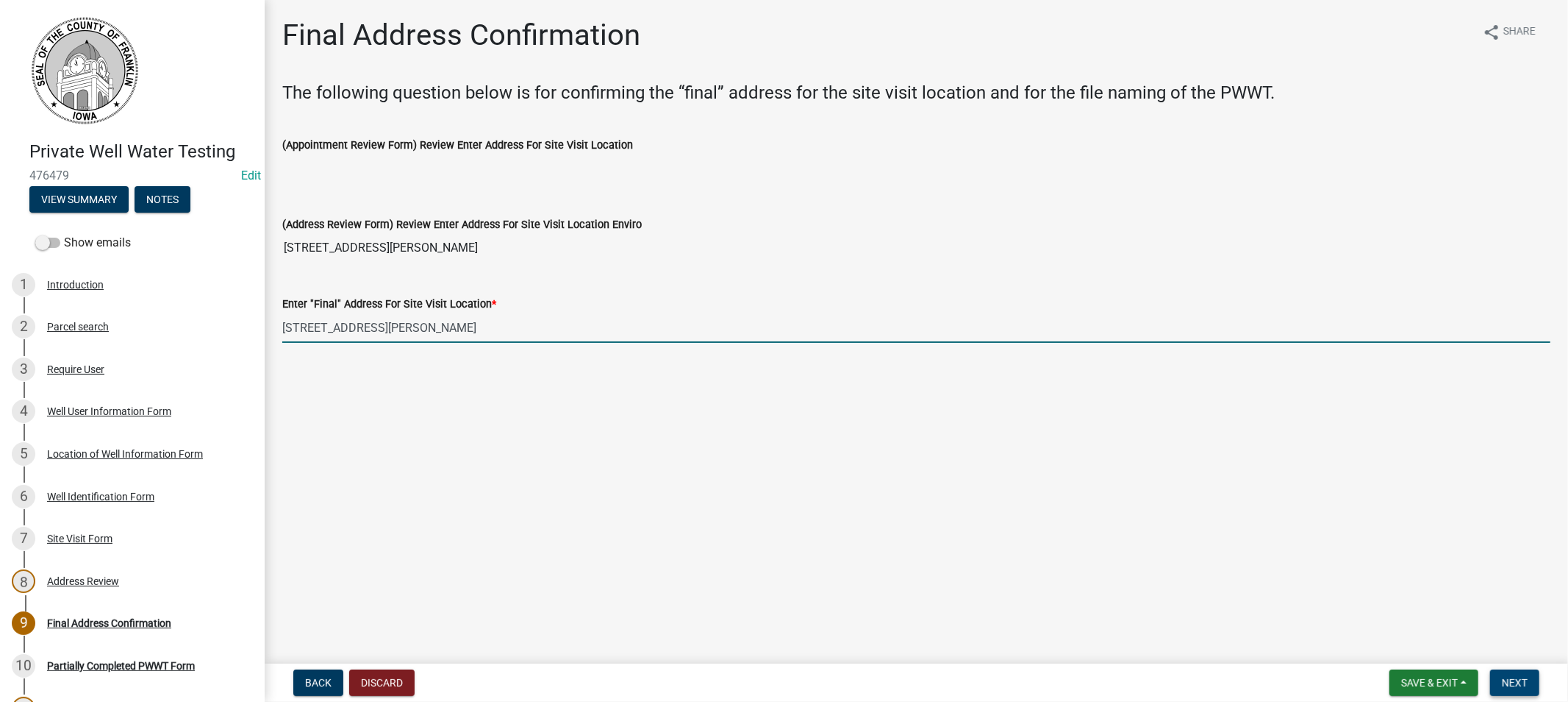
type input "[STREET_ADDRESS][PERSON_NAME]"
click at [1510, 686] on span "Next" at bounding box center [1514, 682] width 26 height 12
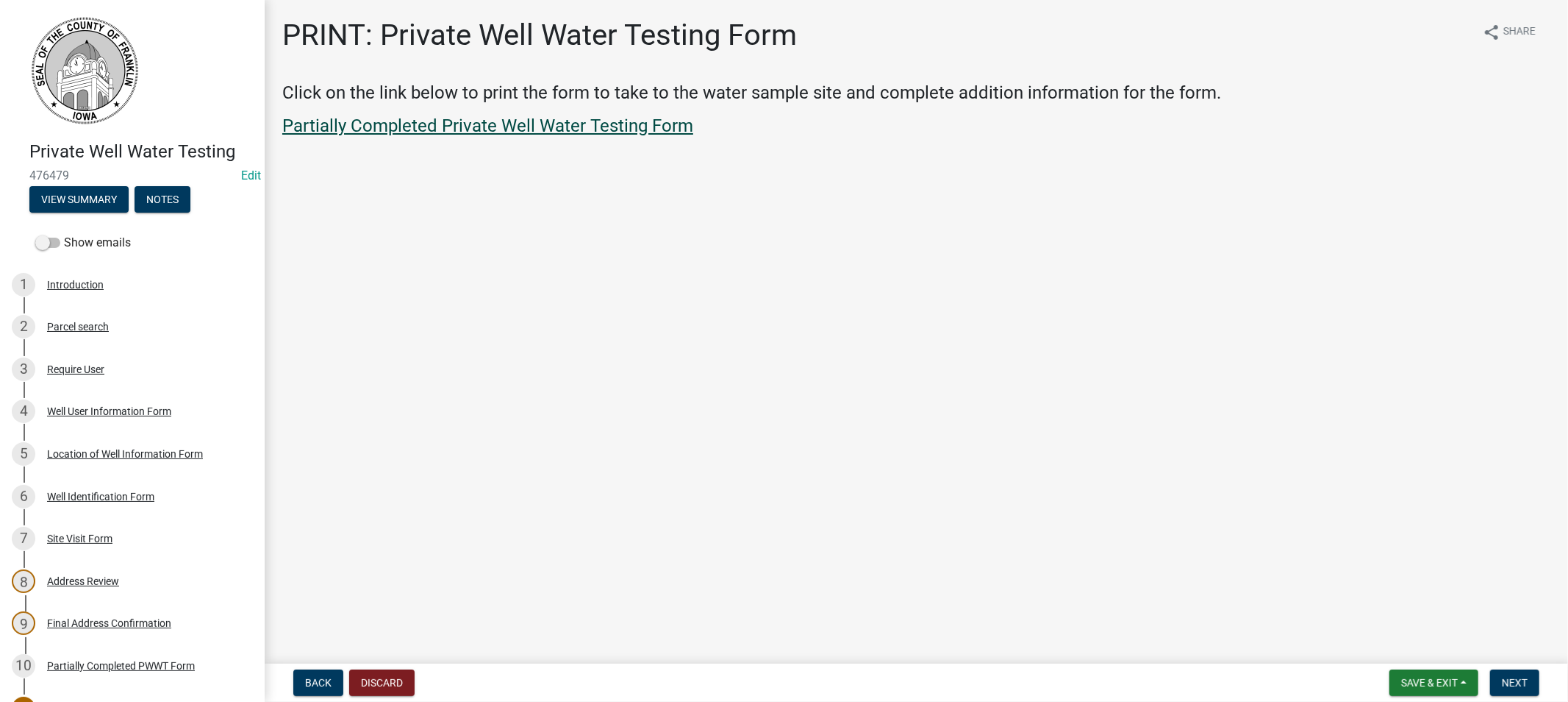
click at [510, 127] on link "Partially Completed Private Well Water Testing Form" at bounding box center [488, 126] width 411 height 21
click at [1432, 682] on span "Save & Exit" at bounding box center [1429, 682] width 56 height 12
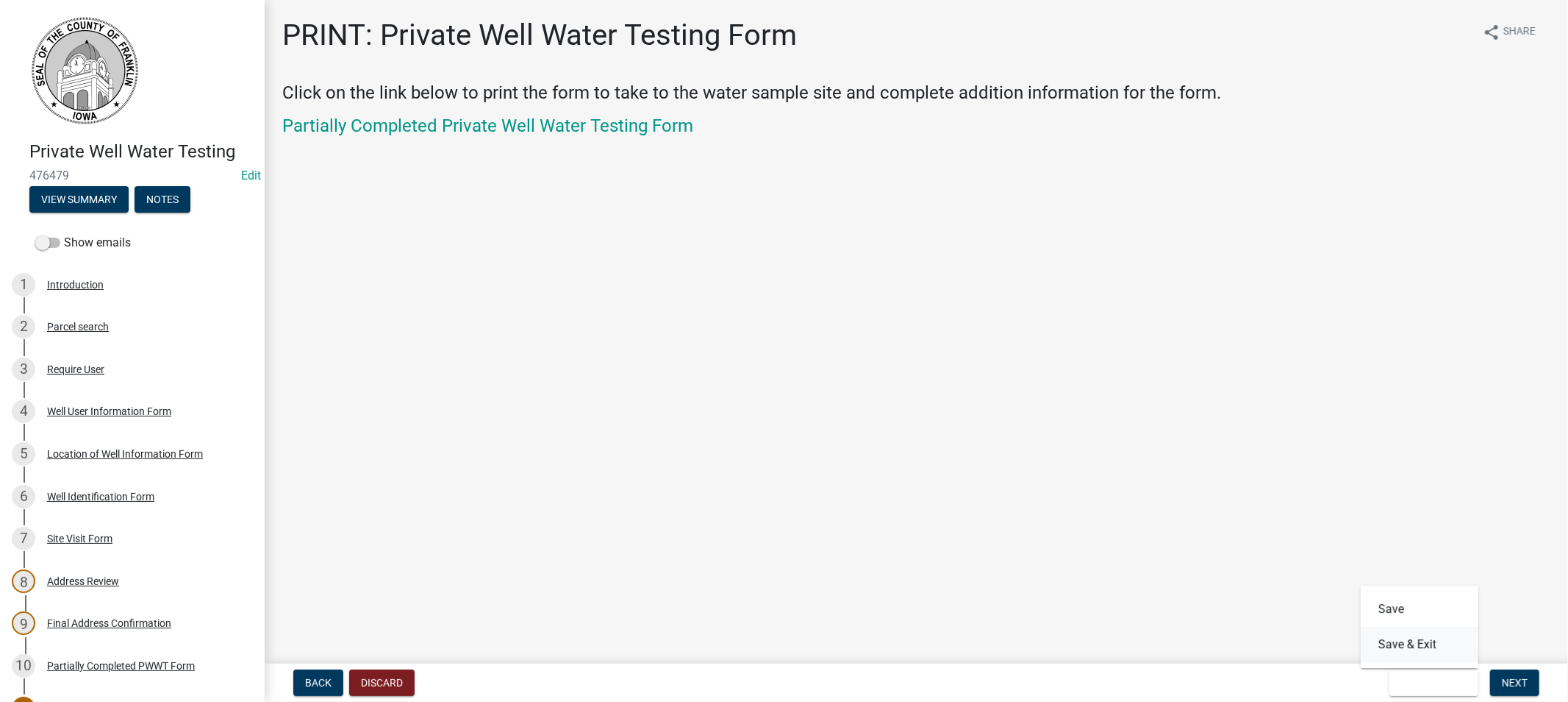
click at [1407, 638] on button "Save & Exit" at bounding box center [1419, 644] width 117 height 36
